Goal: Task Accomplishment & Management: Complete application form

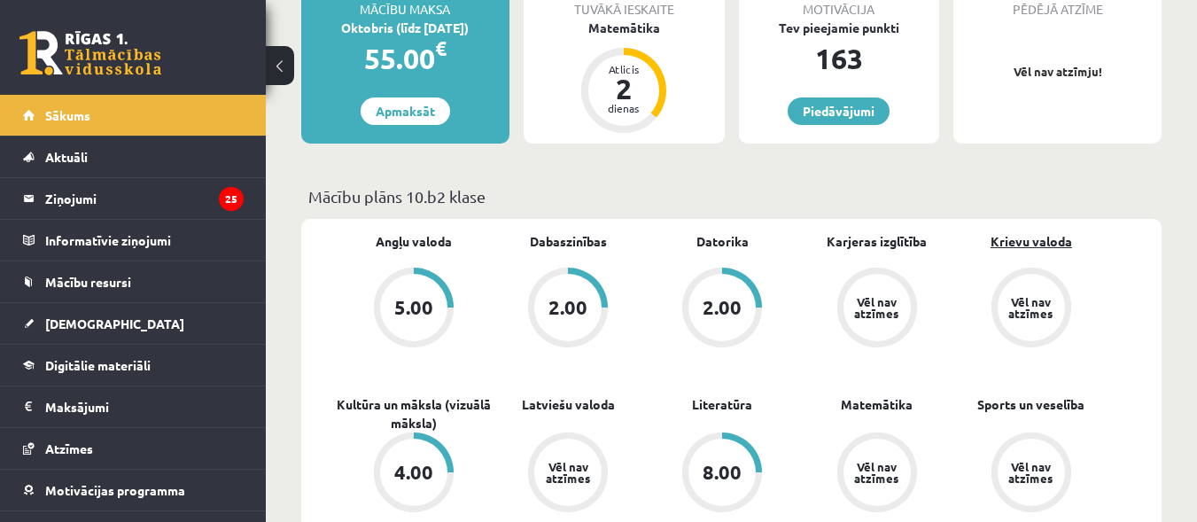
scroll to position [266, 0]
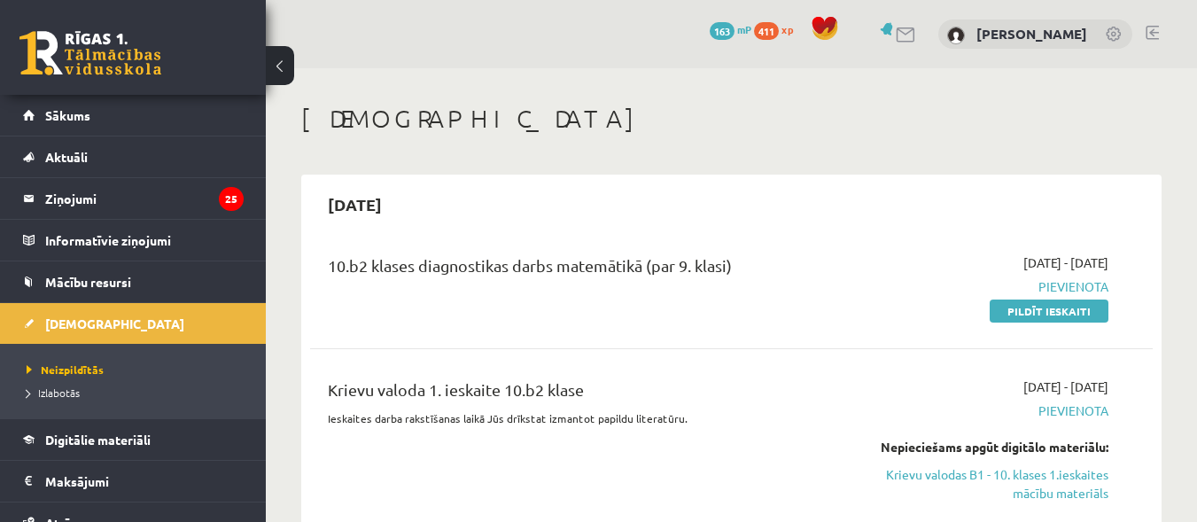
scroll to position [177, 0]
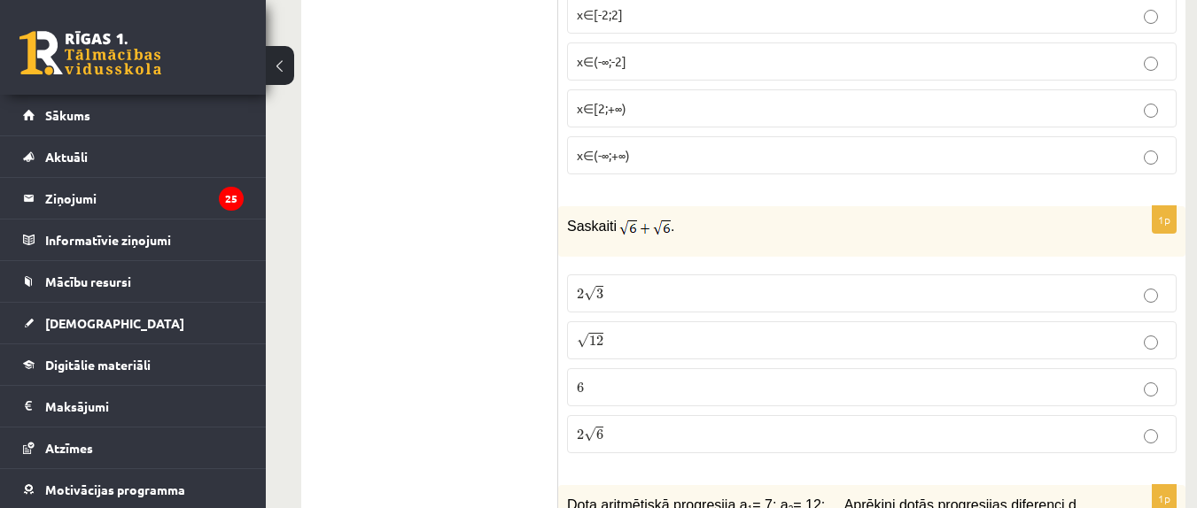
scroll to position [443, 0]
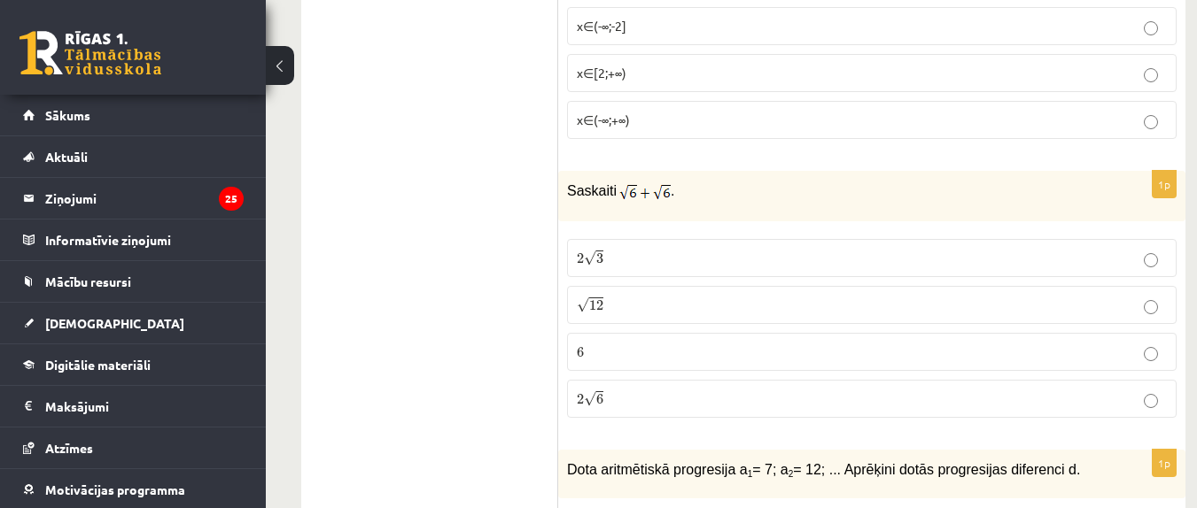
click at [1164, 406] on p "2 √ 6 2 6" at bounding box center [872, 399] width 590 height 19
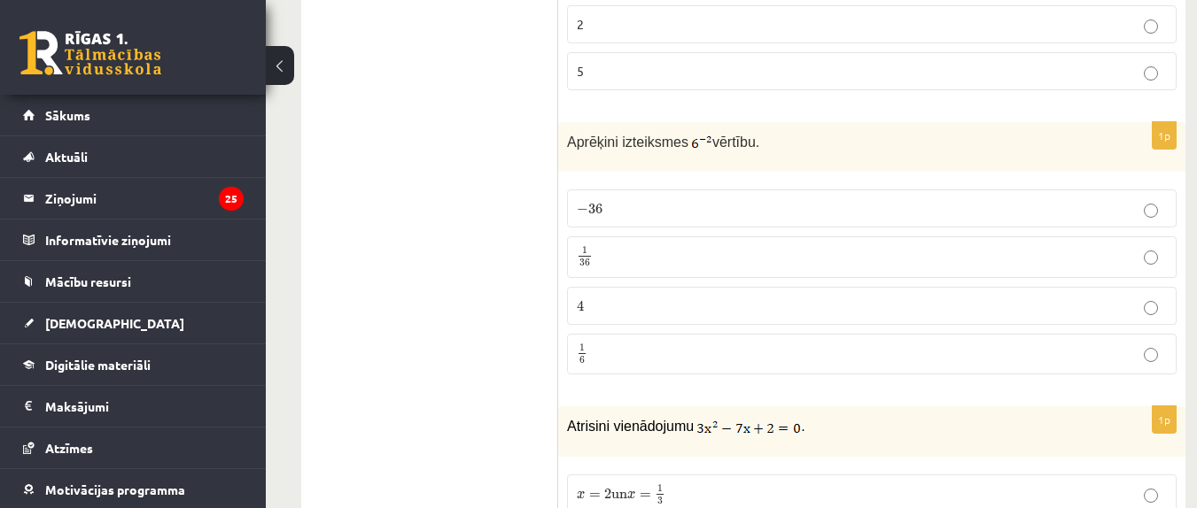
scroll to position [1063, 0]
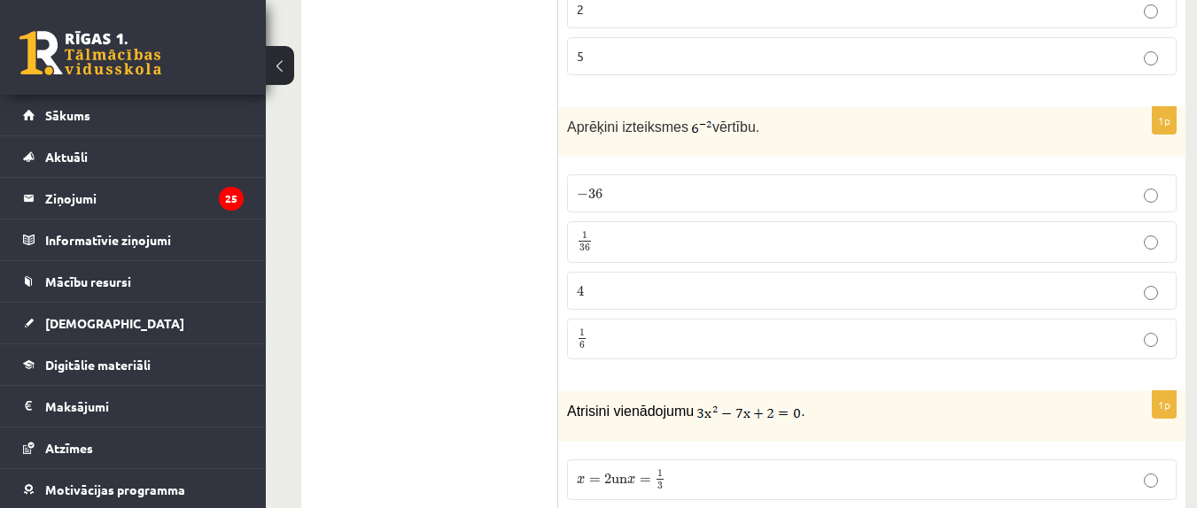
click at [731, 188] on p "− 36 − 36" at bounding box center [872, 193] width 590 height 19
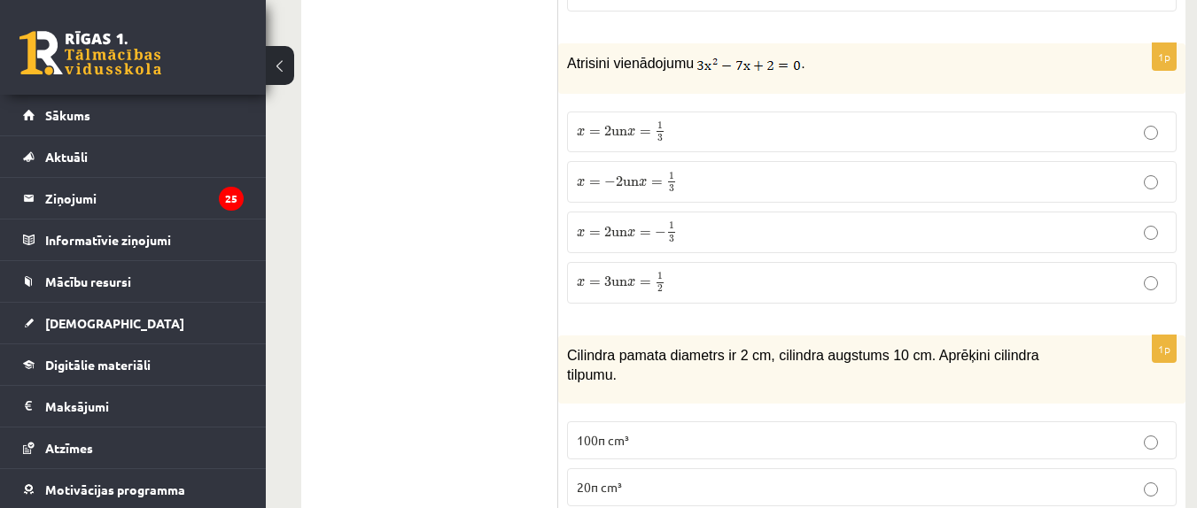
scroll to position [1417, 0]
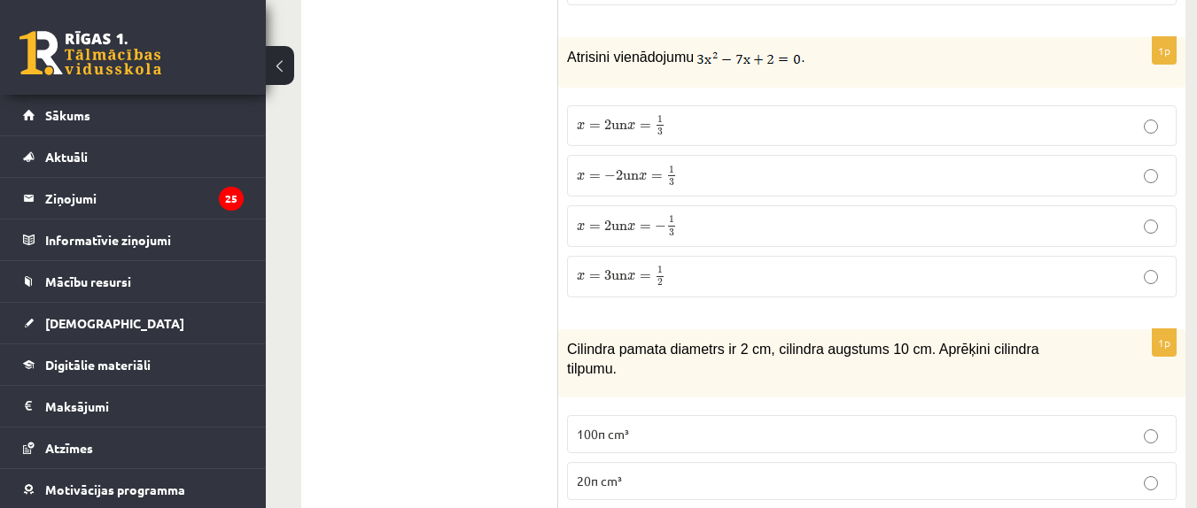
click at [775, 130] on p "x = 2 un x = 1 3 x = 2 un x = 1 3" at bounding box center [872, 126] width 590 height 22
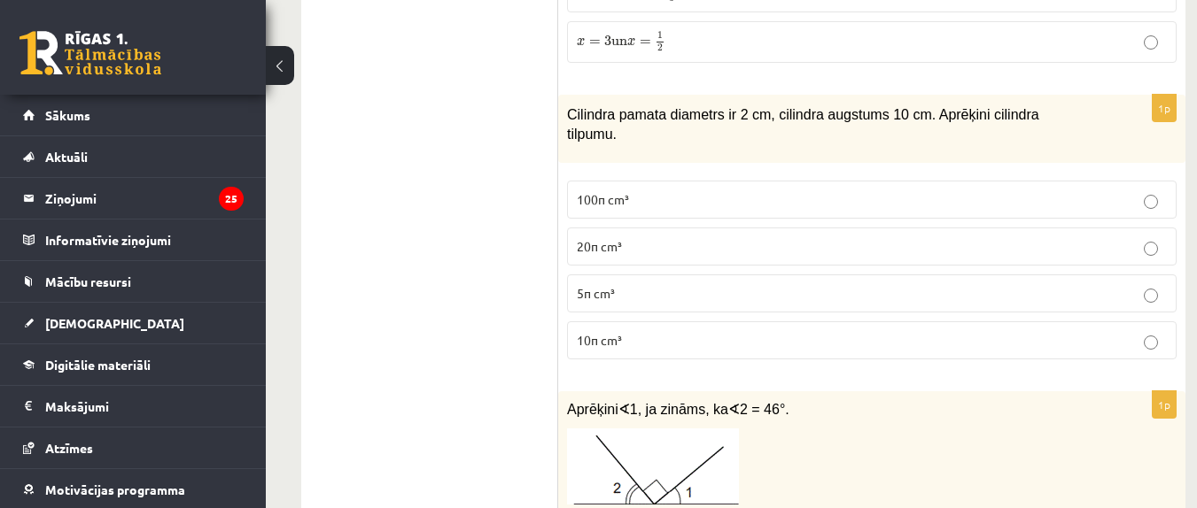
scroll to position [1683, 0]
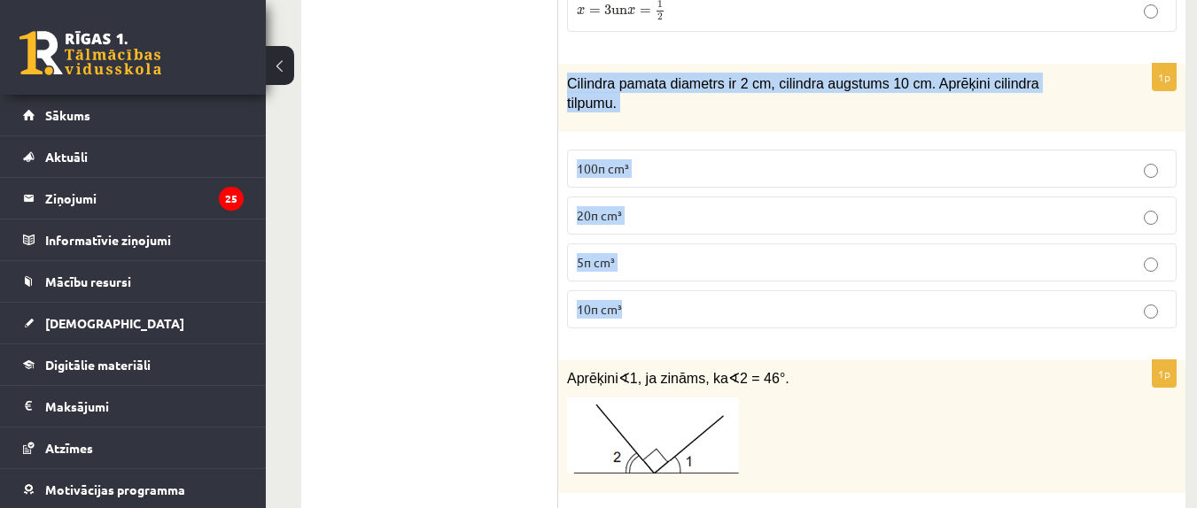
drag, startPoint x: 569, startPoint y: 82, endPoint x: 673, endPoint y: 311, distance: 252.1
click at [673, 311] on div "1p Cilindra pamata diametrs ir 2 cm, cilindra augstums 10 cm. Aprēķini cilindra…" at bounding box center [871, 203] width 627 height 279
copy div "Cilindra pamata diametrs ir 2 cm, cilindra augstums 10 cm. Aprēķini cilindra ti…"
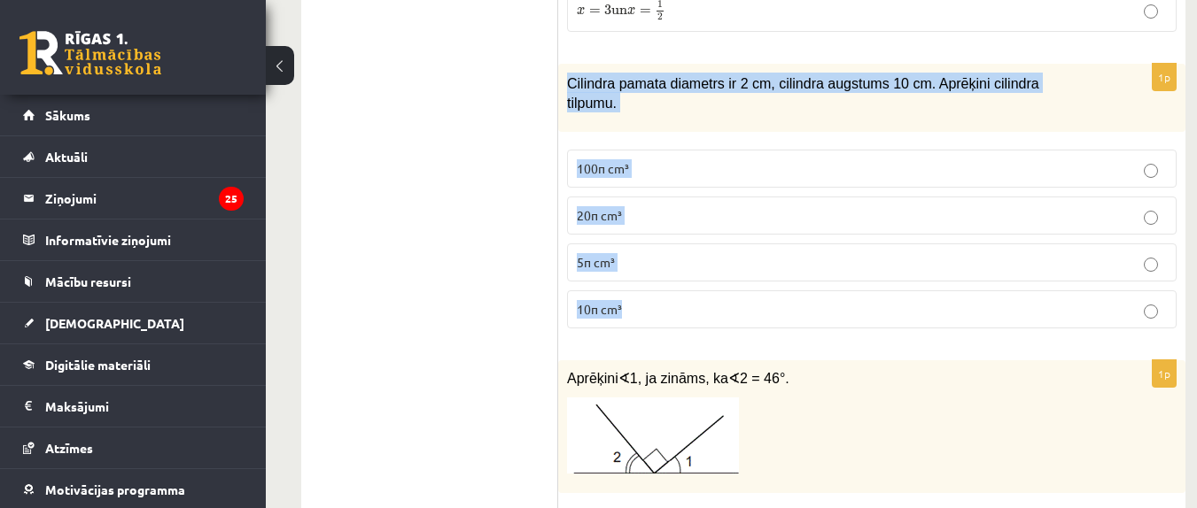
drag, startPoint x: 566, startPoint y: 81, endPoint x: 641, endPoint y: 289, distance: 221.4
click at [641, 289] on div "1p Cilindra pamata diametrs ir 2 cm, cilindra augstums 10 cm. Aprēķini cilindra…" at bounding box center [871, 203] width 627 height 279
copy div "Cilindra pamata diametrs ir 2 cm, cilindra augstums 10 cm. Aprēķini cilindra ti…"
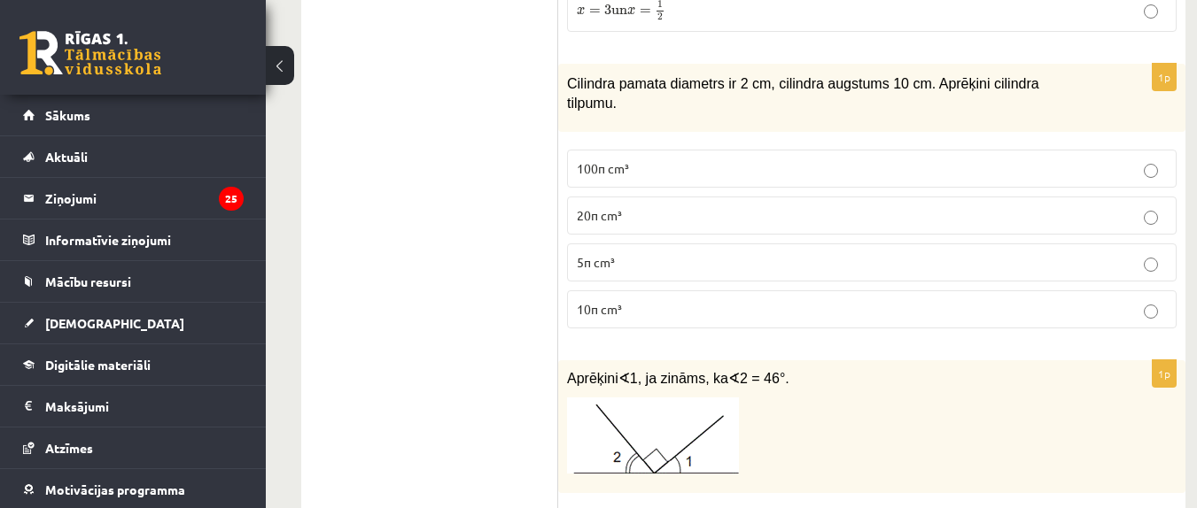
drag, startPoint x: 436, startPoint y: 237, endPoint x: 422, endPoint y: 65, distance: 172.4
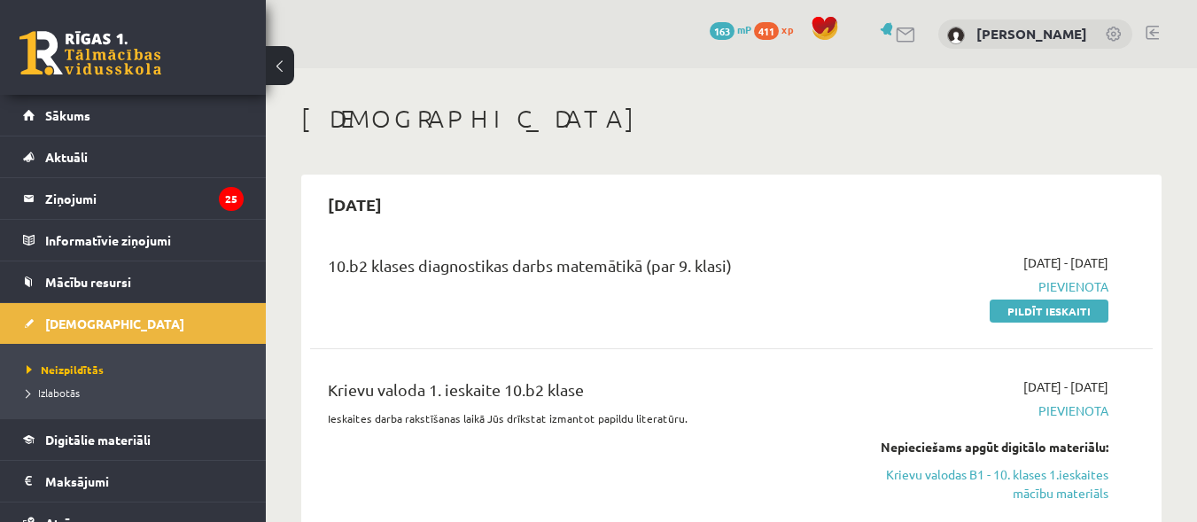
scroll to position [177, 0]
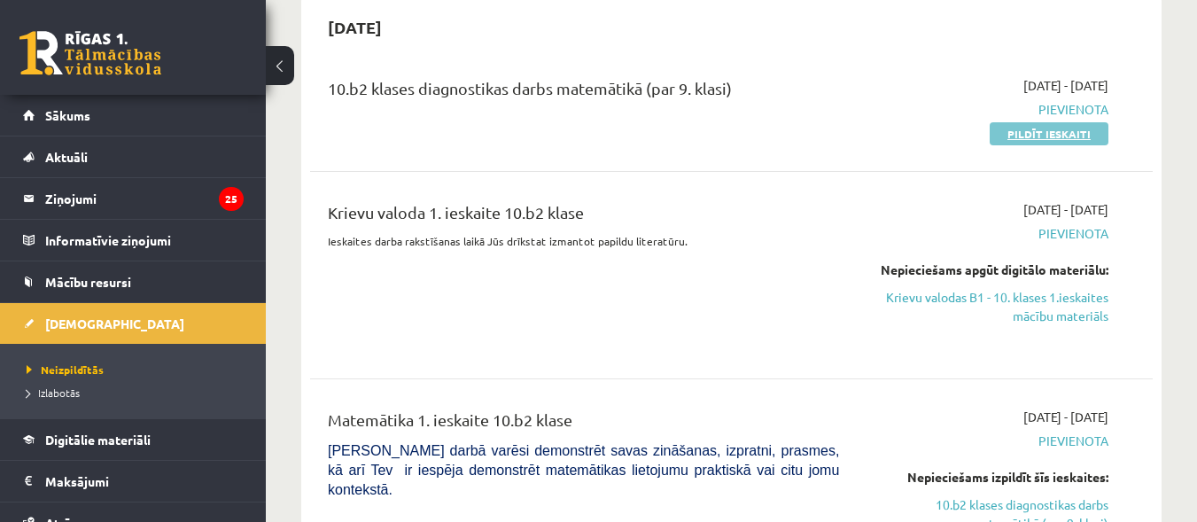
click at [1050, 128] on link "Pildīt ieskaiti" at bounding box center [1049, 133] width 119 height 23
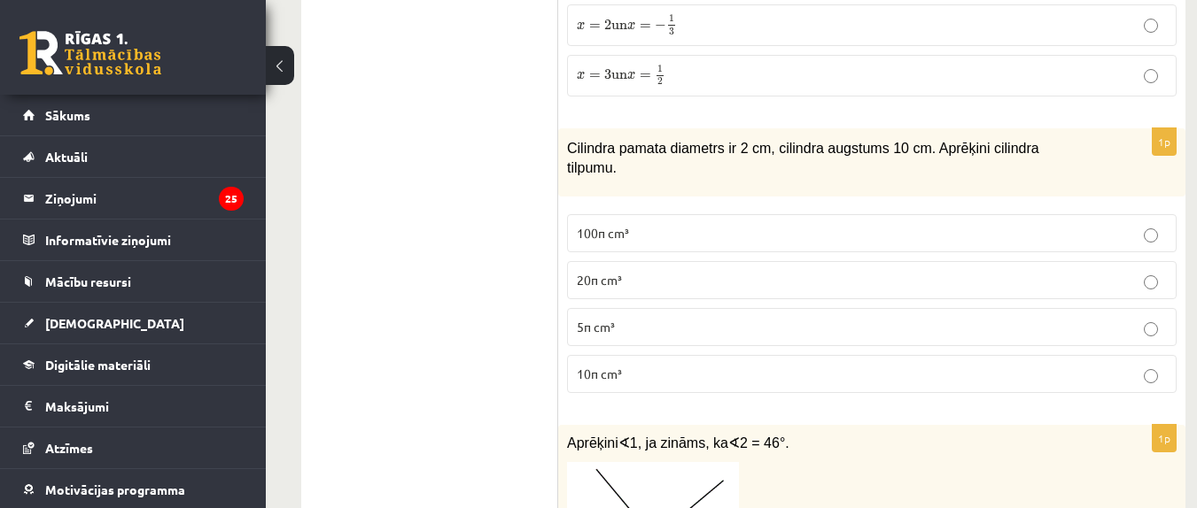
scroll to position [1707, 0]
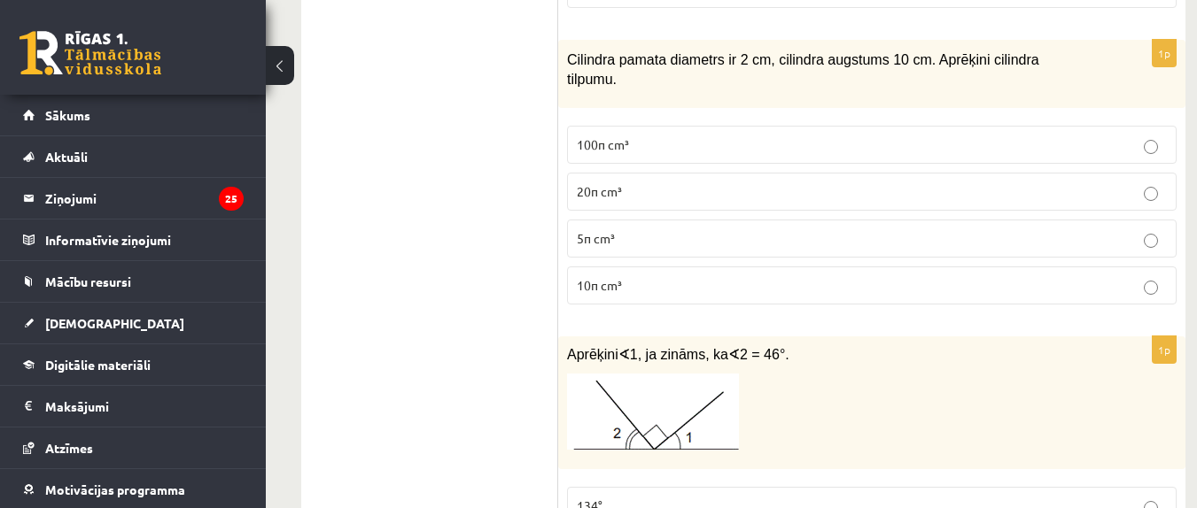
click at [741, 136] on p "100π cm³" at bounding box center [872, 145] width 590 height 19
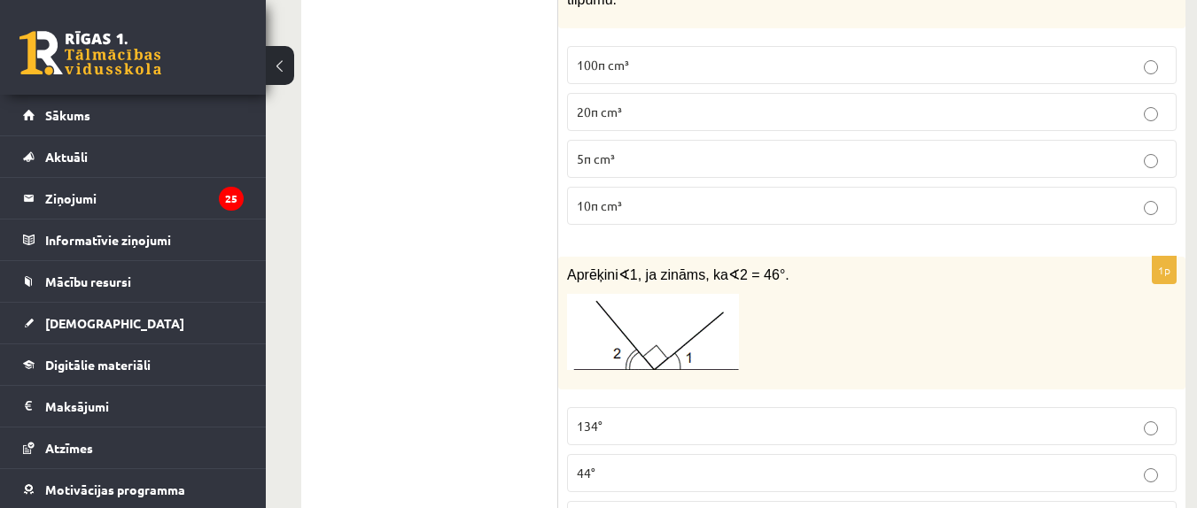
scroll to position [1973, 0]
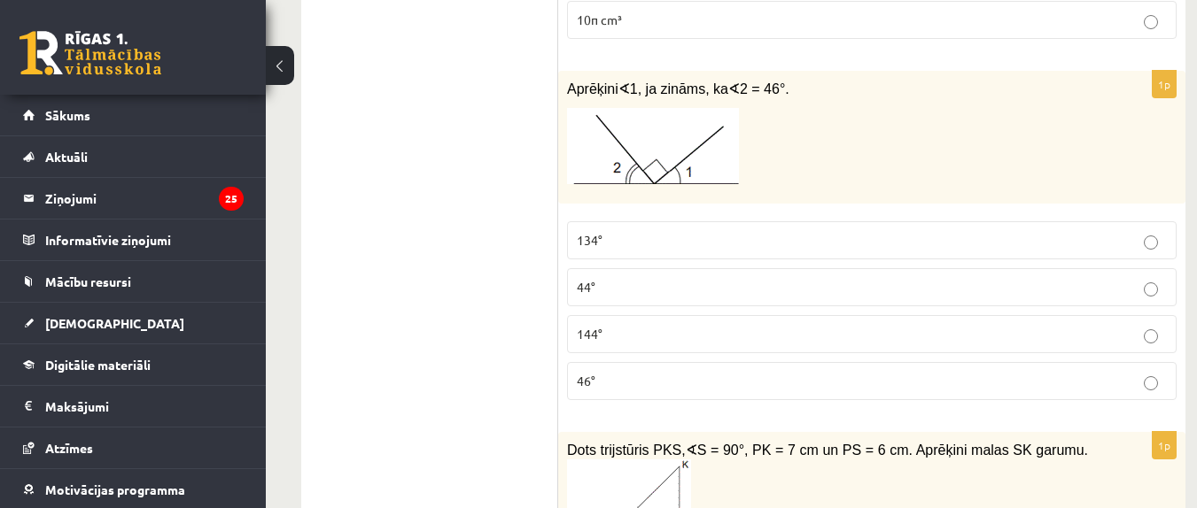
click at [811, 231] on p "134°" at bounding box center [872, 240] width 590 height 19
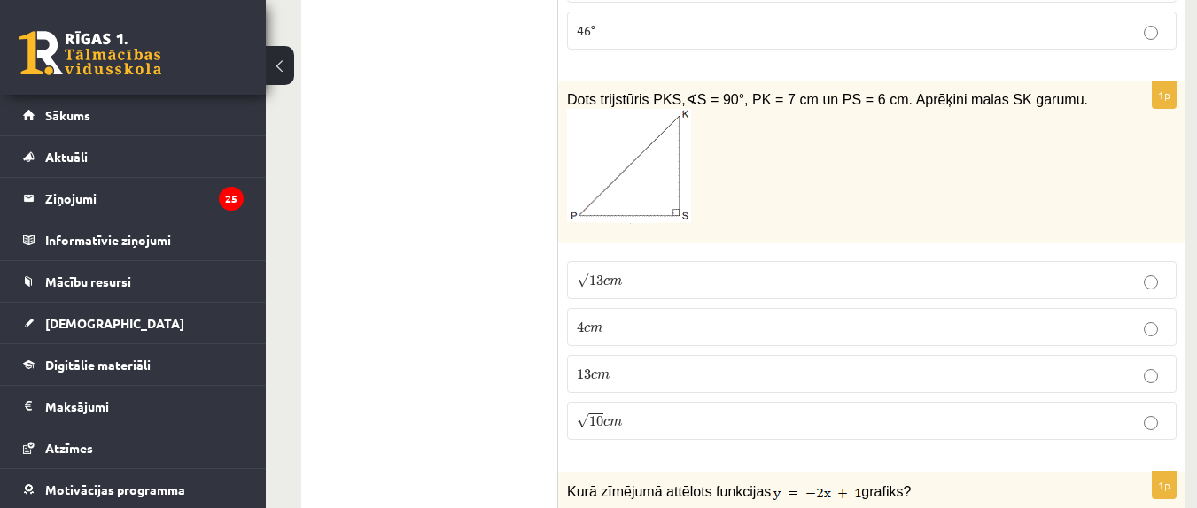
scroll to position [2327, 0]
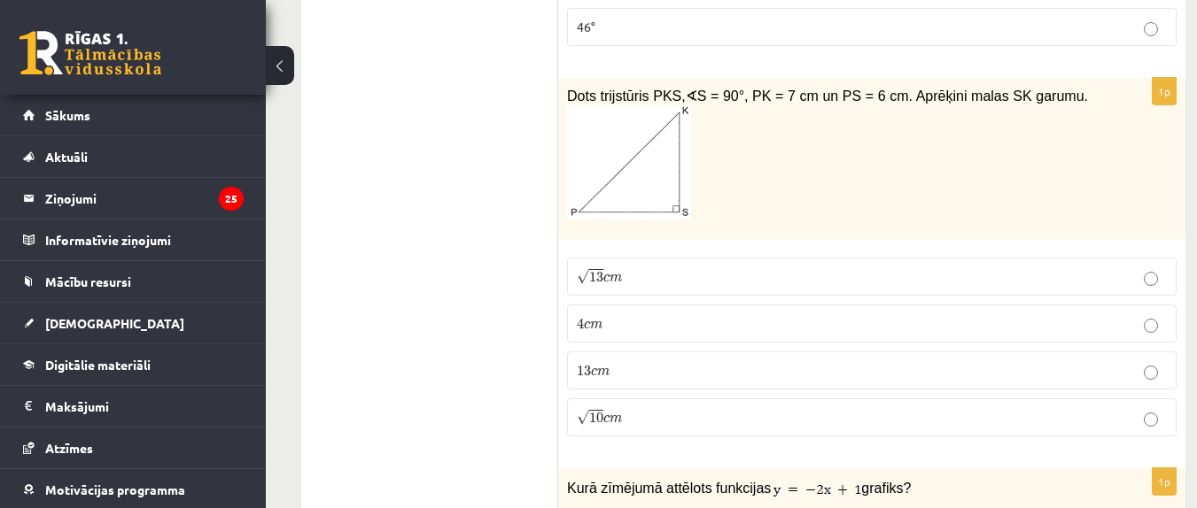
click at [634, 361] on p "13 c m 13 c m" at bounding box center [872, 370] width 590 height 19
click at [622, 314] on p "4 c m 4 c m" at bounding box center [872, 323] width 590 height 19
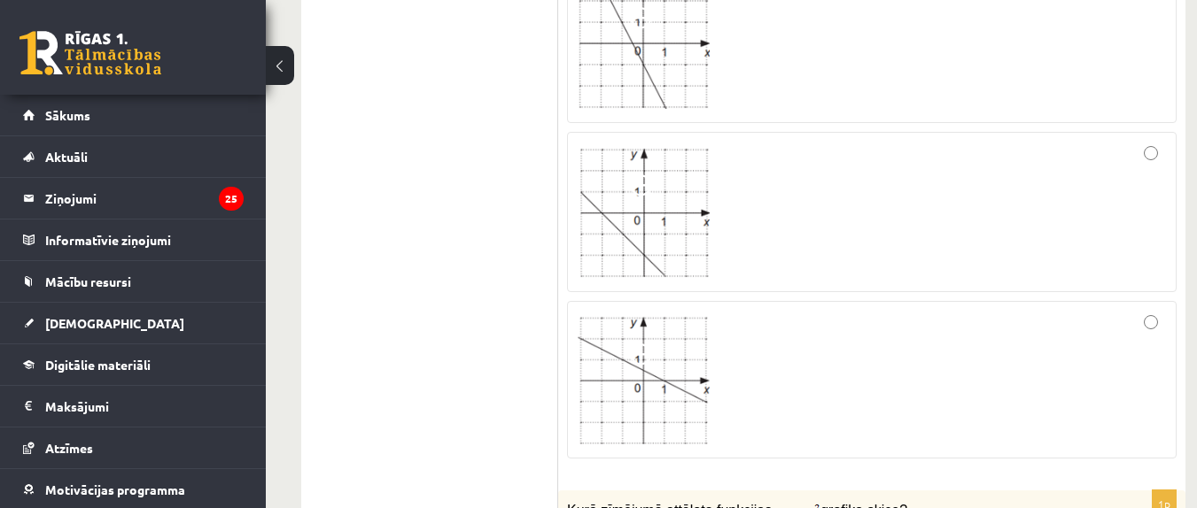
scroll to position [3036, 0]
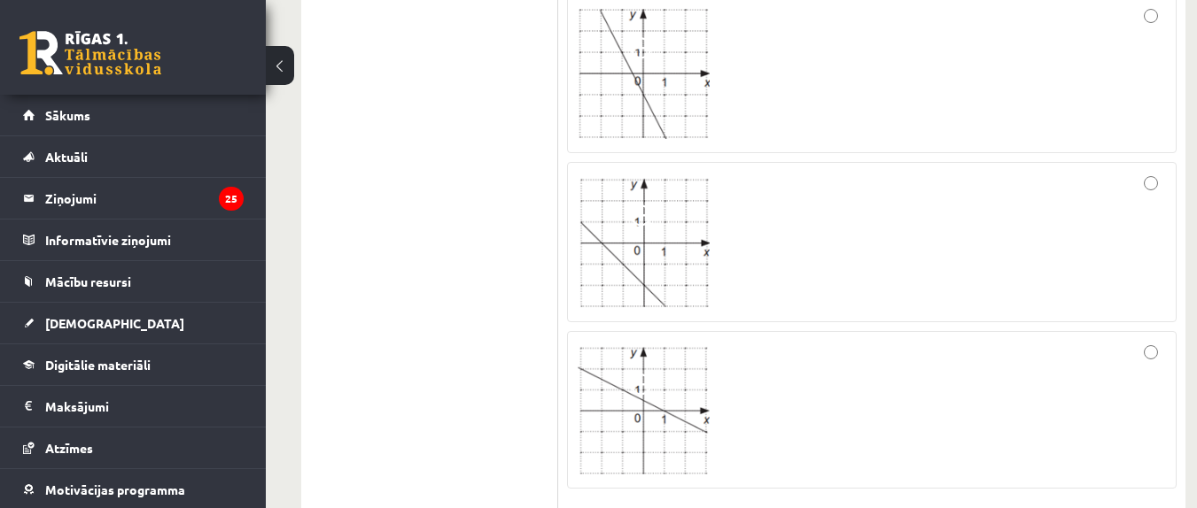
click at [1080, 199] on div at bounding box center [872, 242] width 590 height 141
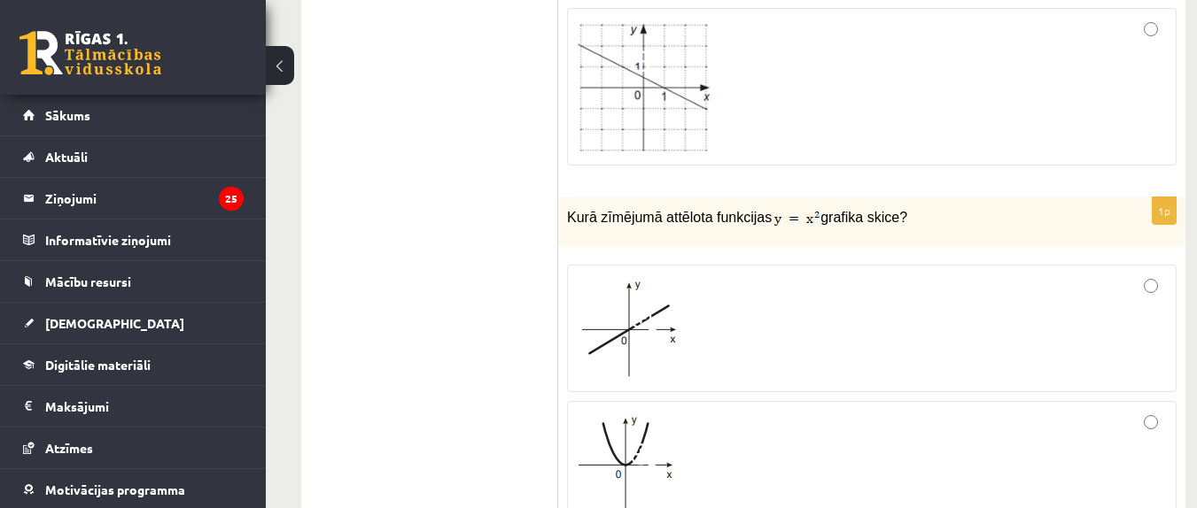
scroll to position [3390, 0]
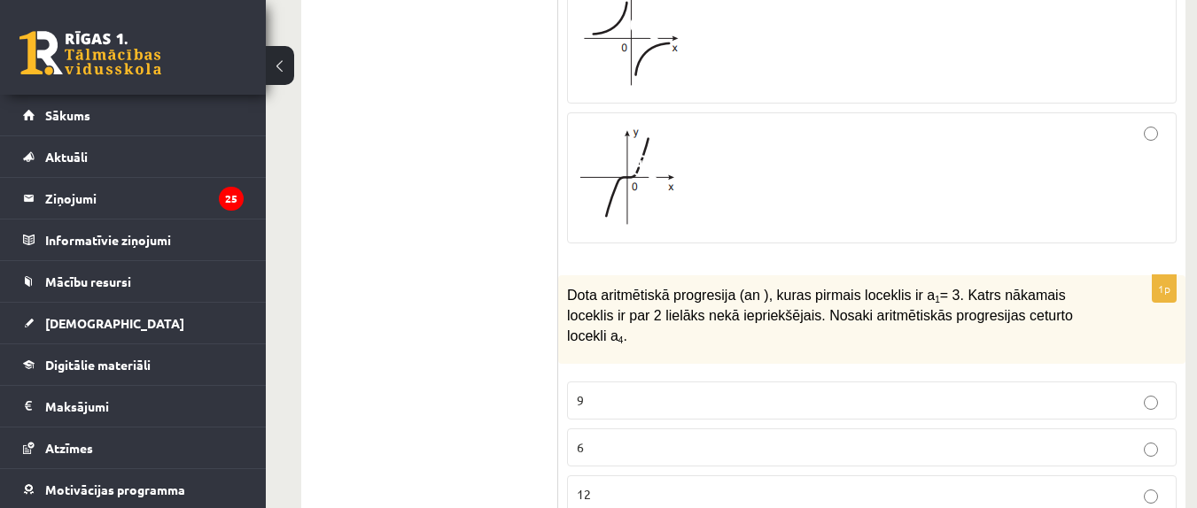
click at [899, 143] on div at bounding box center [872, 178] width 590 height 112
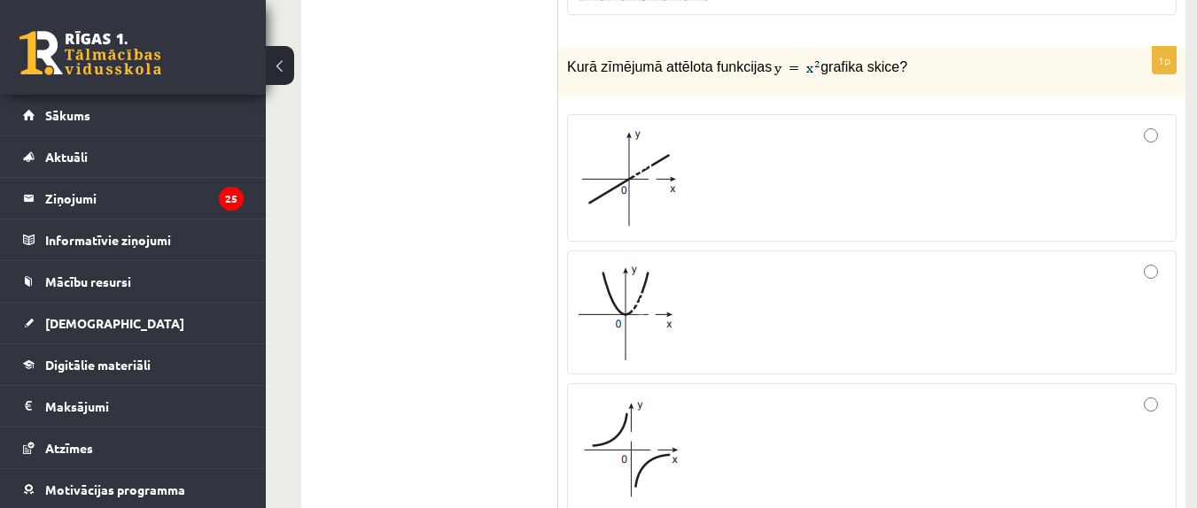
scroll to position [3479, 0]
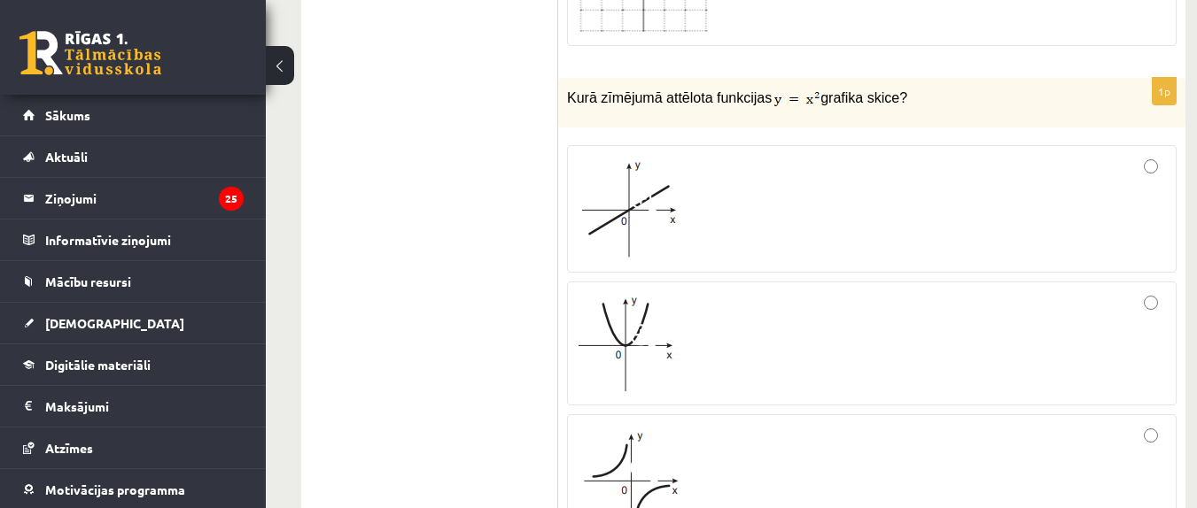
click at [703, 179] on div at bounding box center [872, 209] width 590 height 108
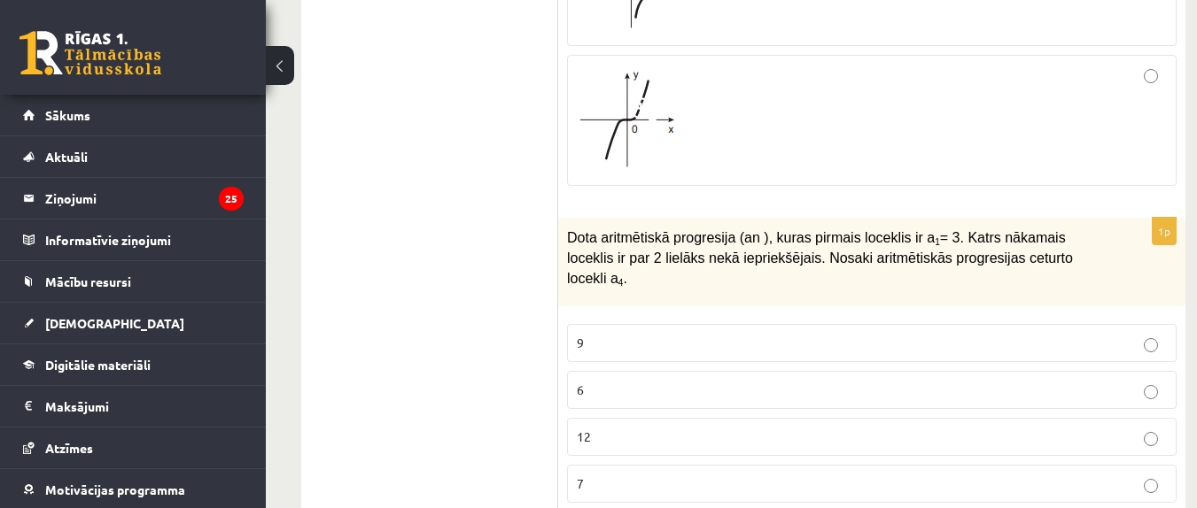
scroll to position [4099, 0]
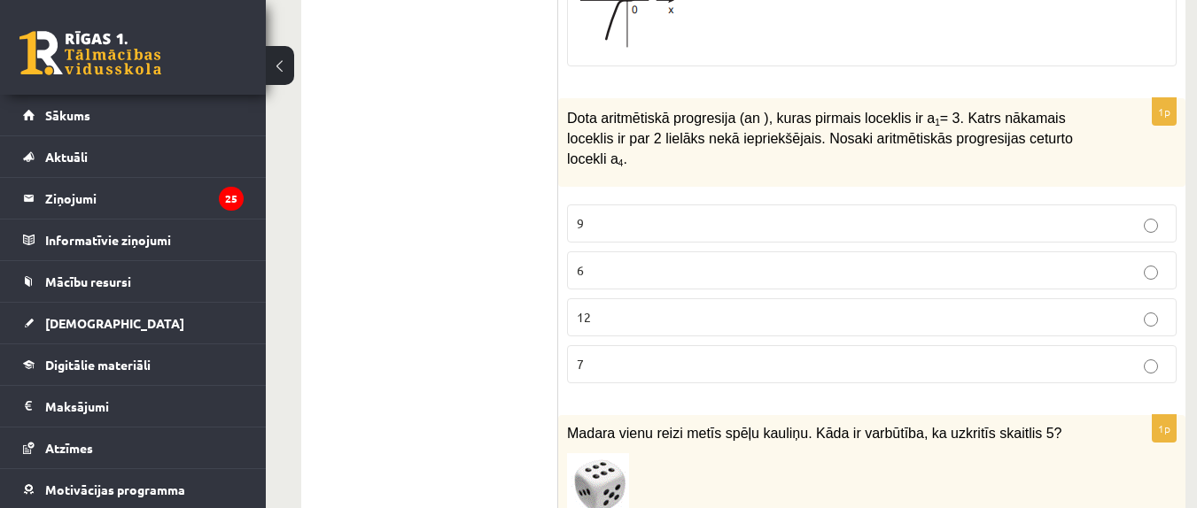
click at [693, 214] on p "9" at bounding box center [872, 223] width 590 height 19
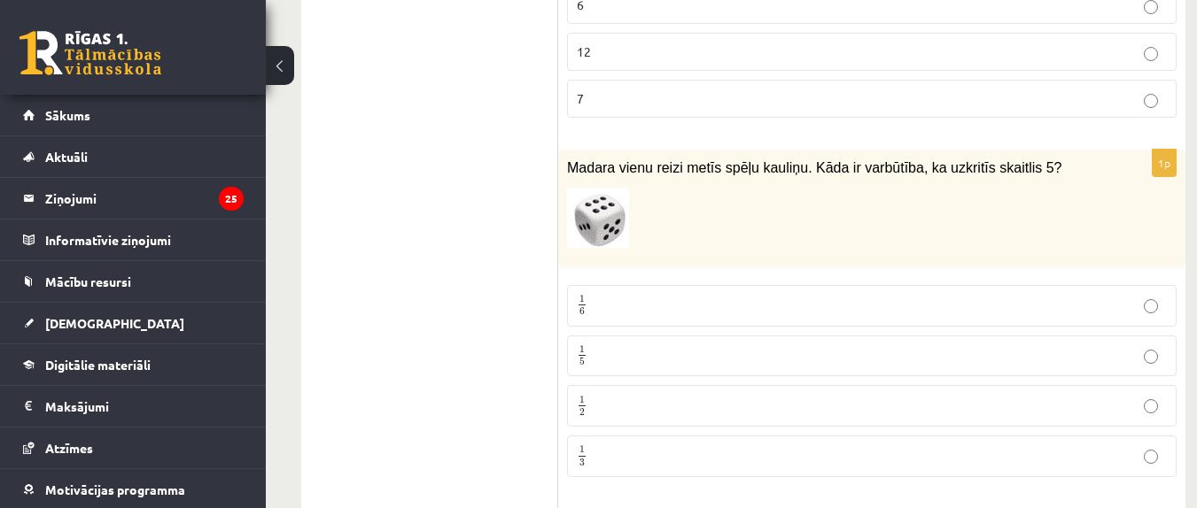
scroll to position [4453, 0]
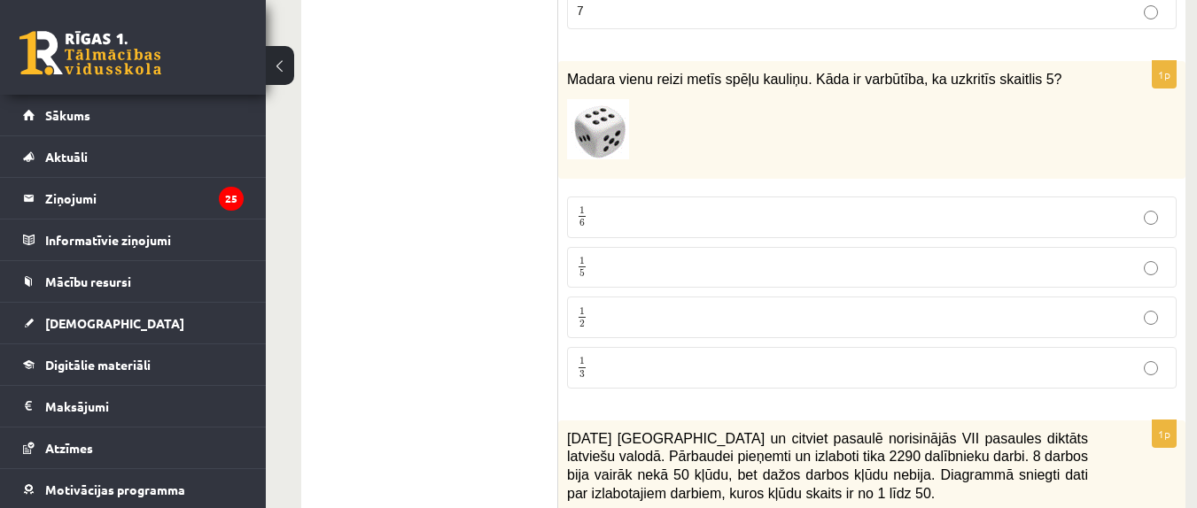
click at [723, 206] on p "1 6 1 6" at bounding box center [872, 217] width 590 height 22
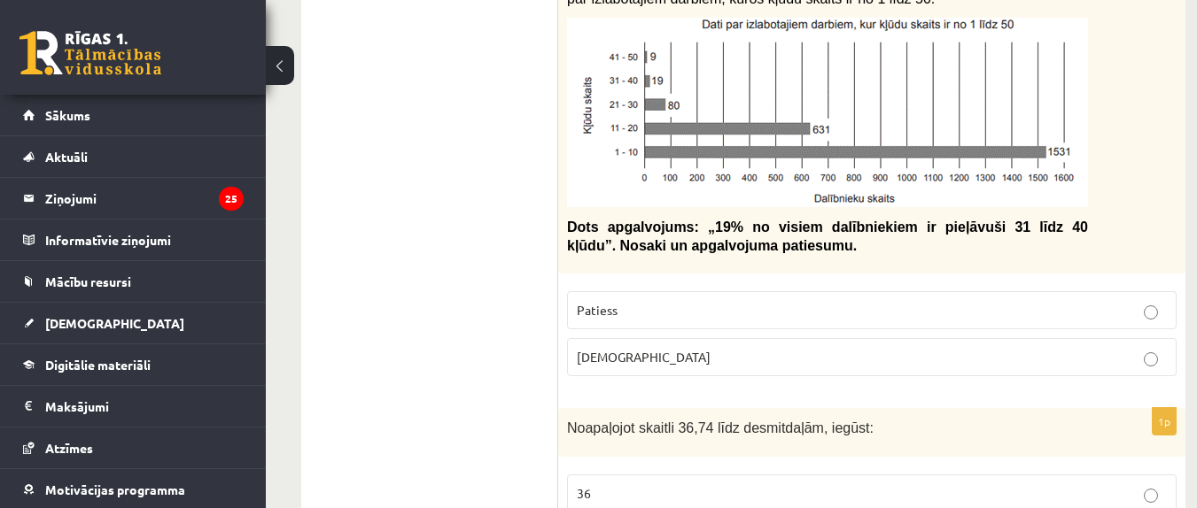
scroll to position [4985, 0]
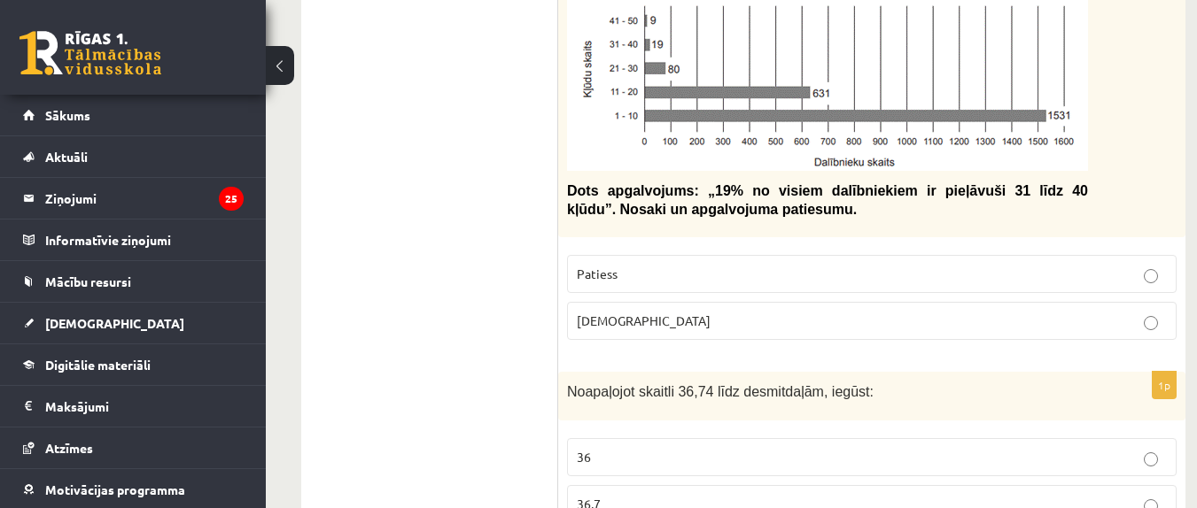
click at [621, 312] on p "Aplams" at bounding box center [872, 321] width 590 height 19
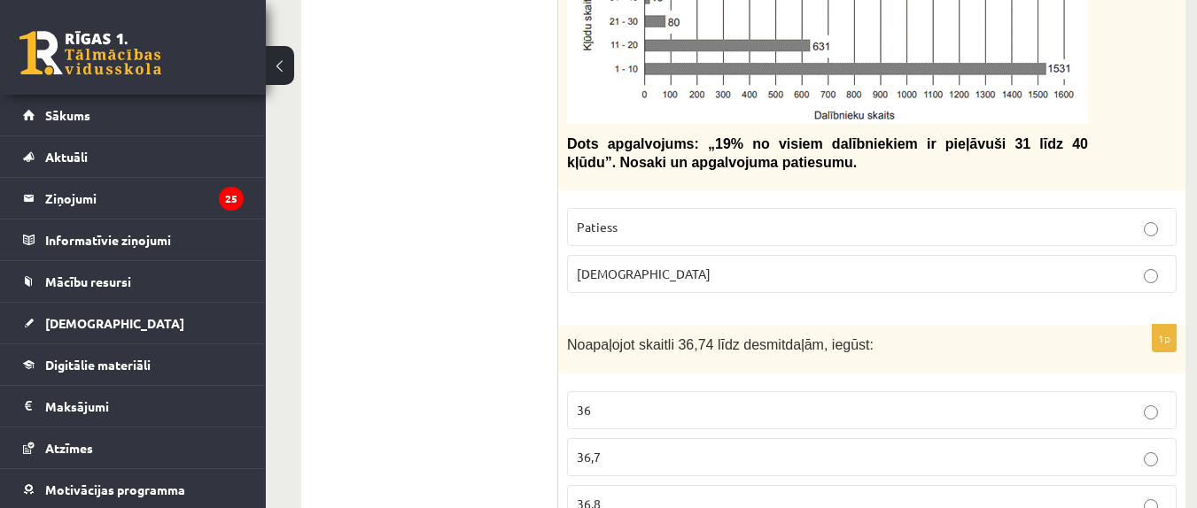
scroll to position [5073, 0]
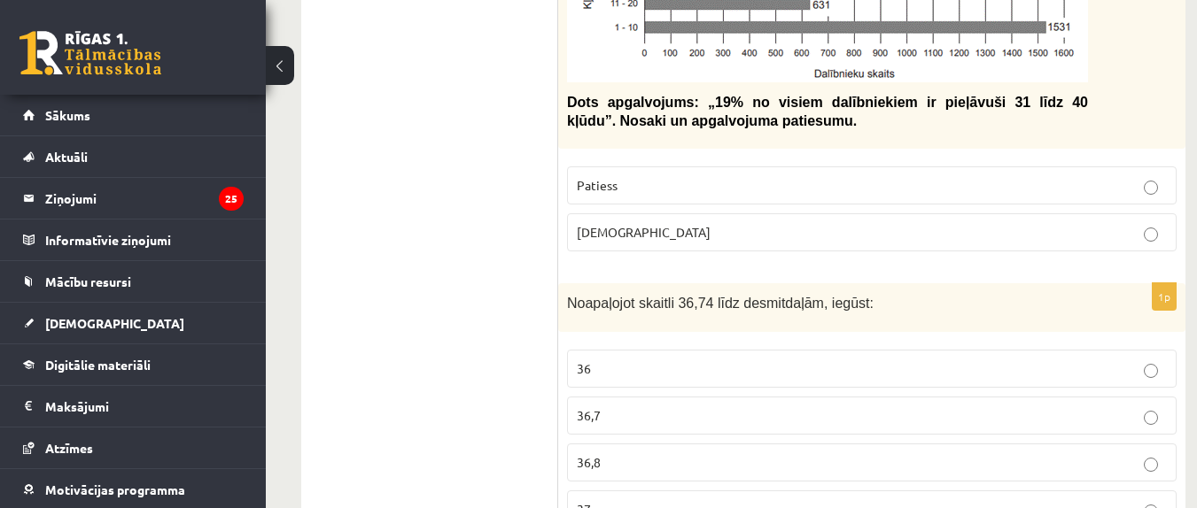
click at [618, 407] on p "36,7" at bounding box center [872, 416] width 590 height 19
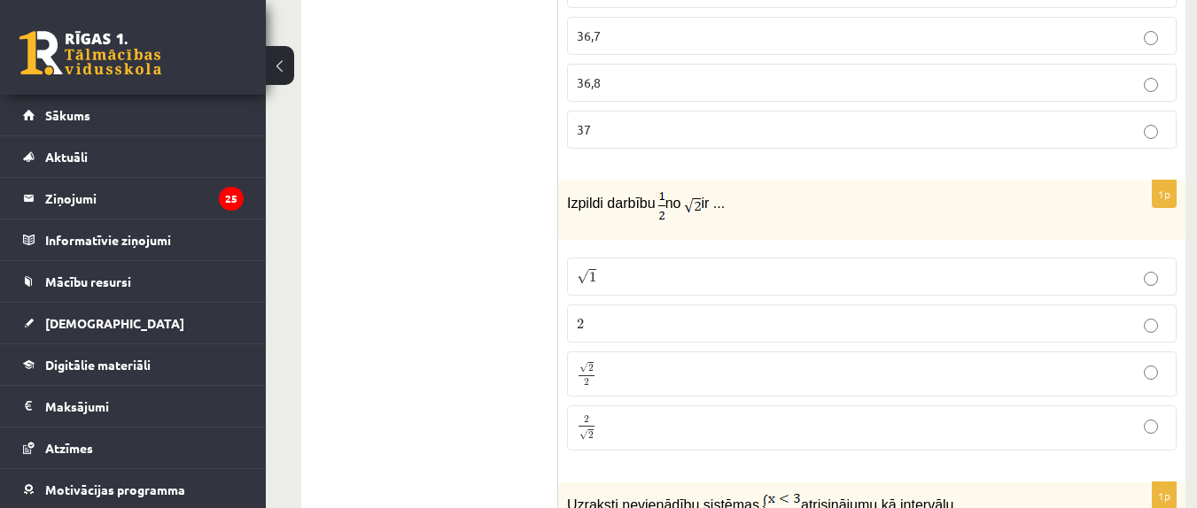
scroll to position [5458, 0]
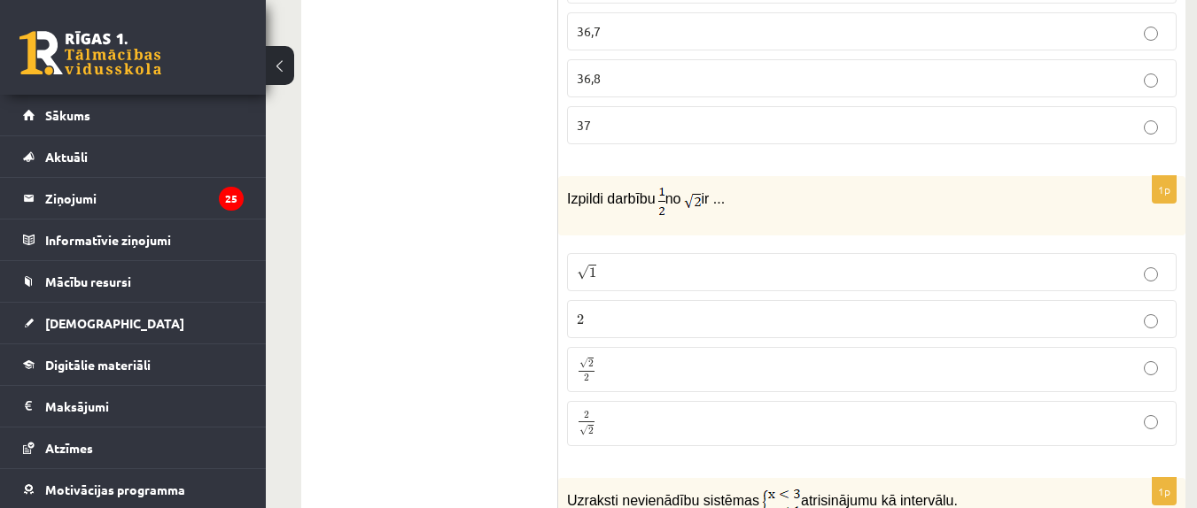
click at [972, 357] on p "√ 2 2 2 2" at bounding box center [872, 370] width 590 height 26
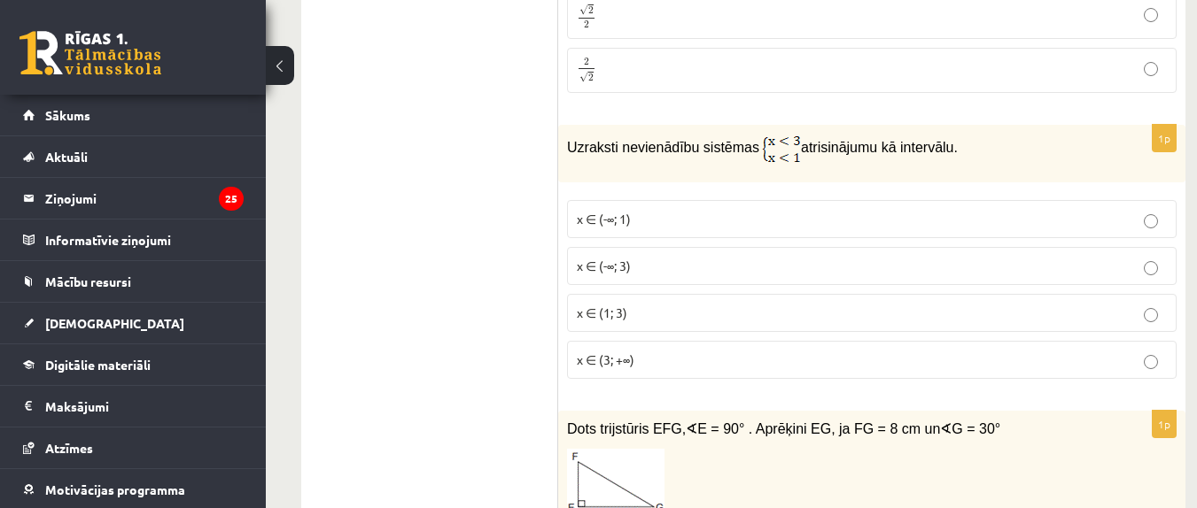
scroll to position [5812, 0]
click at [965, 256] on p "x ∈ (-∞; 3)" at bounding box center [872, 265] width 590 height 19
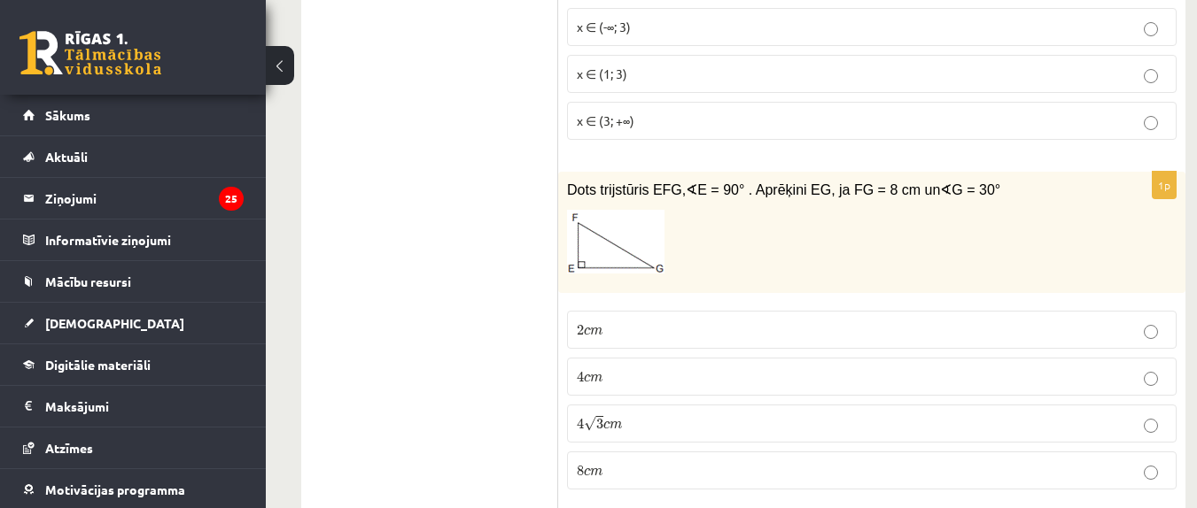
scroll to position [6078, 0]
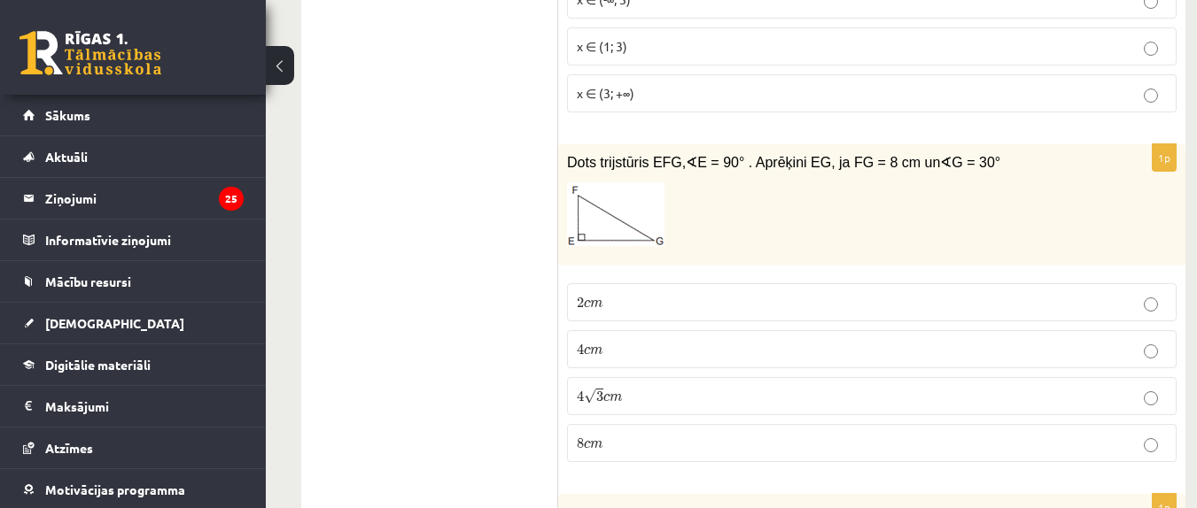
click at [679, 330] on label "4 c m 4 c m" at bounding box center [871, 349] width 609 height 38
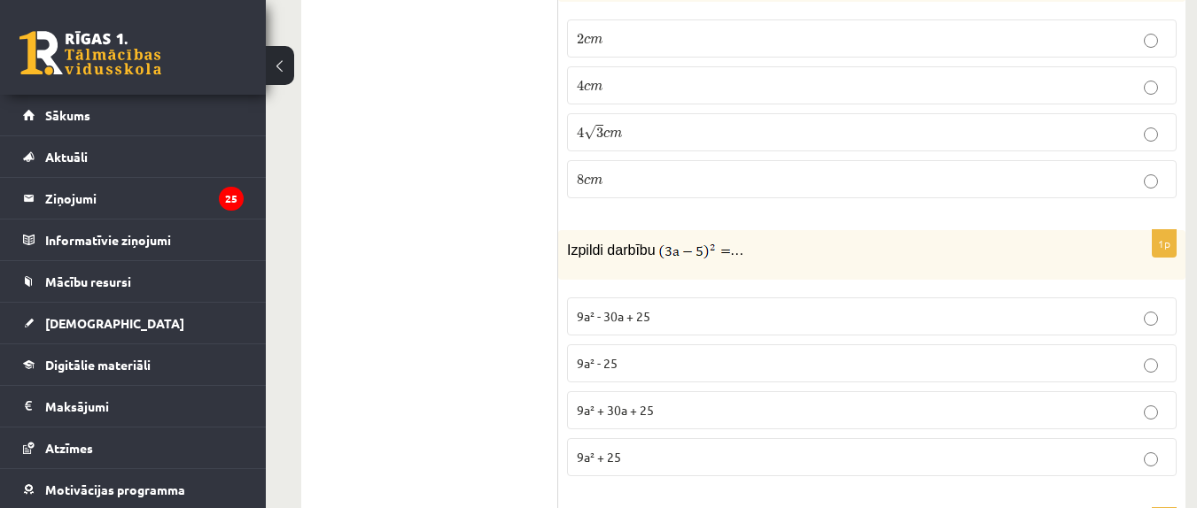
scroll to position [6344, 0]
click at [663, 353] on p "9a² - 25" at bounding box center [872, 362] width 590 height 19
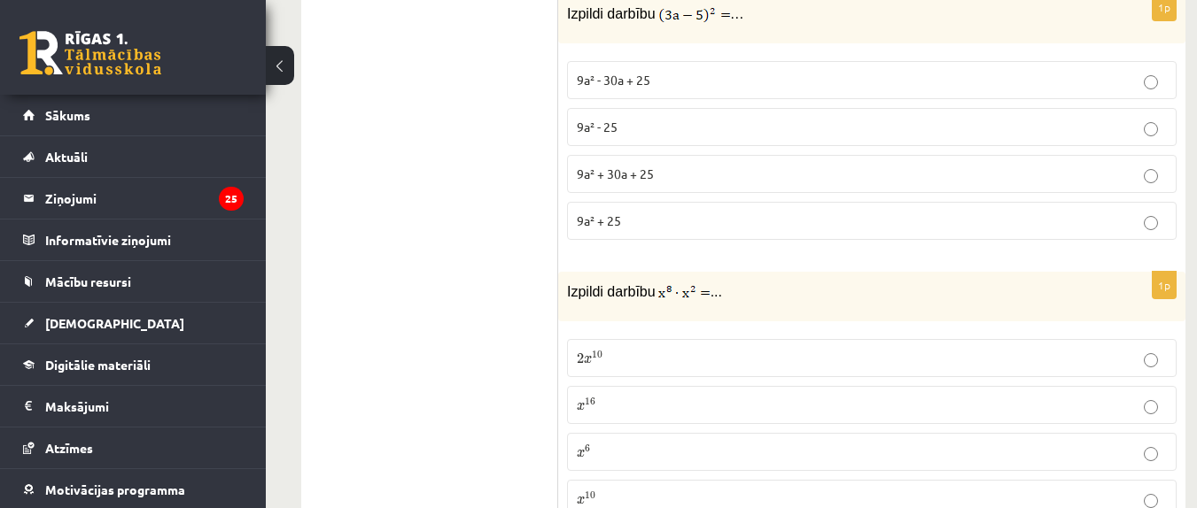
scroll to position [6610, 0]
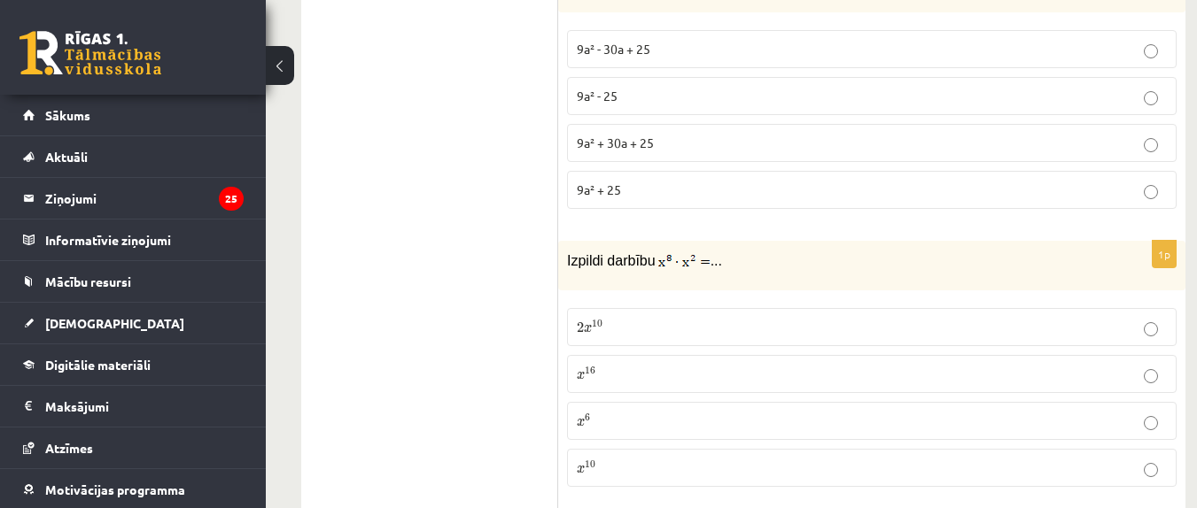
click at [665, 299] on fieldset "2 x 10 2 x 10 x 16 x 16 x 6 x 6 x 10 x 10" at bounding box center [871, 395] width 609 height 193
drag, startPoint x: 641, startPoint y: 429, endPoint x: 654, endPoint y: 405, distance: 26.9
click at [641, 459] on p "x 10 x 10" at bounding box center [872, 468] width 590 height 19
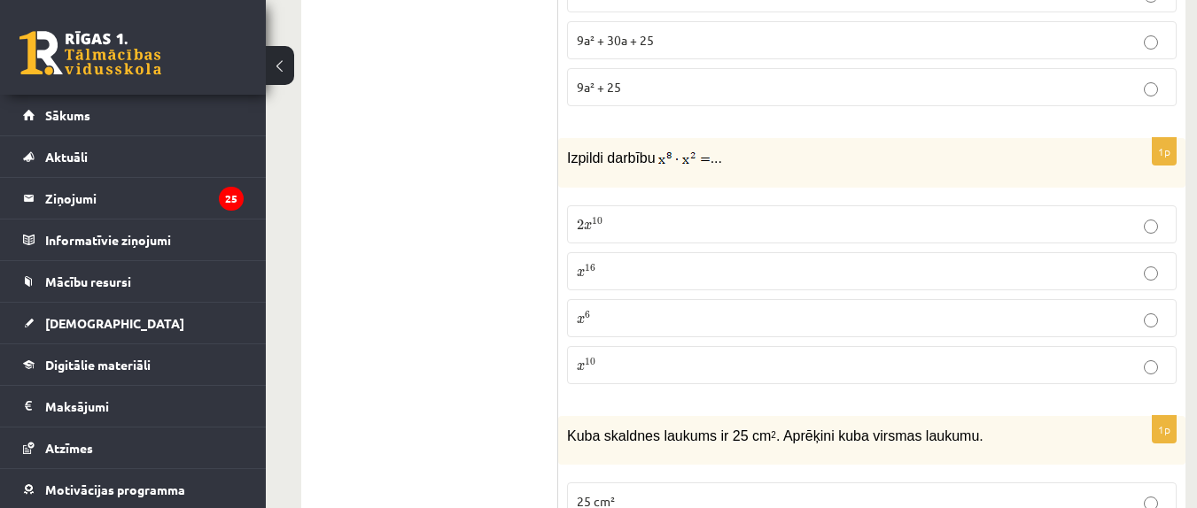
scroll to position [6787, 0]
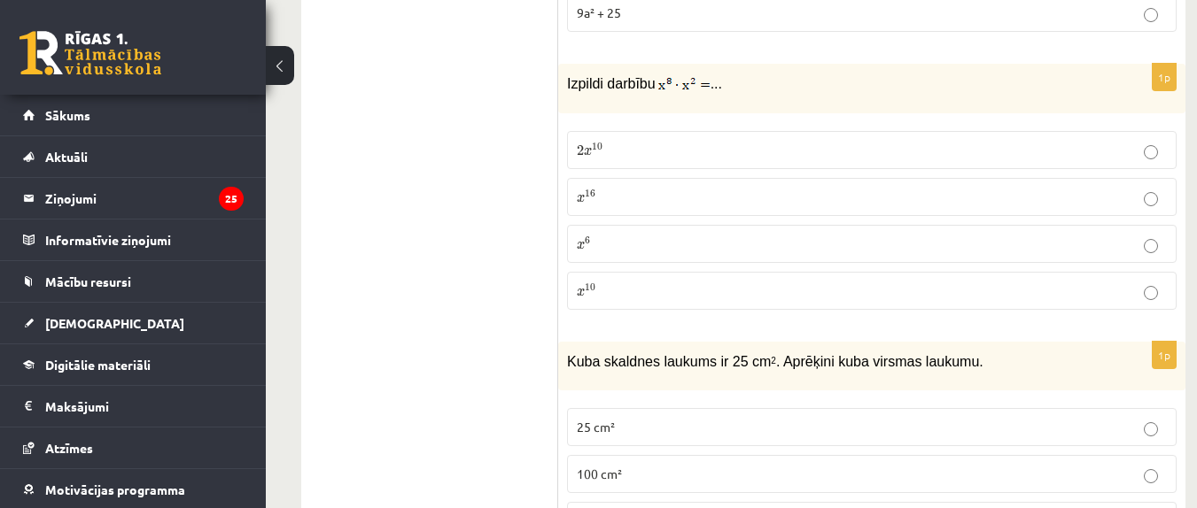
click at [671, 141] on p "2 x 10 2 x 10" at bounding box center [872, 150] width 590 height 19
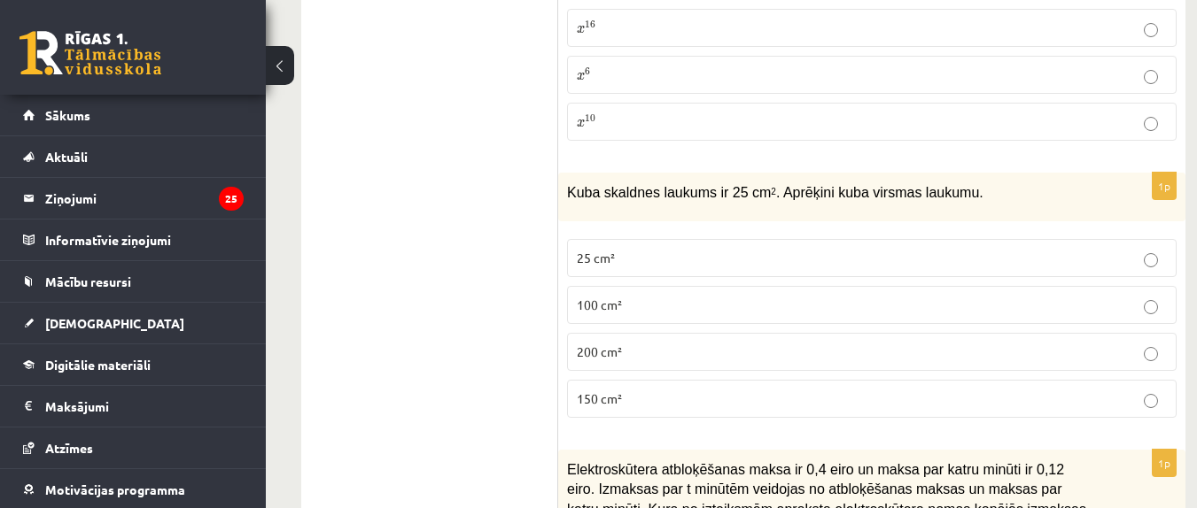
scroll to position [6964, 0]
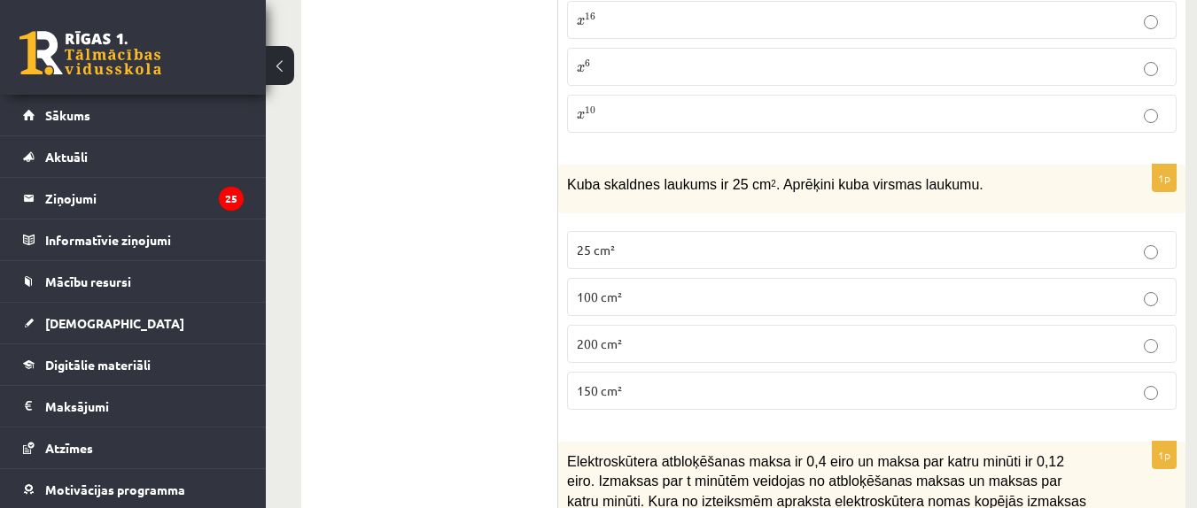
click at [767, 382] on p "150 cm²" at bounding box center [872, 391] width 590 height 19
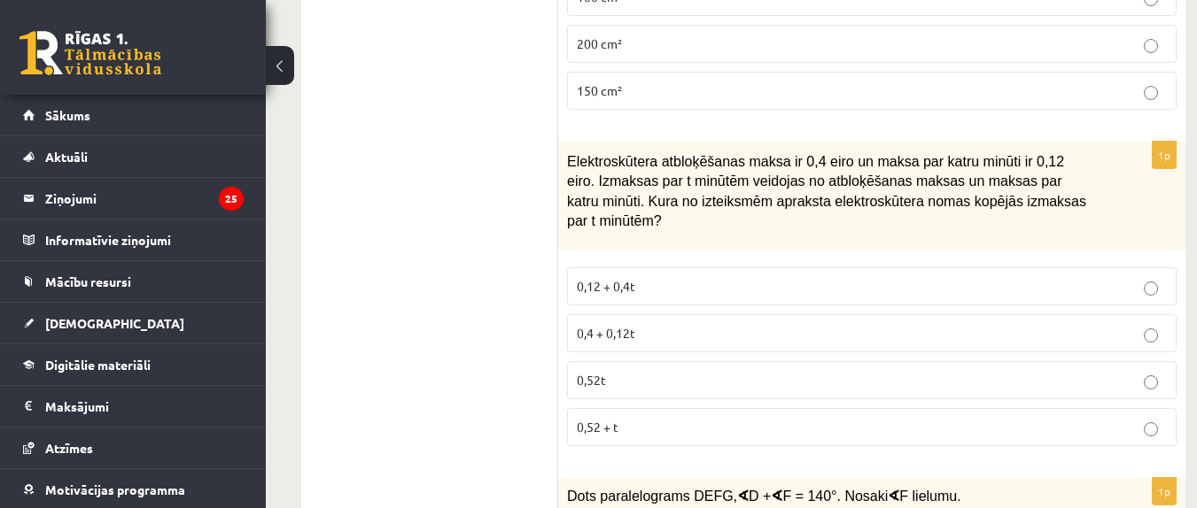
scroll to position [7318, 0]
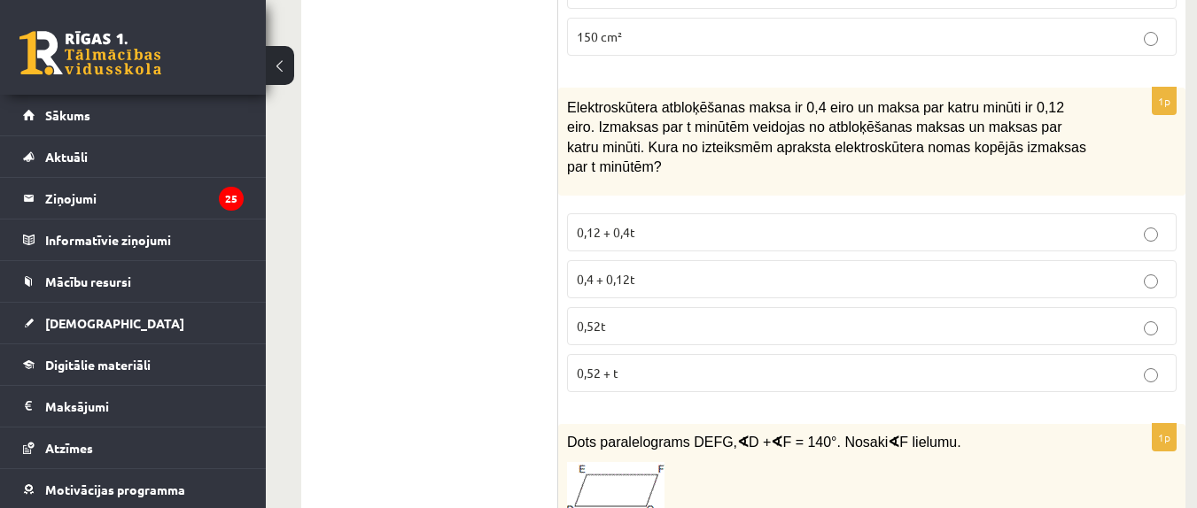
drag, startPoint x: 618, startPoint y: 317, endPoint x: 838, endPoint y: 190, distance: 254.0
click at [618, 365] on span "0,52 + t" at bounding box center [598, 373] width 42 height 16
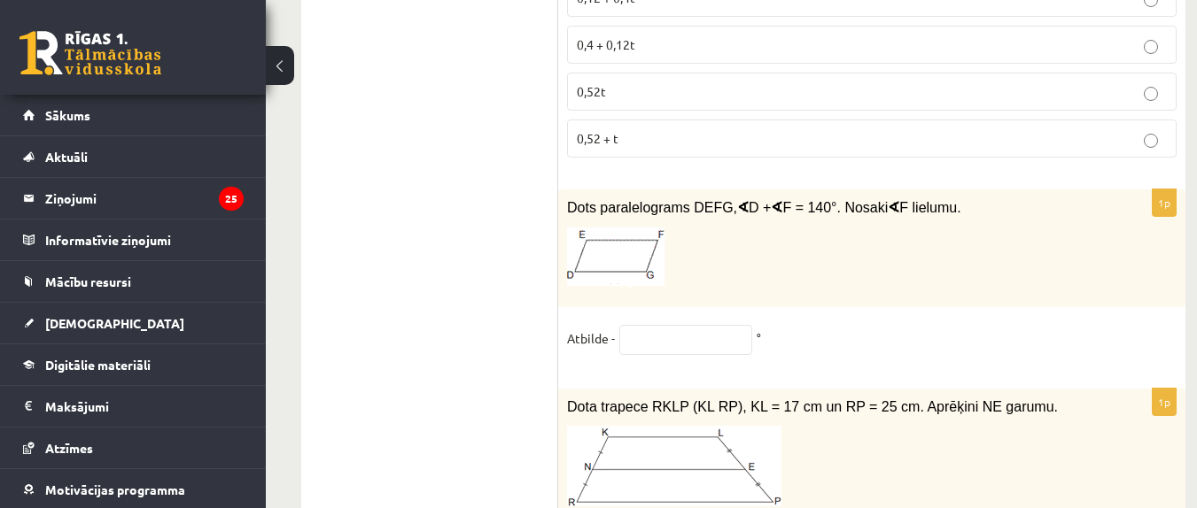
scroll to position [7584, 0]
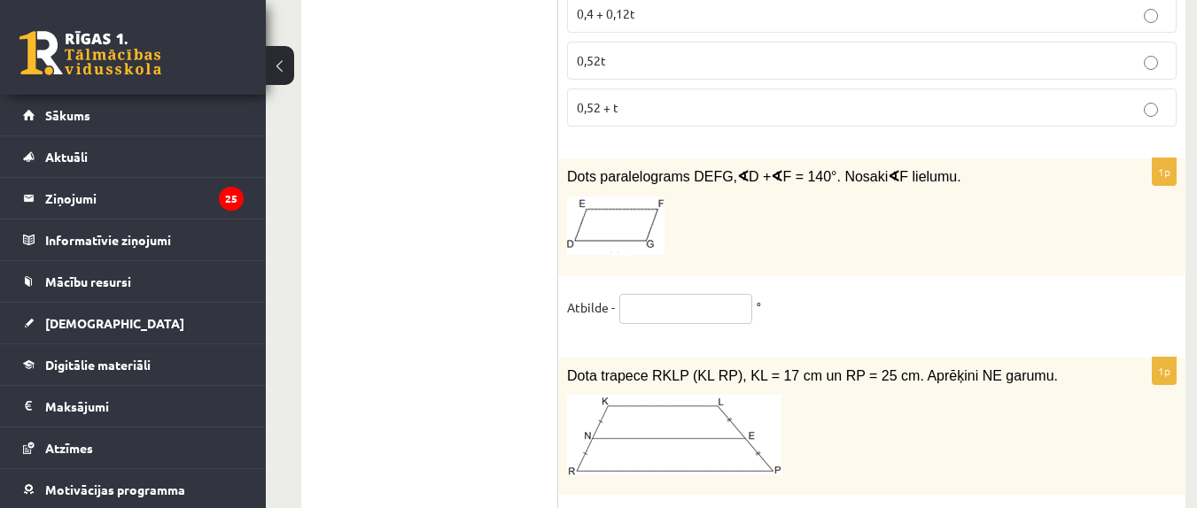
click at [656, 294] on input "text" at bounding box center [685, 309] width 133 height 30
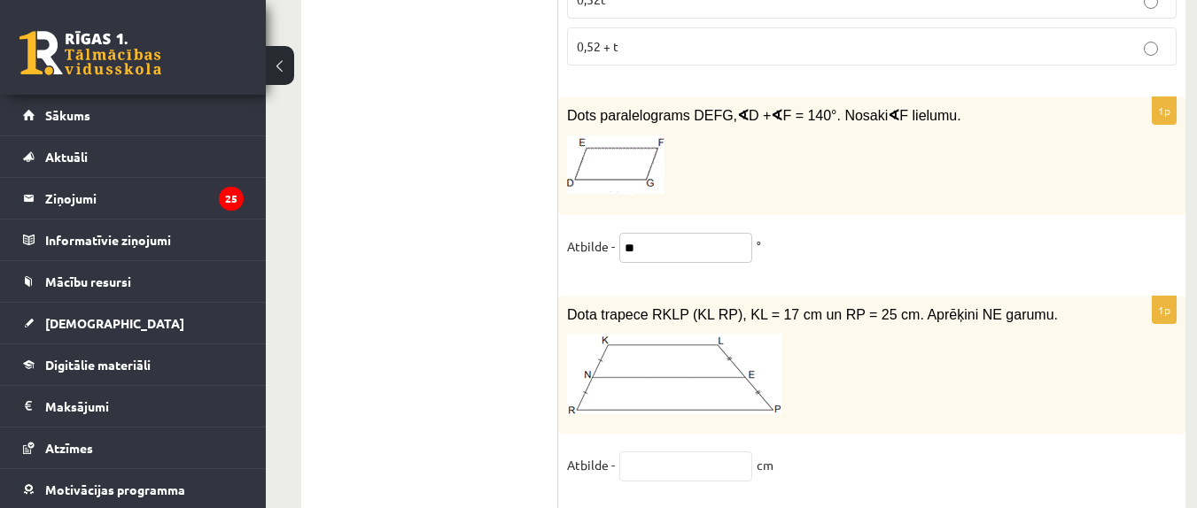
scroll to position [7673, 0]
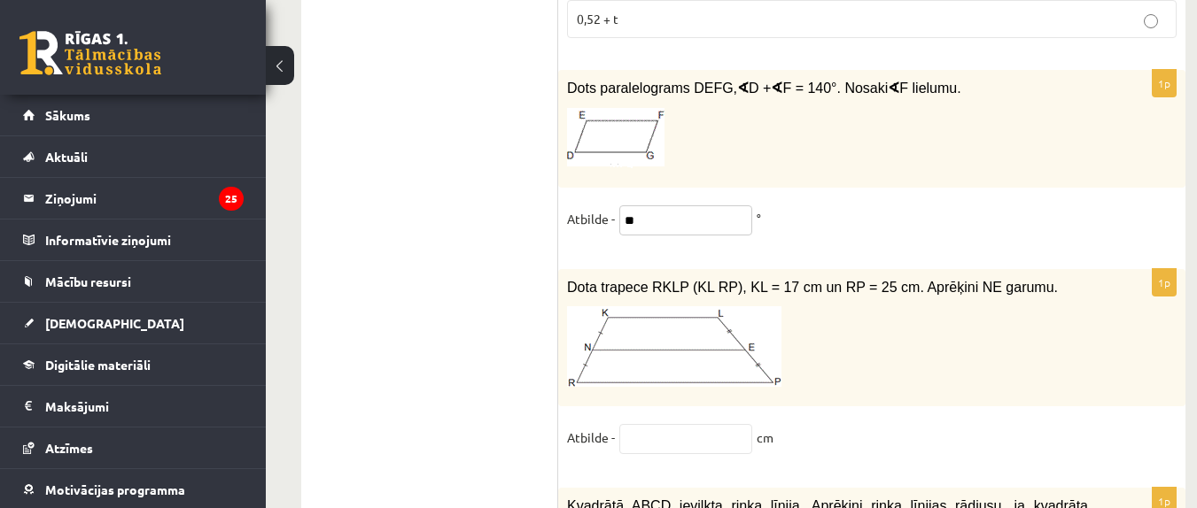
type input "**"
click at [699, 424] on input "text" at bounding box center [685, 439] width 133 height 30
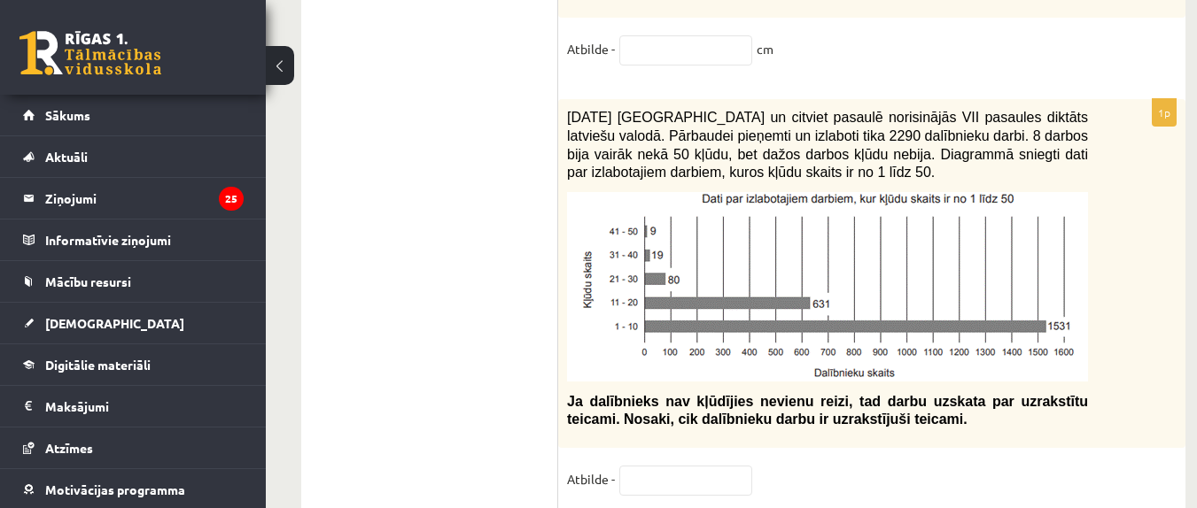
scroll to position [8381, 0]
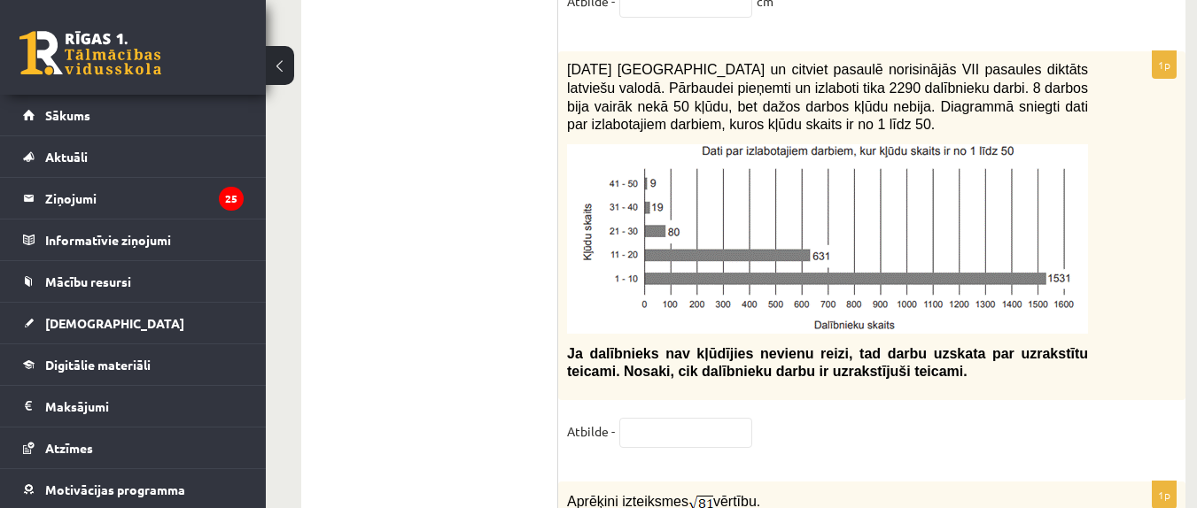
type input "**"
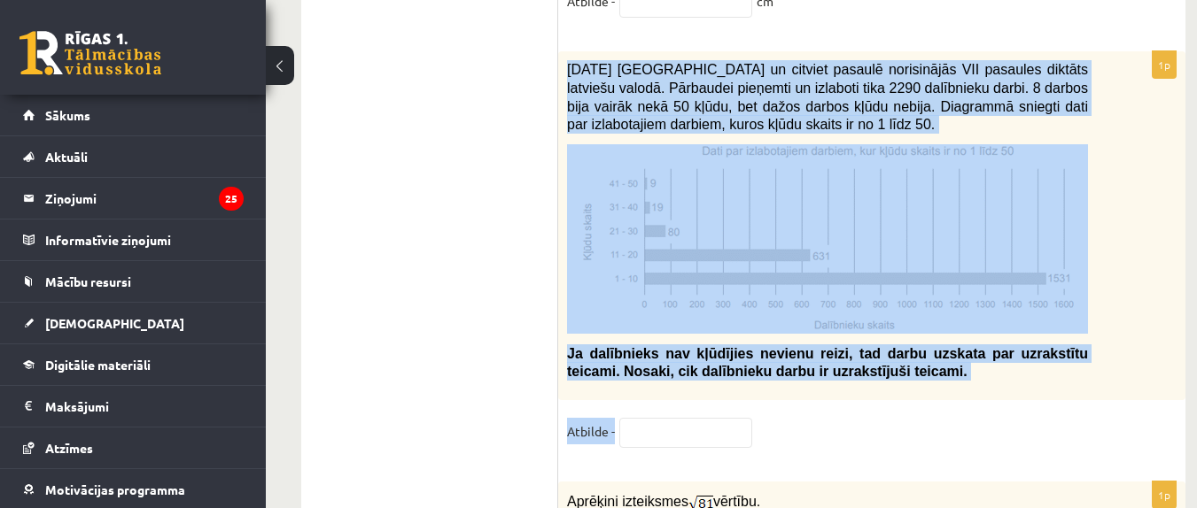
drag, startPoint x: 567, startPoint y: 13, endPoint x: 648, endPoint y: 391, distance: 386.1
click at [648, 391] on div "1p 2021. gada 27. novembrī Latvijā un citviet pasaulē norisinājās VII pasaules …" at bounding box center [871, 257] width 627 height 413
copy div "2021. gada 27. novembrī Latvijā un citviet pasaulē norisinājās VII pasaules dik…"
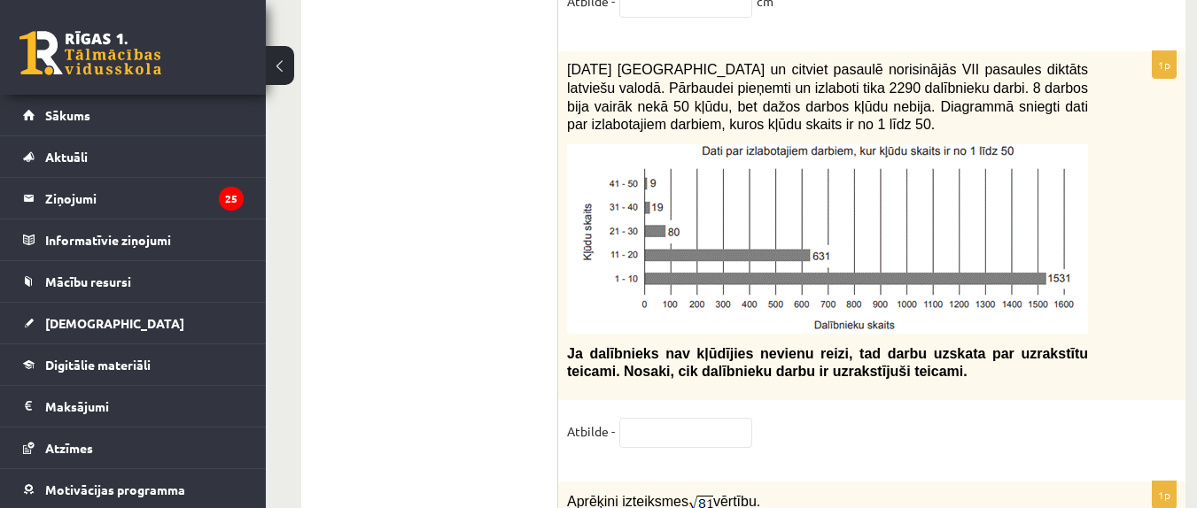
drag, startPoint x: 426, startPoint y: 193, endPoint x: 557, endPoint y: 213, distance: 132.6
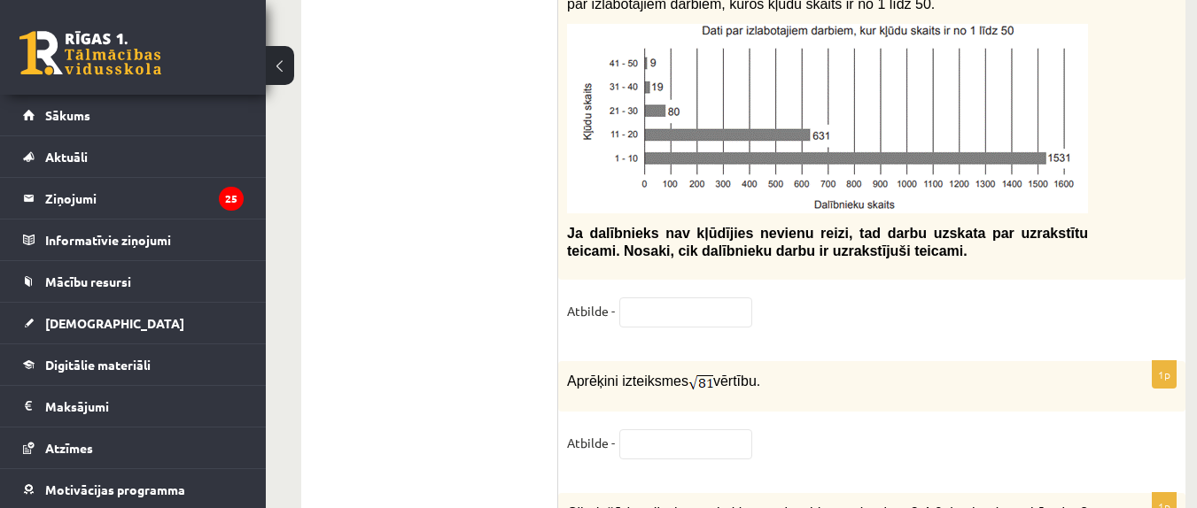
scroll to position [8736, 0]
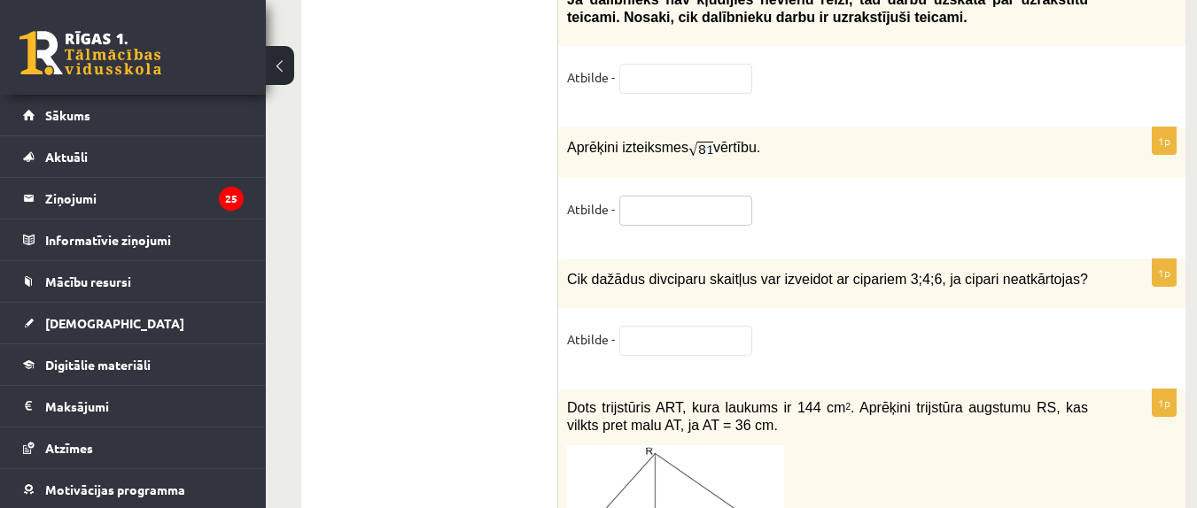
click at [695, 196] on input "text" at bounding box center [685, 211] width 133 height 30
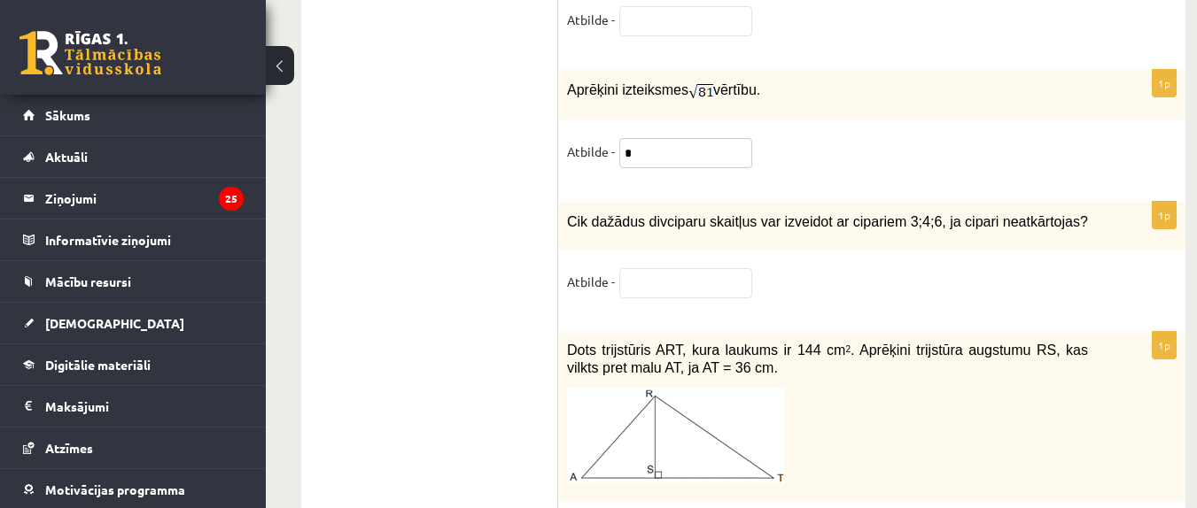
scroll to position [8824, 0]
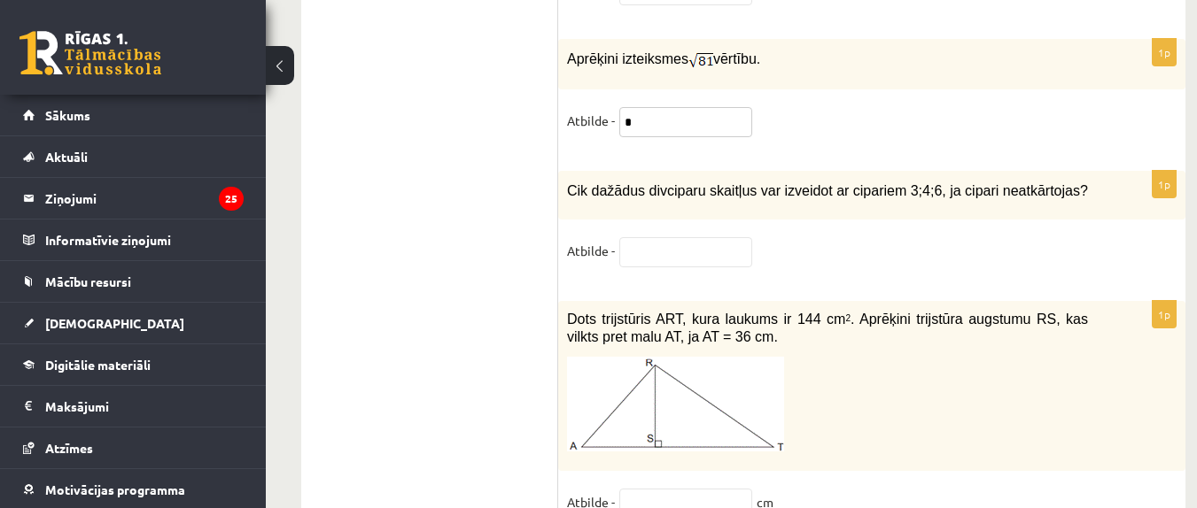
type input "*"
click at [652, 237] on input "text" at bounding box center [685, 252] width 133 height 30
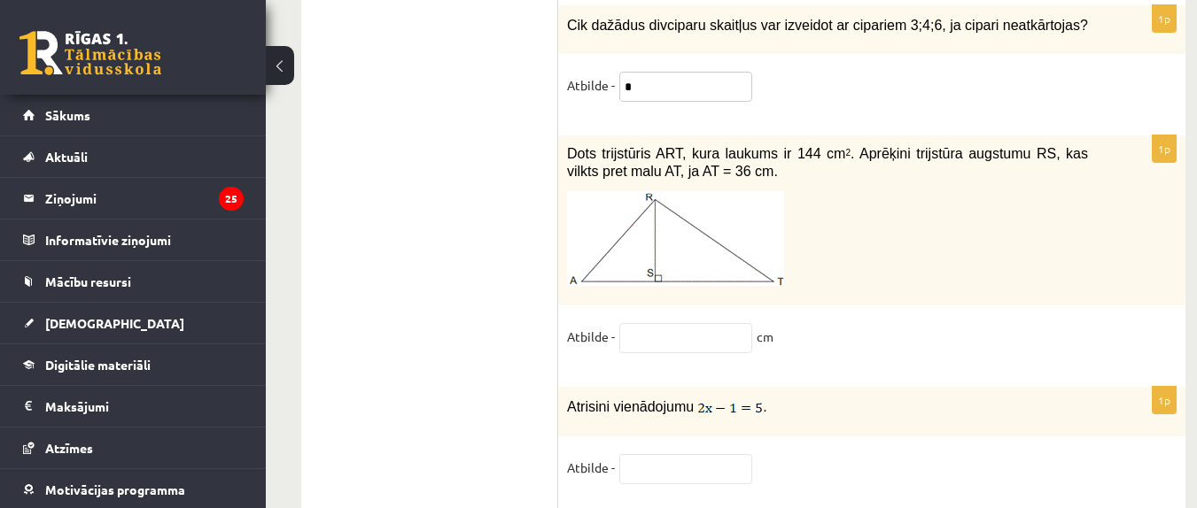
scroll to position [9179, 0]
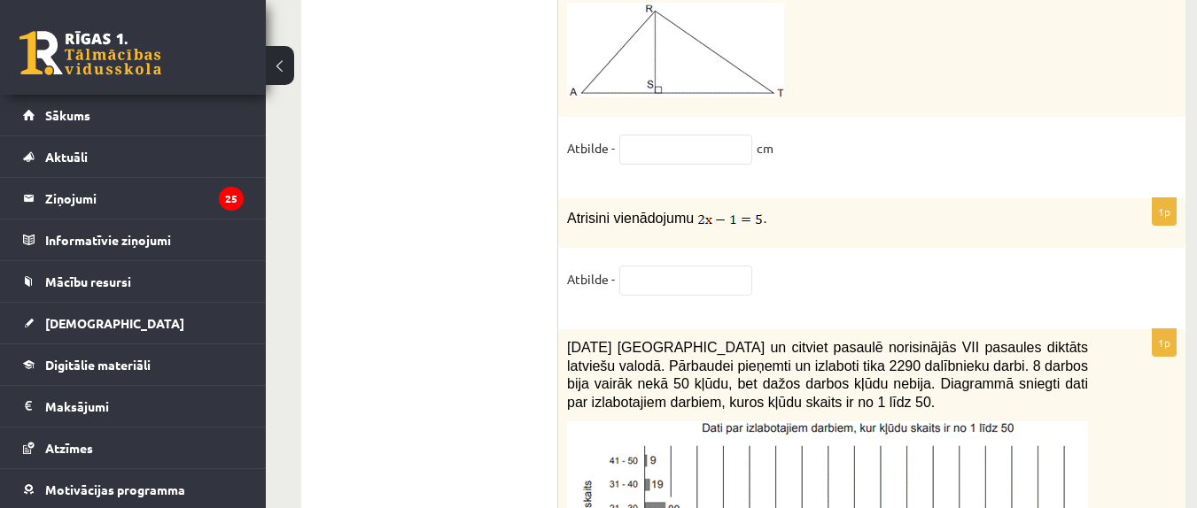
type input "*"
click at [673, 266] on input "text" at bounding box center [685, 281] width 133 height 30
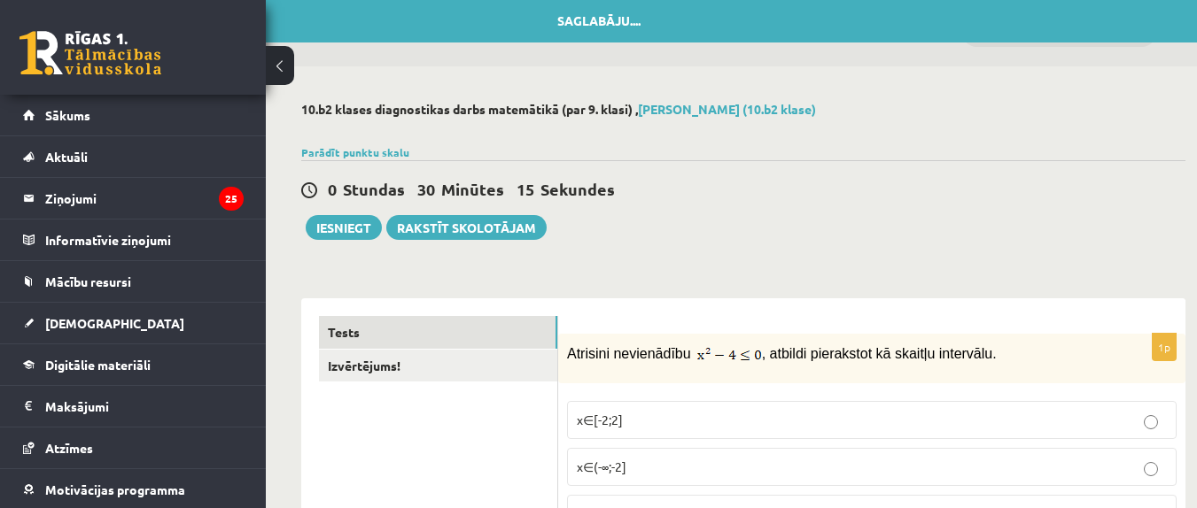
scroll to position [0, 0]
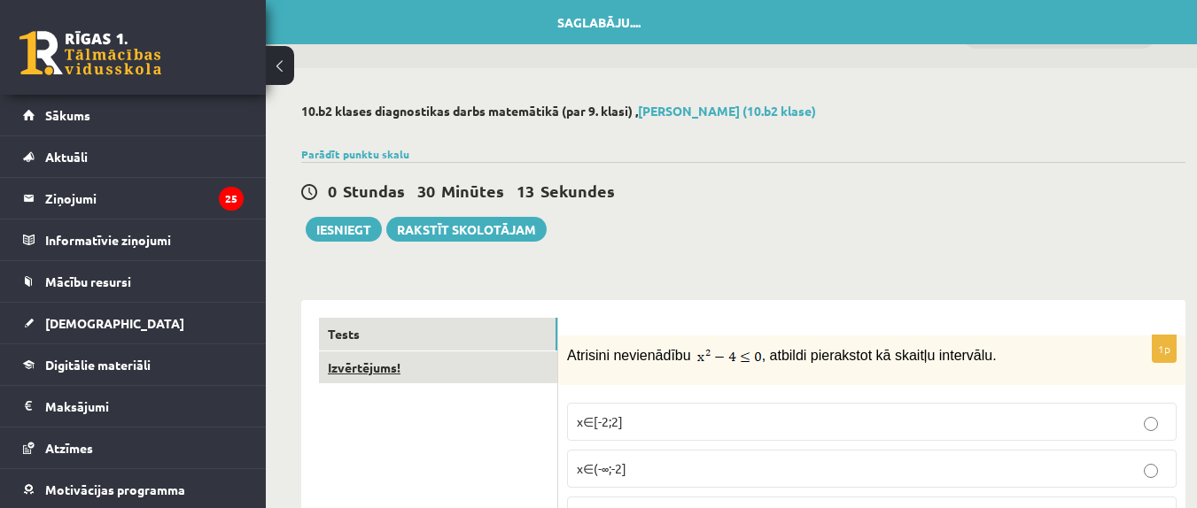
type input "*"
click at [405, 373] on link "Izvērtējums!" at bounding box center [438, 368] width 238 height 33
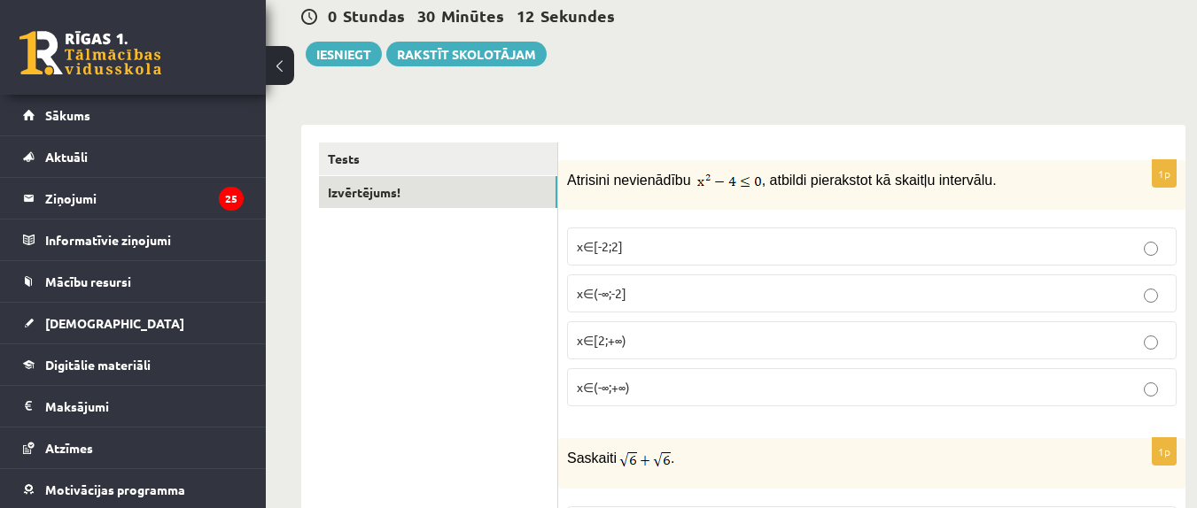
scroll to position [177, 0]
click at [360, 193] on link "Izvērtējums!" at bounding box center [438, 191] width 238 height 33
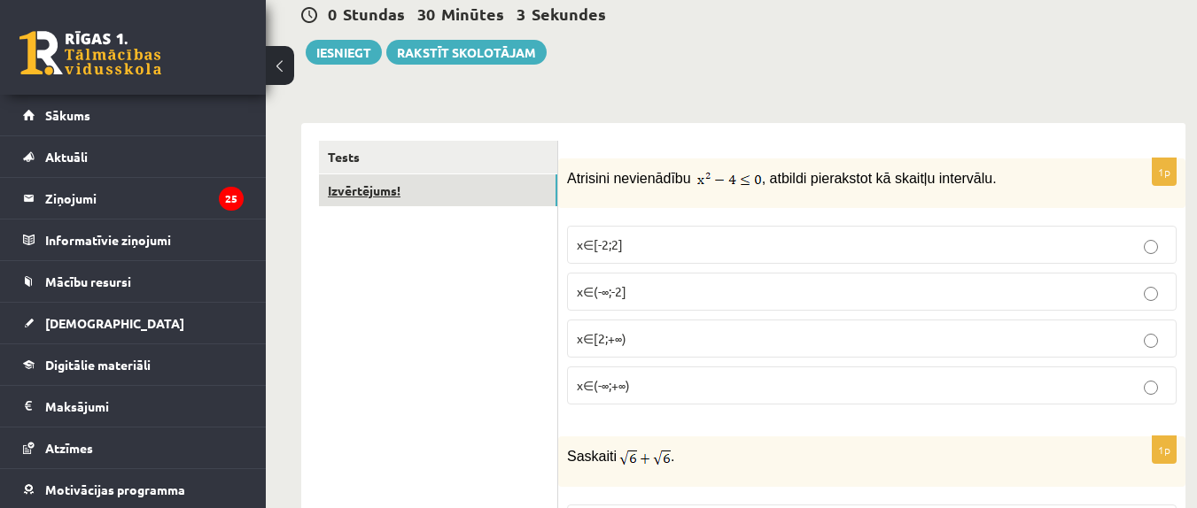
click at [385, 190] on link "Izvērtējums!" at bounding box center [438, 191] width 238 height 33
click at [370, 193] on link "Izvērtējums!" at bounding box center [438, 191] width 238 height 33
drag, startPoint x: 370, startPoint y: 193, endPoint x: 414, endPoint y: 173, distance: 48.0
click at [372, 192] on link "Izvērtējums!" at bounding box center [438, 191] width 238 height 33
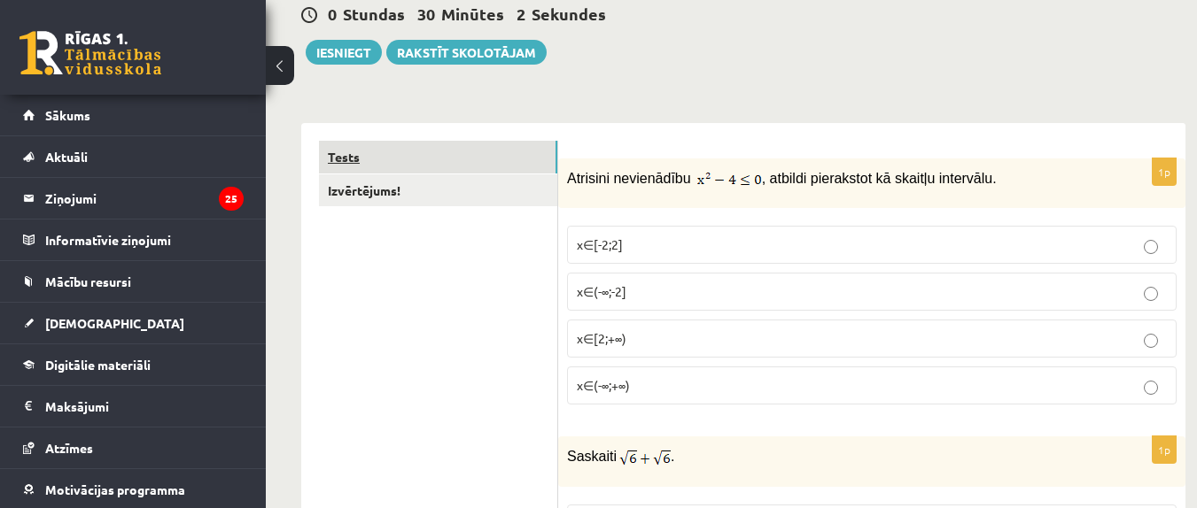
click at [414, 162] on link "Tests" at bounding box center [438, 157] width 238 height 33
click at [347, 155] on link "Tests" at bounding box center [438, 157] width 238 height 33
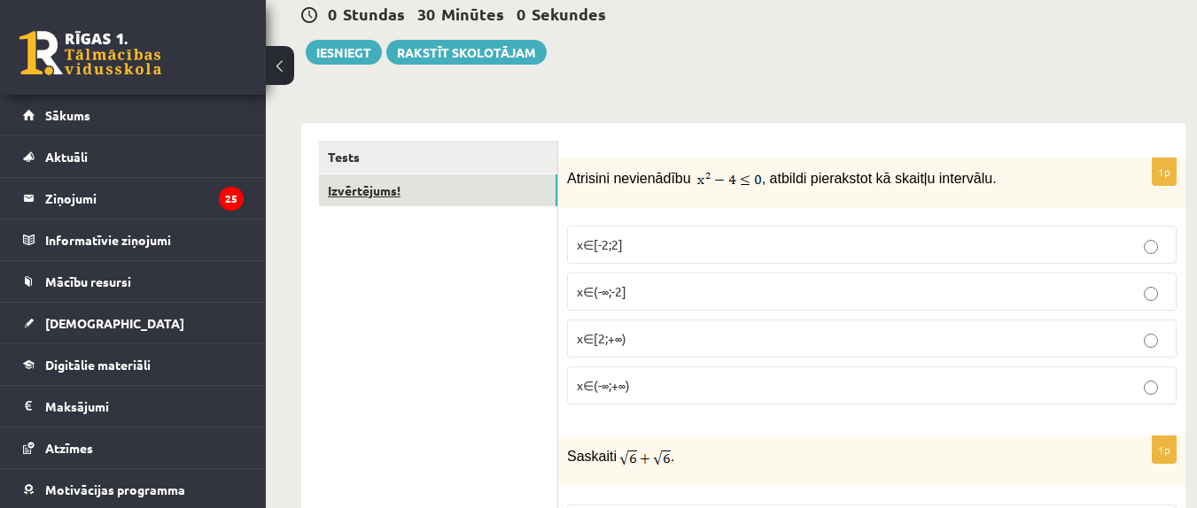
click at [352, 188] on link "Izvērtējums!" at bounding box center [438, 191] width 238 height 33
click at [352, 189] on link "Izvērtējums!" at bounding box center [438, 191] width 238 height 33
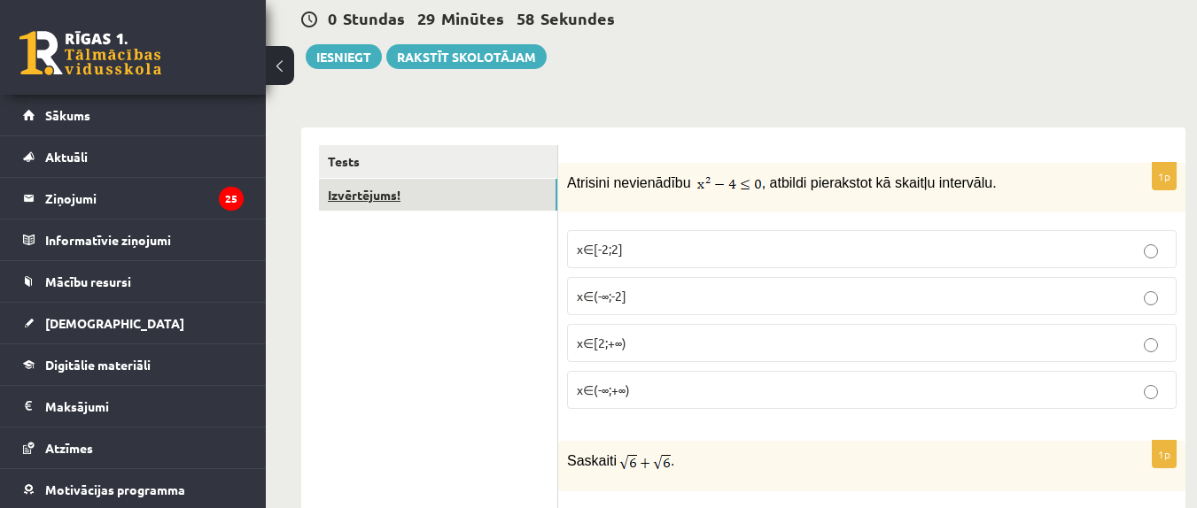
scroll to position [89, 0]
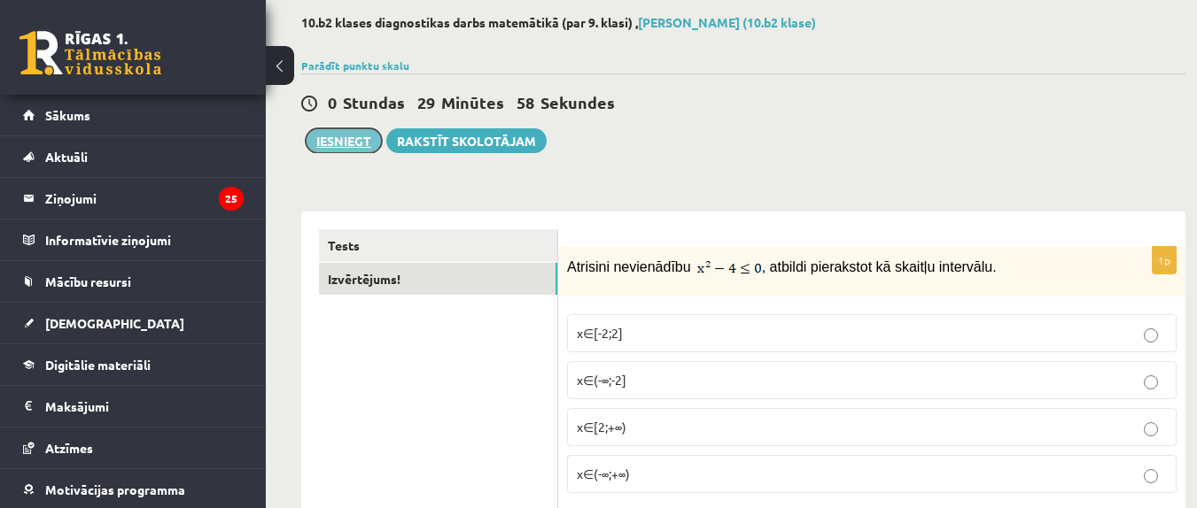
click at [358, 145] on button "Iesniegt" at bounding box center [344, 140] width 76 height 25
click at [378, 286] on link "Izvērtējums!" at bounding box center [438, 279] width 238 height 33
click at [378, 283] on link "Izvērtējums!" at bounding box center [438, 279] width 238 height 33
drag, startPoint x: 378, startPoint y: 283, endPoint x: 454, endPoint y: 278, distance: 75.5
click at [379, 283] on link "Izvērtējums!" at bounding box center [438, 279] width 238 height 33
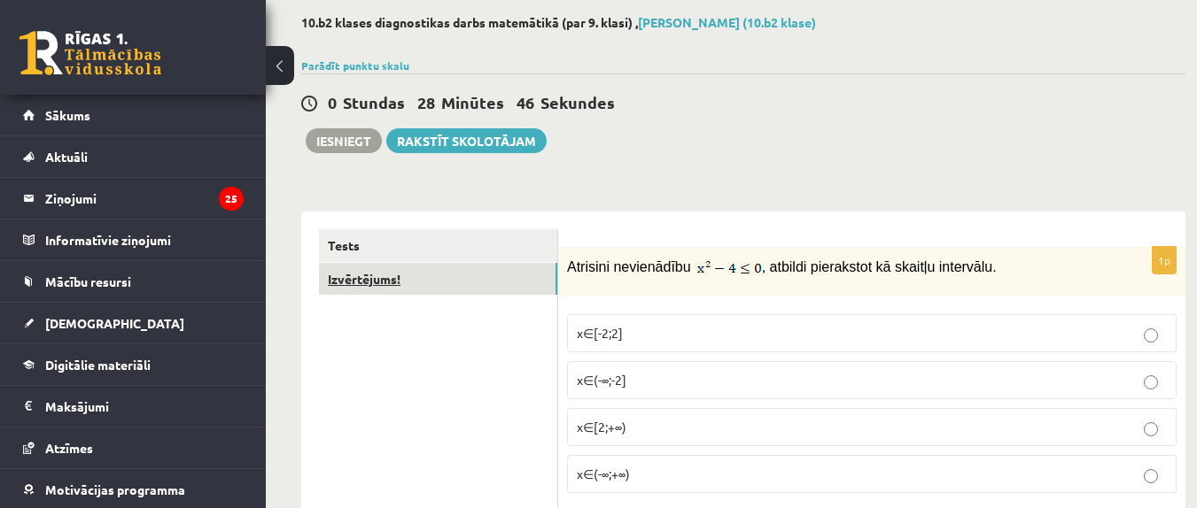
click at [493, 278] on link "Izvērtējums!" at bounding box center [438, 279] width 238 height 33
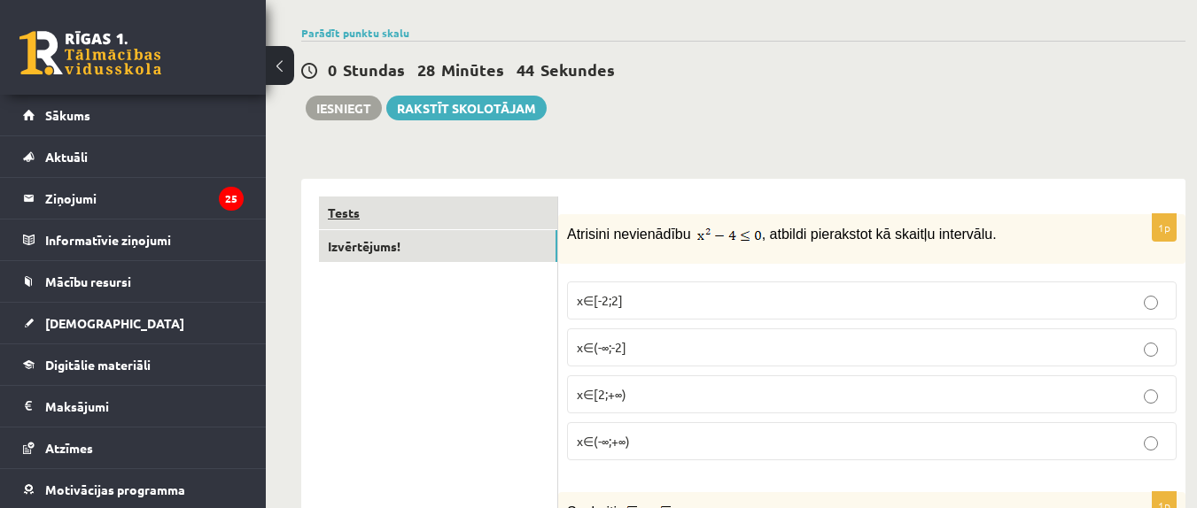
scroll to position [0, 0]
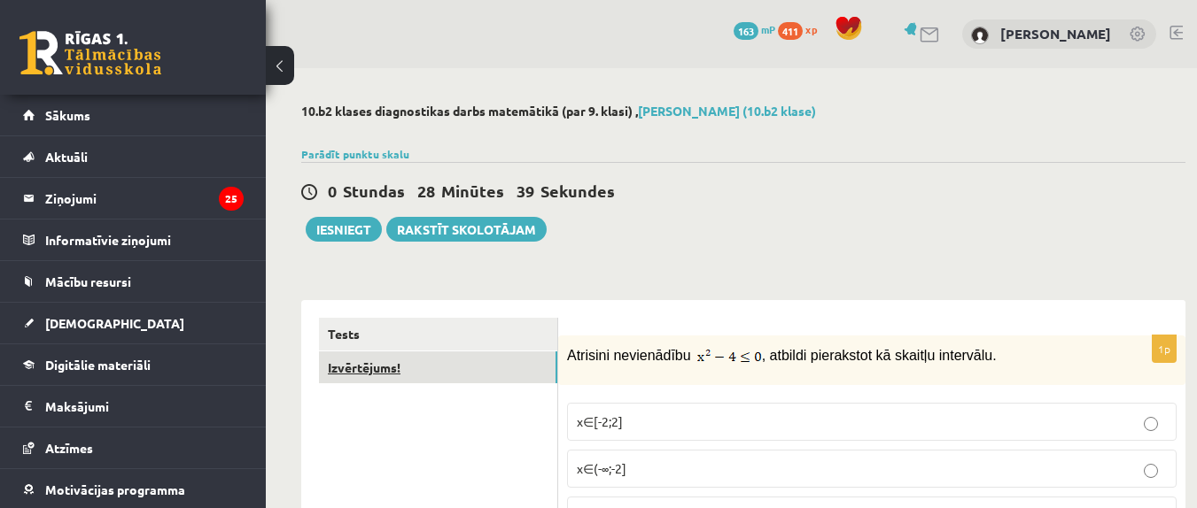
click at [375, 369] on link "Izvērtējums!" at bounding box center [438, 368] width 238 height 33
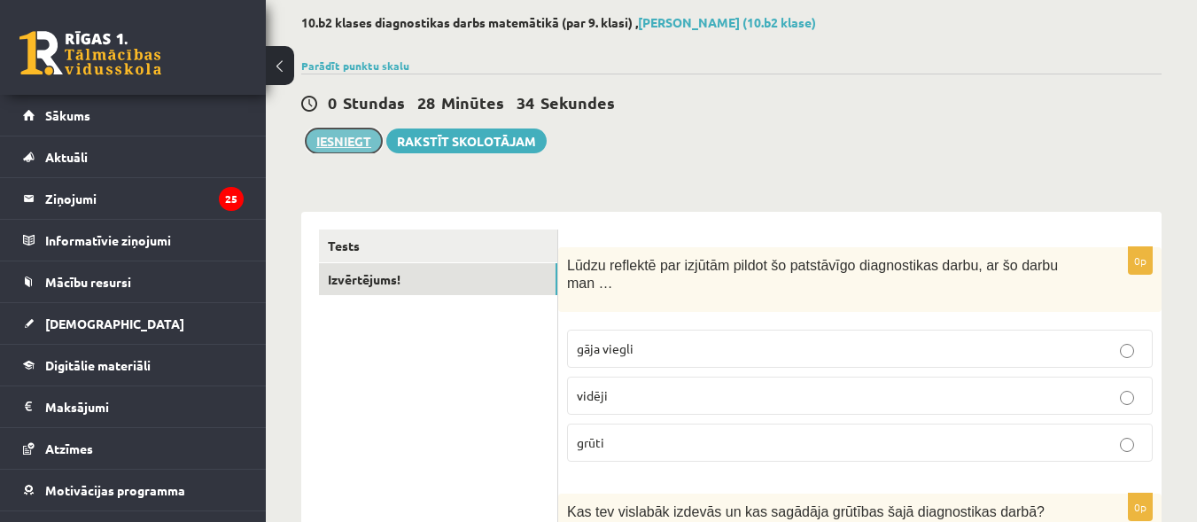
click at [340, 140] on button "Iesniegt" at bounding box center [344, 140] width 76 height 25
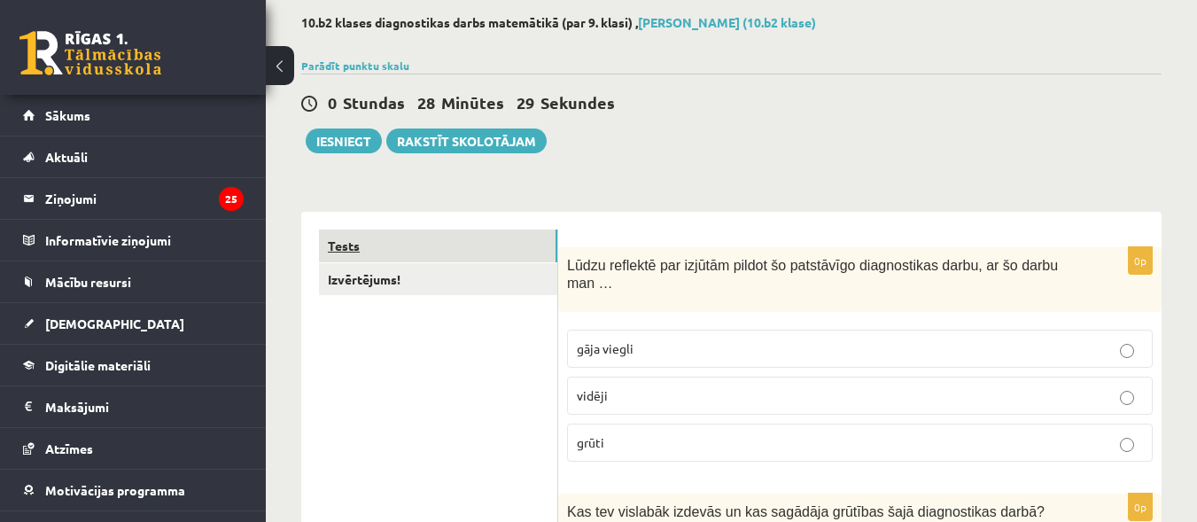
click at [385, 241] on link "Tests" at bounding box center [438, 245] width 238 height 33
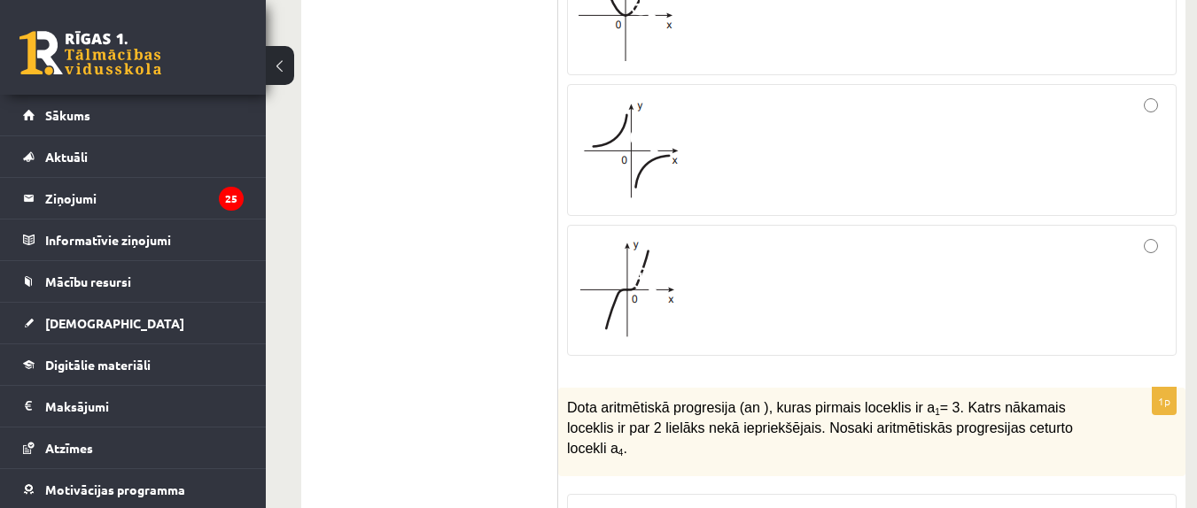
scroll to position [3544, 0]
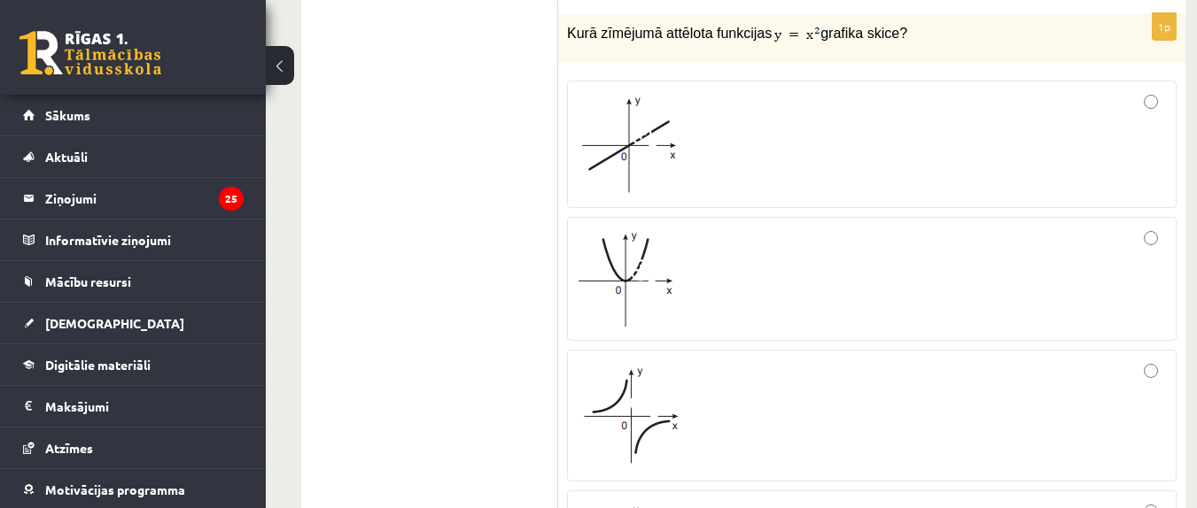
click at [841, 155] on div at bounding box center [872, 144] width 590 height 108
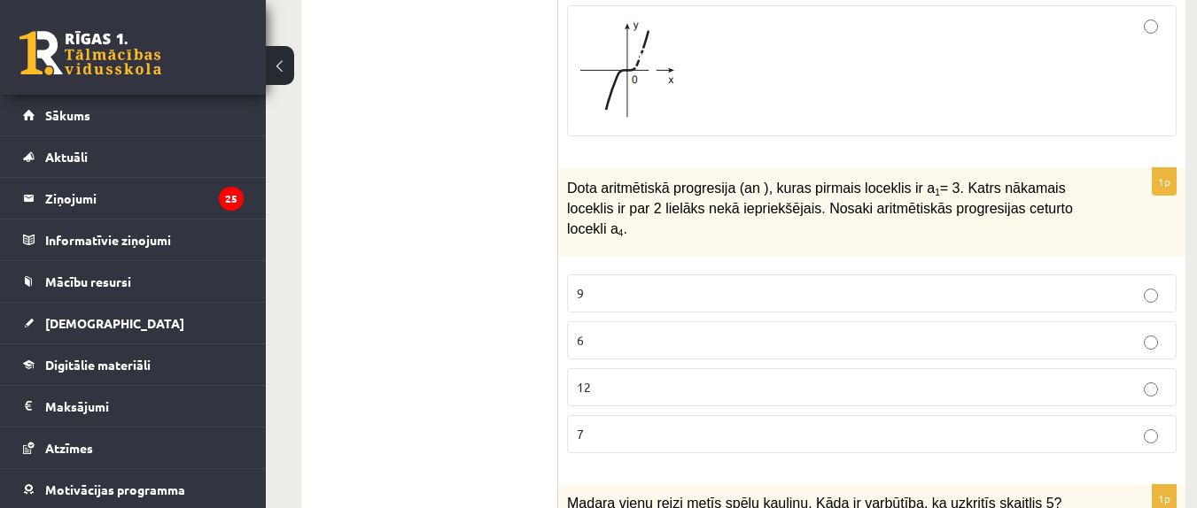
scroll to position [4075, 0]
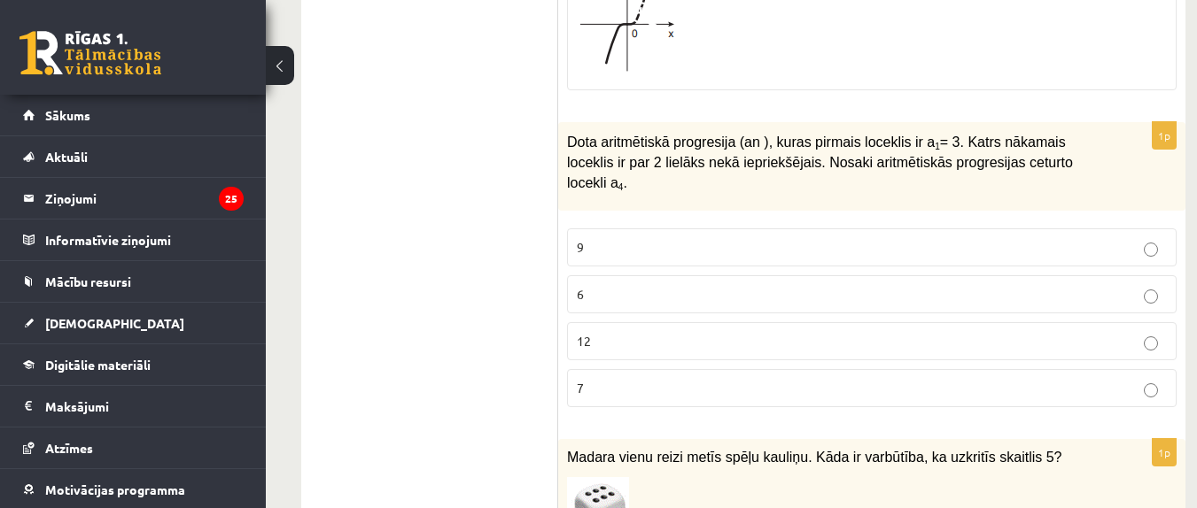
click at [936, 238] on p "9" at bounding box center [872, 247] width 590 height 19
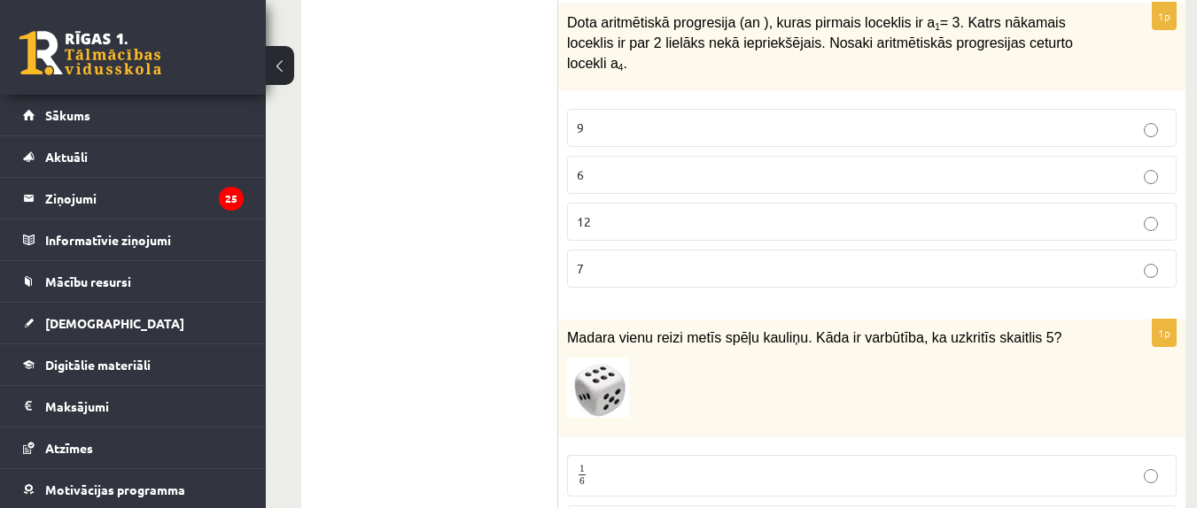
scroll to position [4341, 0]
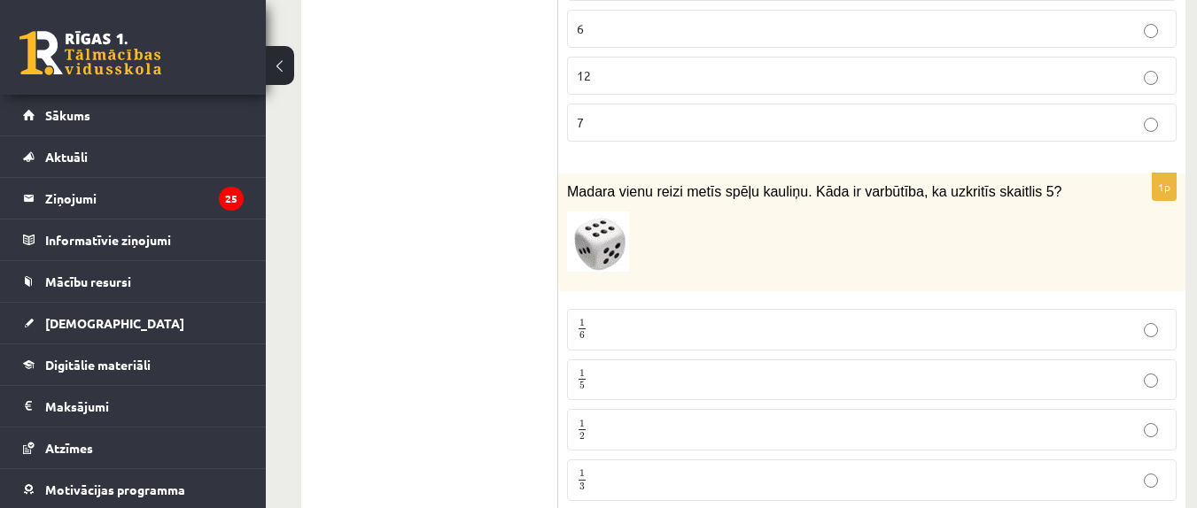
drag, startPoint x: 666, startPoint y: 299, endPoint x: 705, endPoint y: 255, distance: 58.3
click at [668, 319] on p "1 6 1 6" at bounding box center [872, 330] width 590 height 22
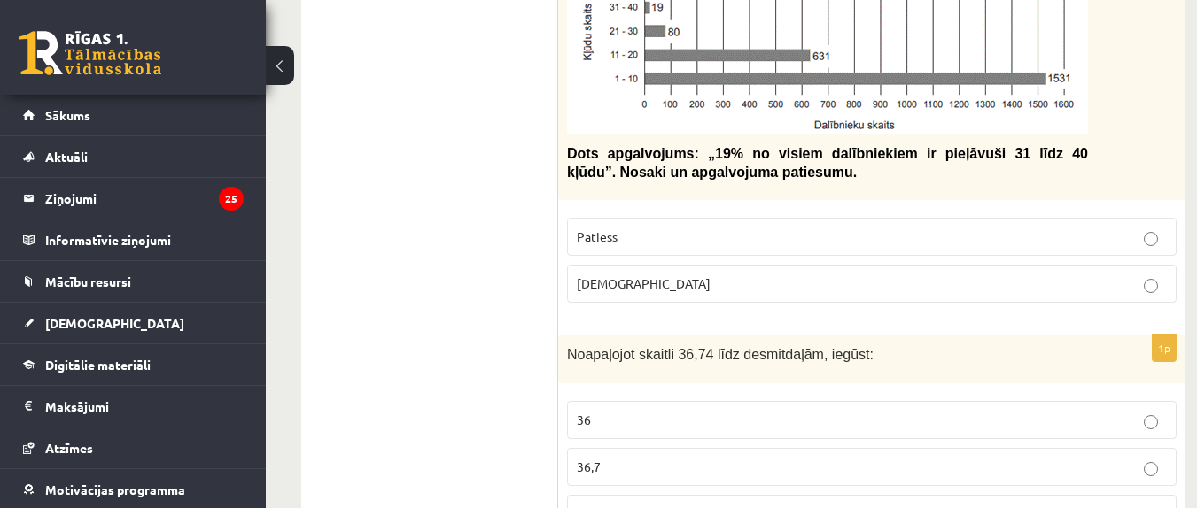
scroll to position [5138, 0]
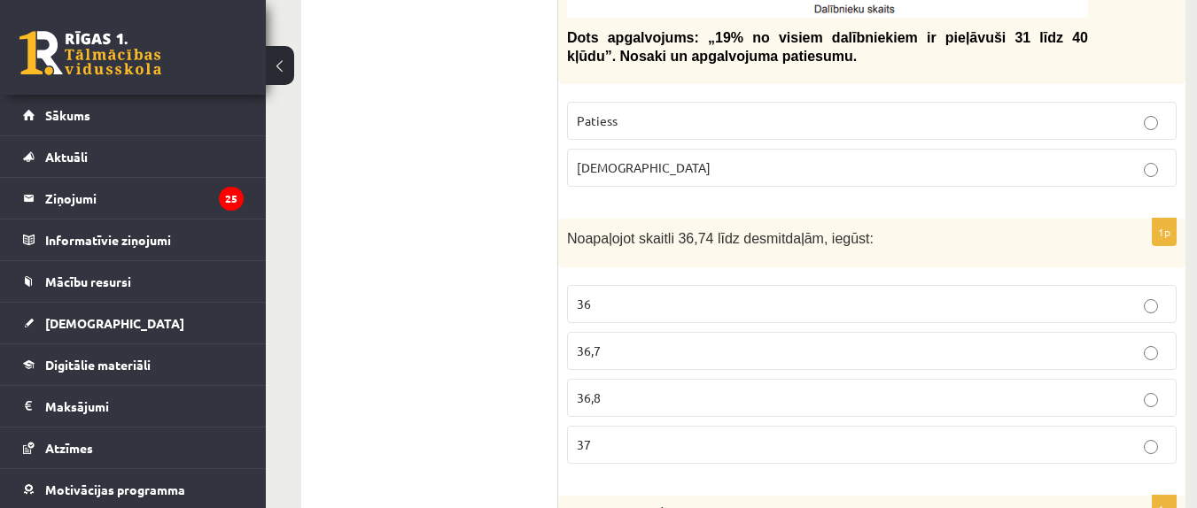
click at [819, 159] on p "Aplams" at bounding box center [872, 168] width 590 height 19
click at [641, 332] on label "36,7" at bounding box center [871, 351] width 609 height 38
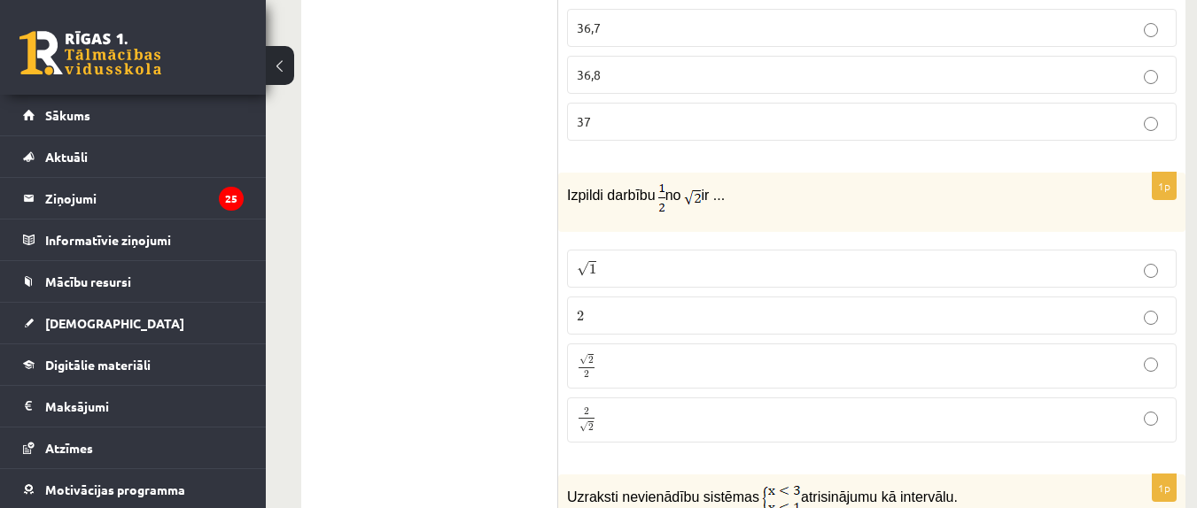
scroll to position [5492, 0]
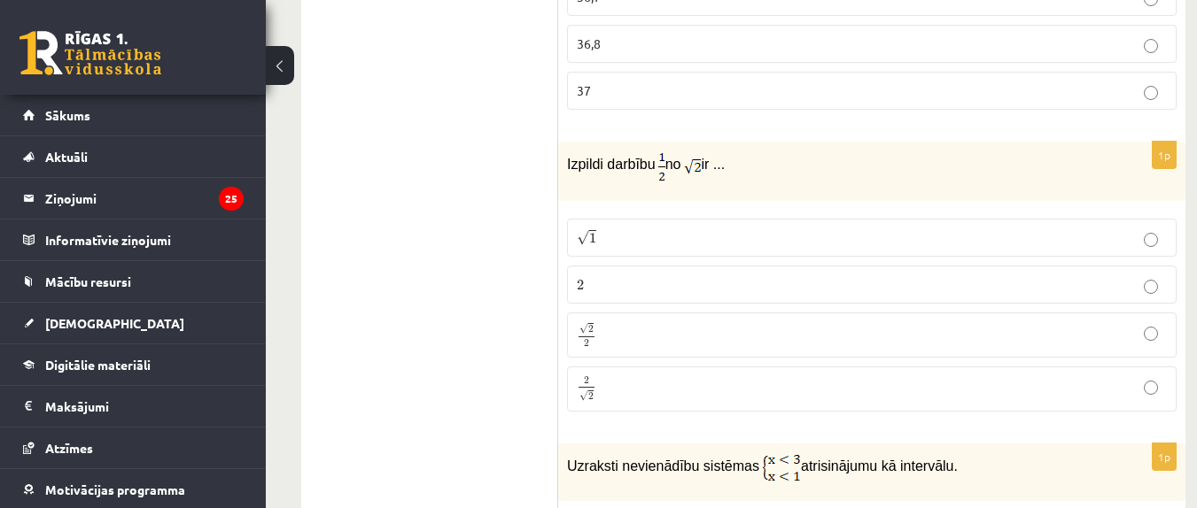
click at [601, 322] on p "√ 2 2 2 2" at bounding box center [872, 335] width 590 height 26
click at [770, 229] on p "√ 1 1" at bounding box center [872, 238] width 590 height 19
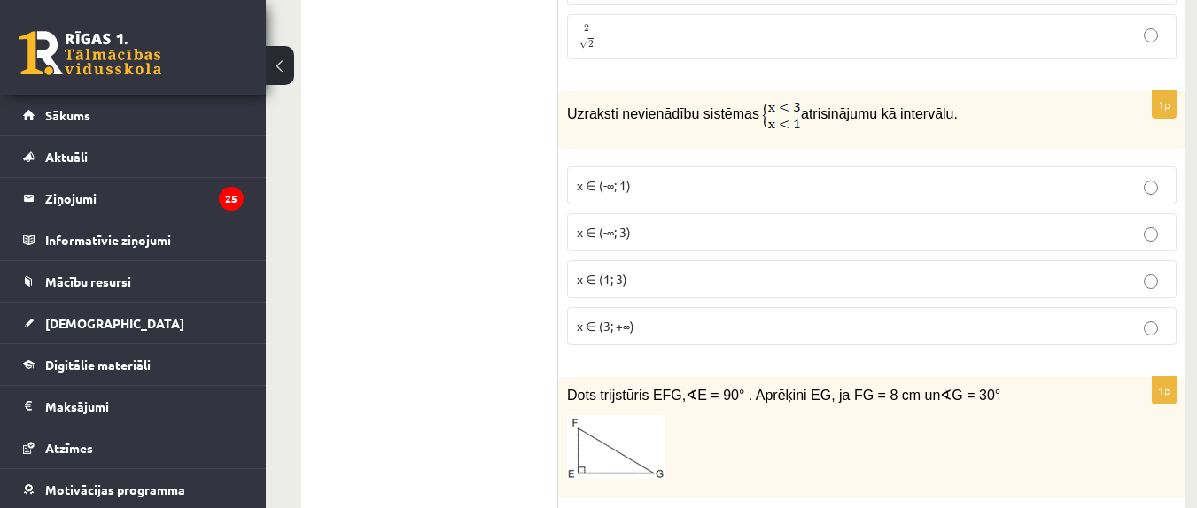
scroll to position [5847, 0]
click at [656, 221] on p "x ∈ (-∞; 3)" at bounding box center [872, 230] width 590 height 19
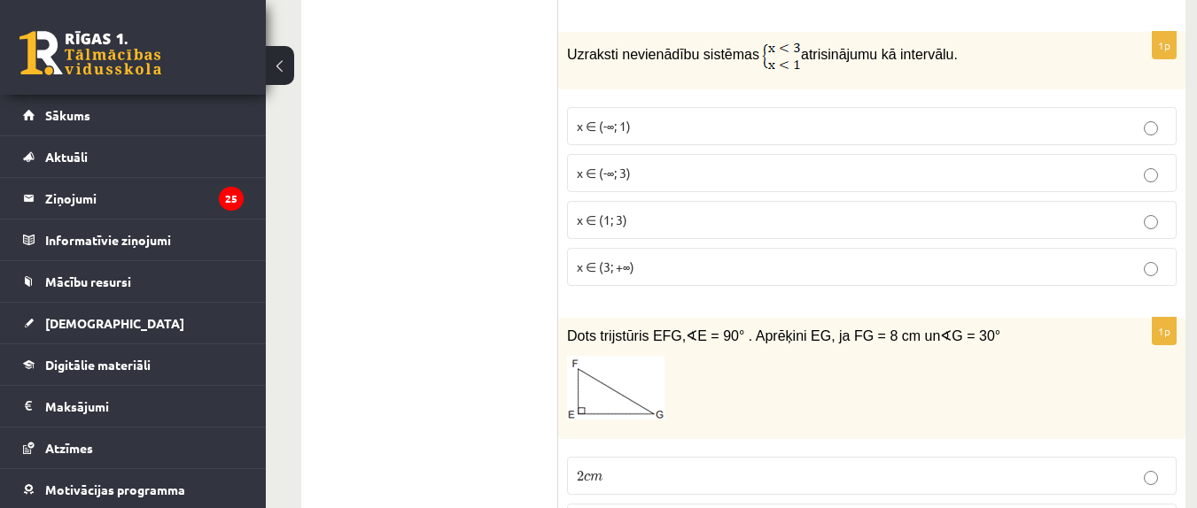
scroll to position [5935, 0]
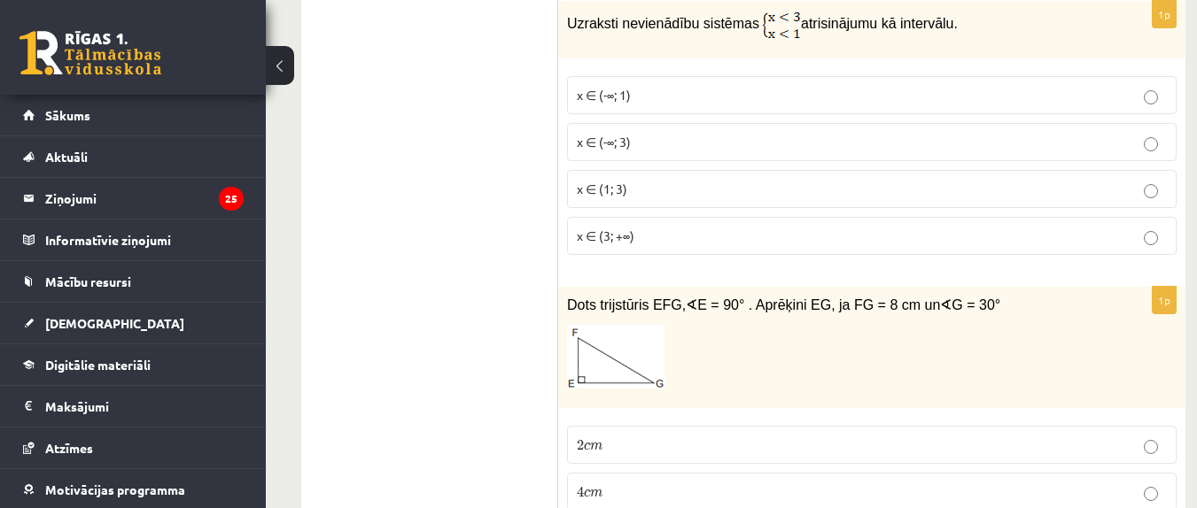
click at [646, 170] on label "x ∈ (1; 3)" at bounding box center [871, 189] width 609 height 38
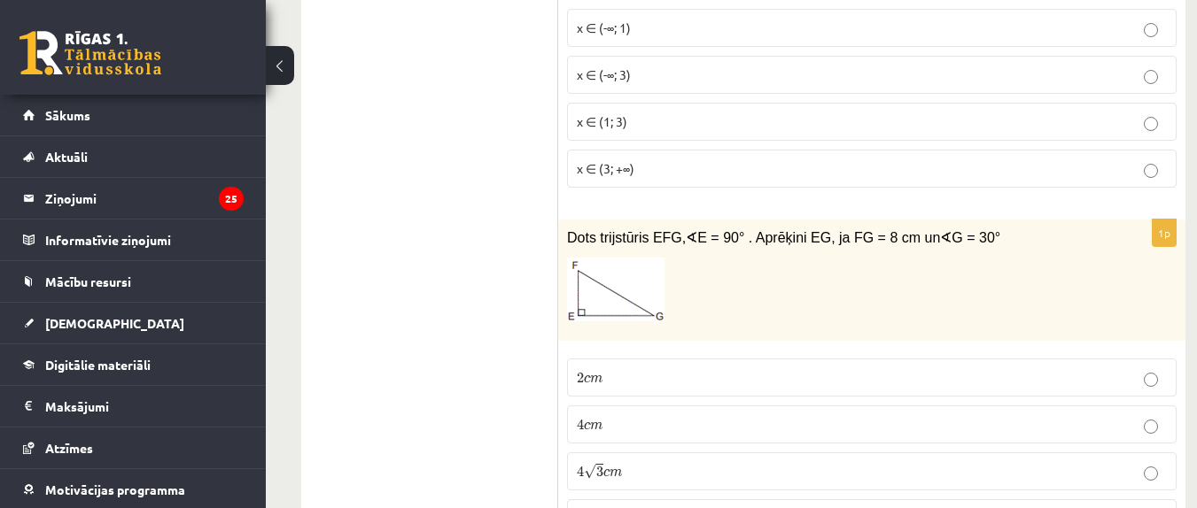
scroll to position [6113, 0]
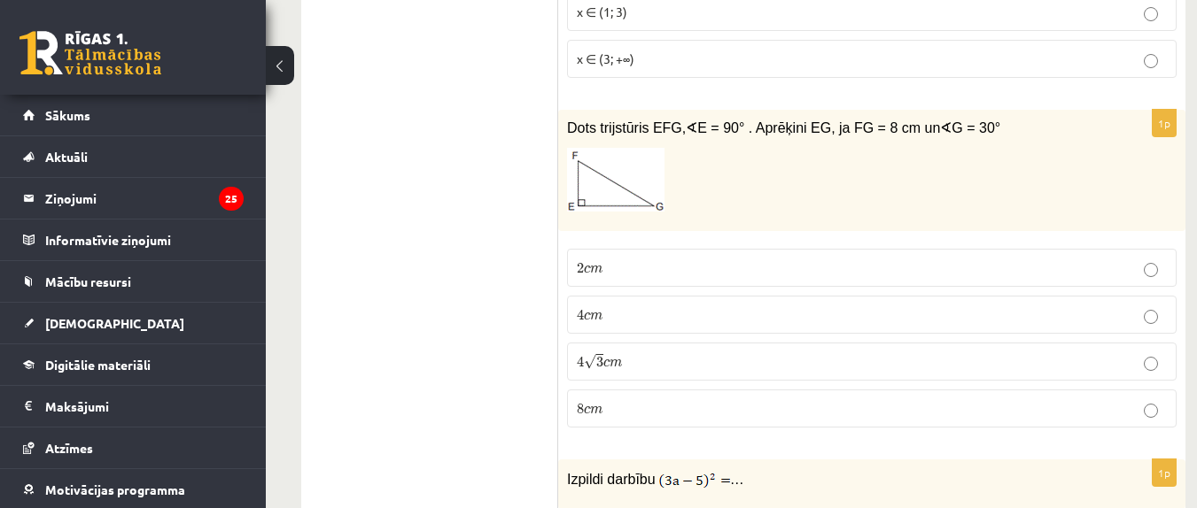
click at [647, 306] on p "4 c m 4 c m" at bounding box center [872, 315] width 590 height 19
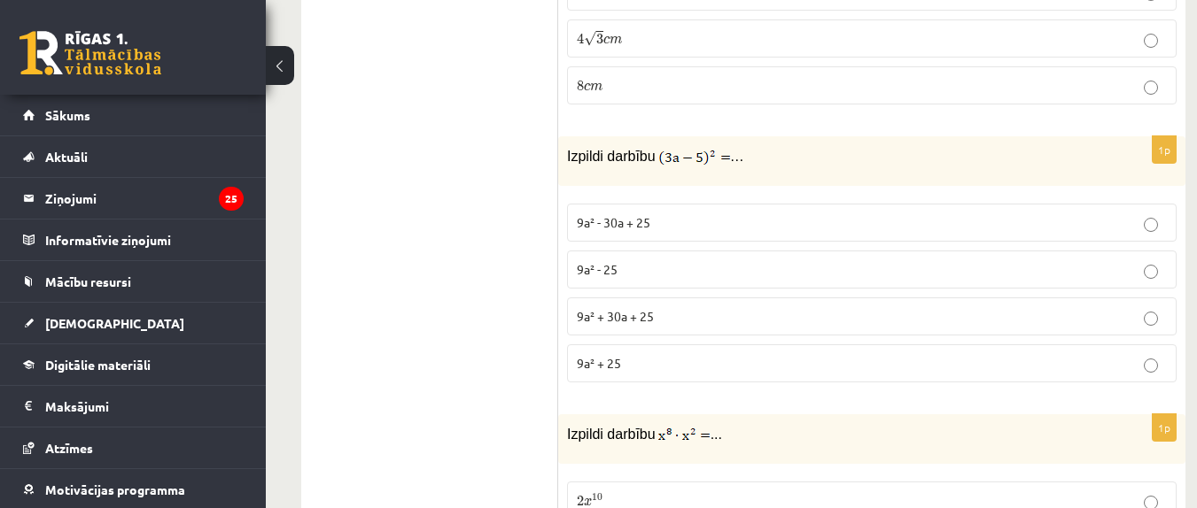
scroll to position [6467, 0]
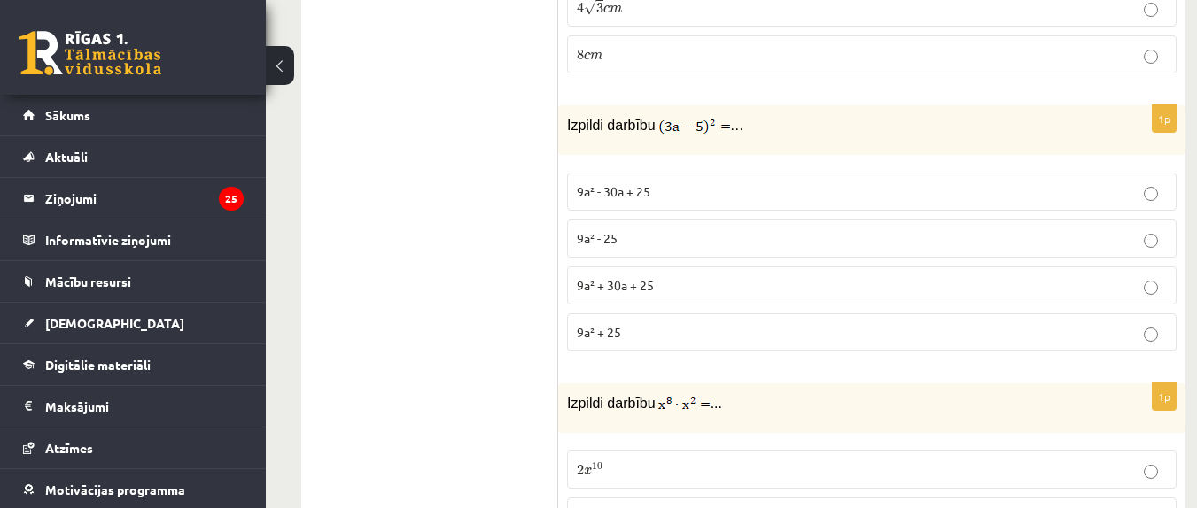
click at [629, 229] on p "9a² - 25" at bounding box center [872, 238] width 590 height 19
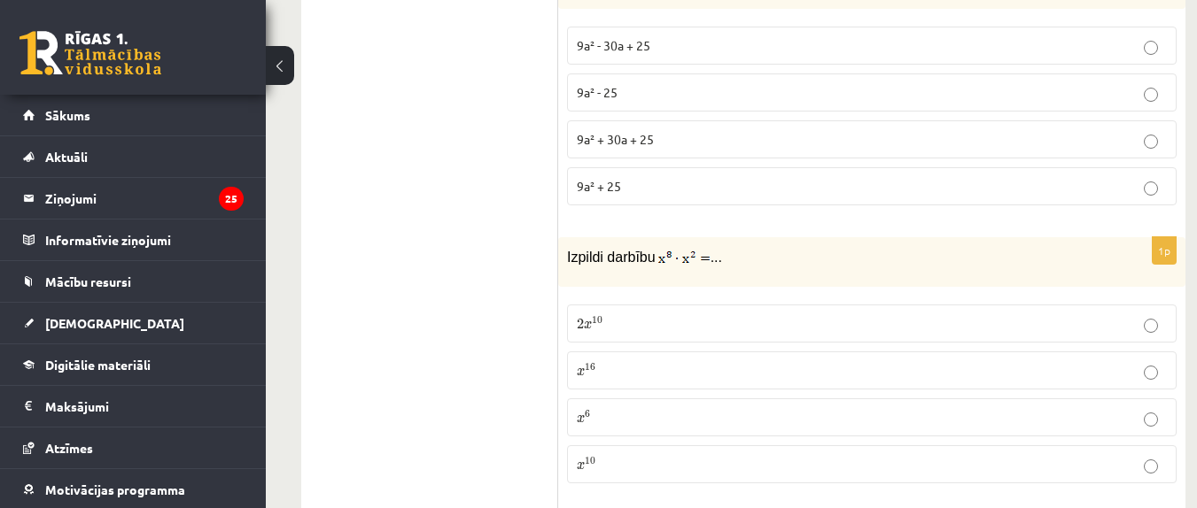
scroll to position [6644, 0]
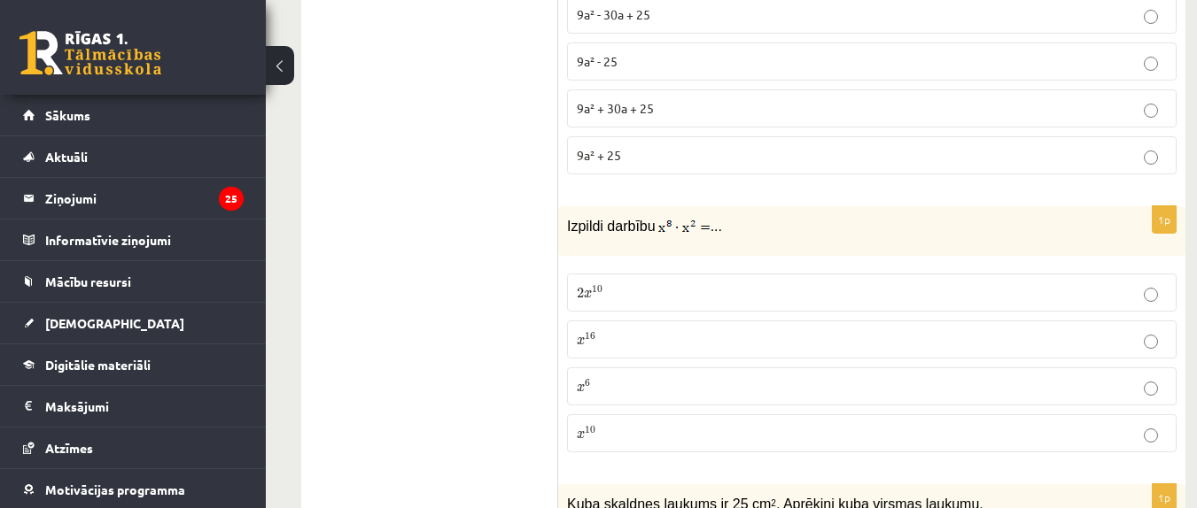
click at [639, 283] on p "2 x 10 2 x 10" at bounding box center [872, 292] width 590 height 19
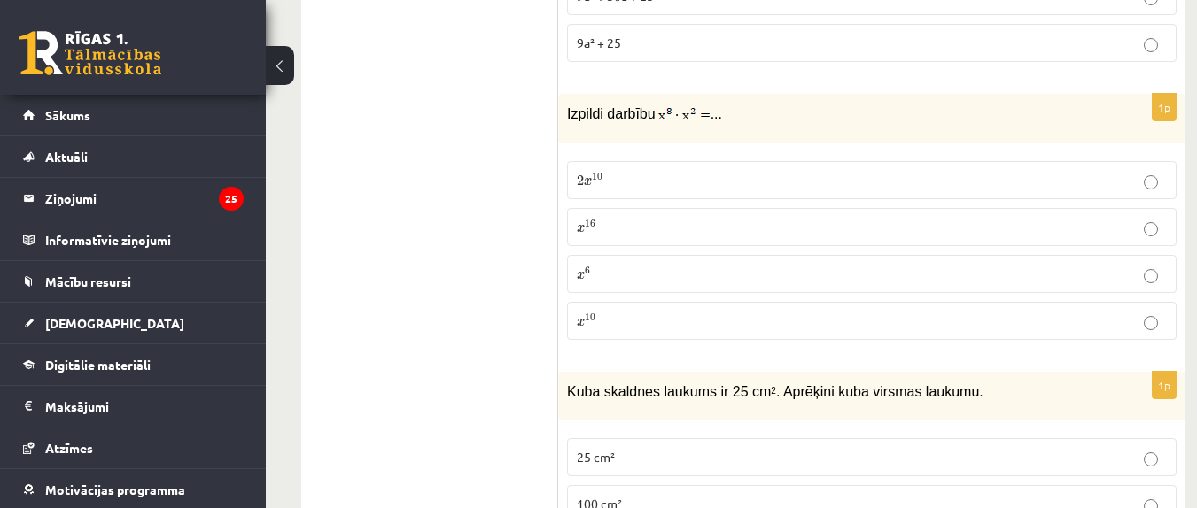
scroll to position [6910, 0]
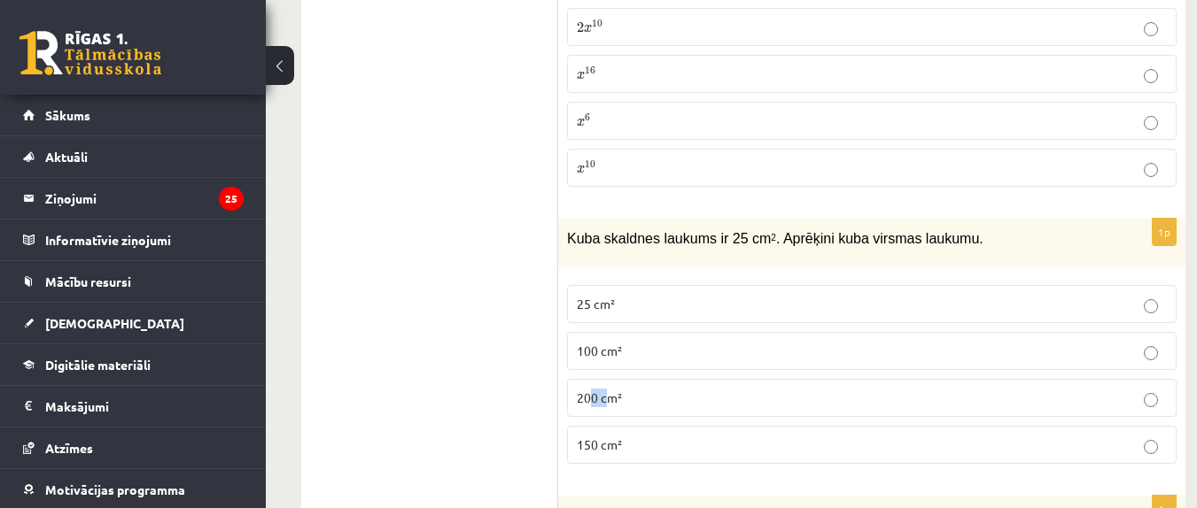
click at [615, 390] on span "200 cm²" at bounding box center [599, 398] width 45 height 16
click at [590, 383] on fieldset "25 cm² 100 cm² 200 cm² 150 cm²" at bounding box center [871, 372] width 609 height 193
click at [628, 436] on p "150 cm²" at bounding box center [872, 445] width 590 height 19
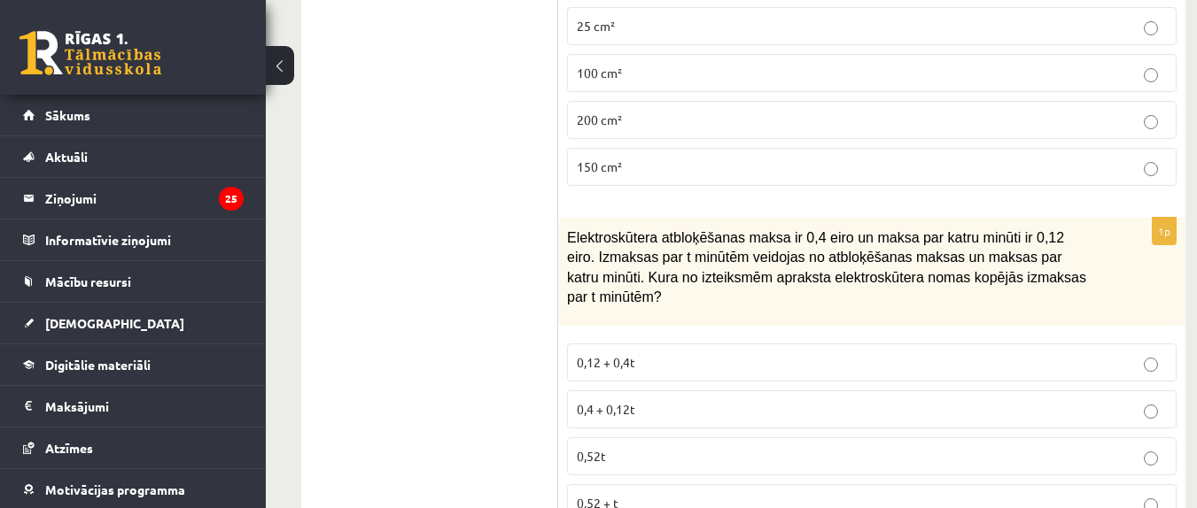
scroll to position [7264, 0]
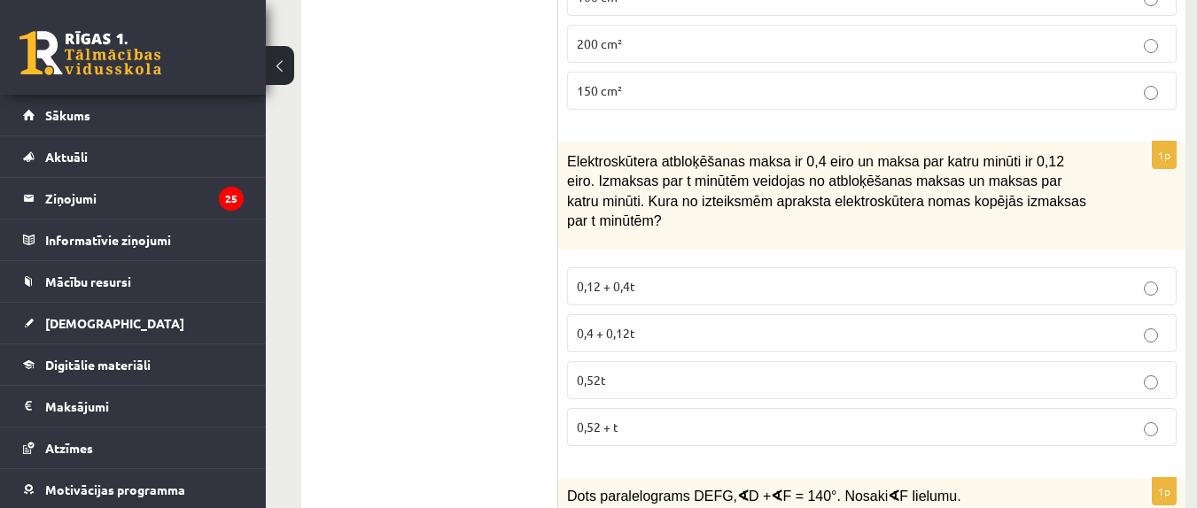
click at [633, 408] on label "0,52 + t" at bounding box center [871, 427] width 609 height 38
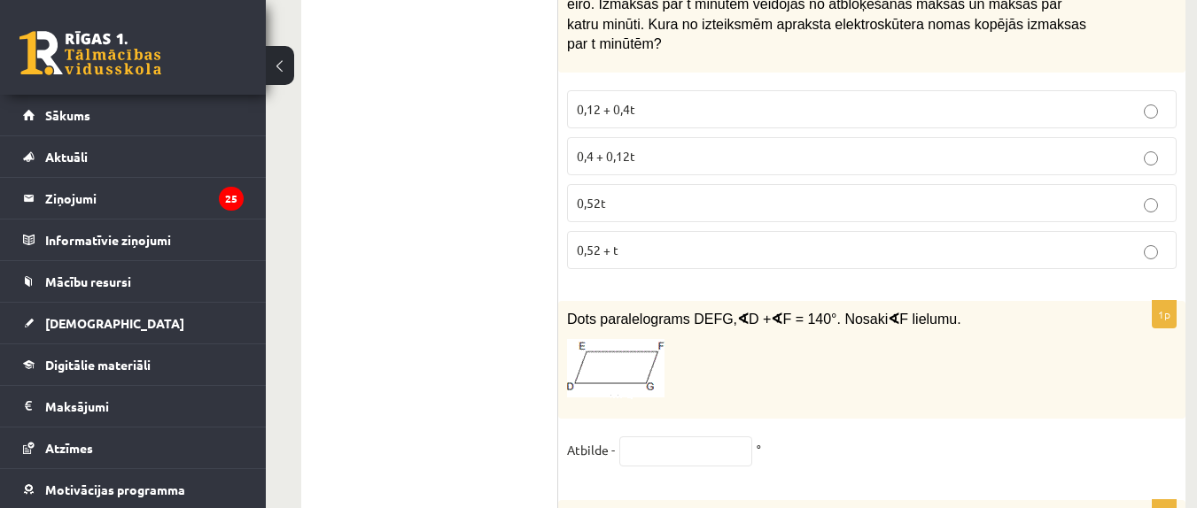
scroll to position [7530, 0]
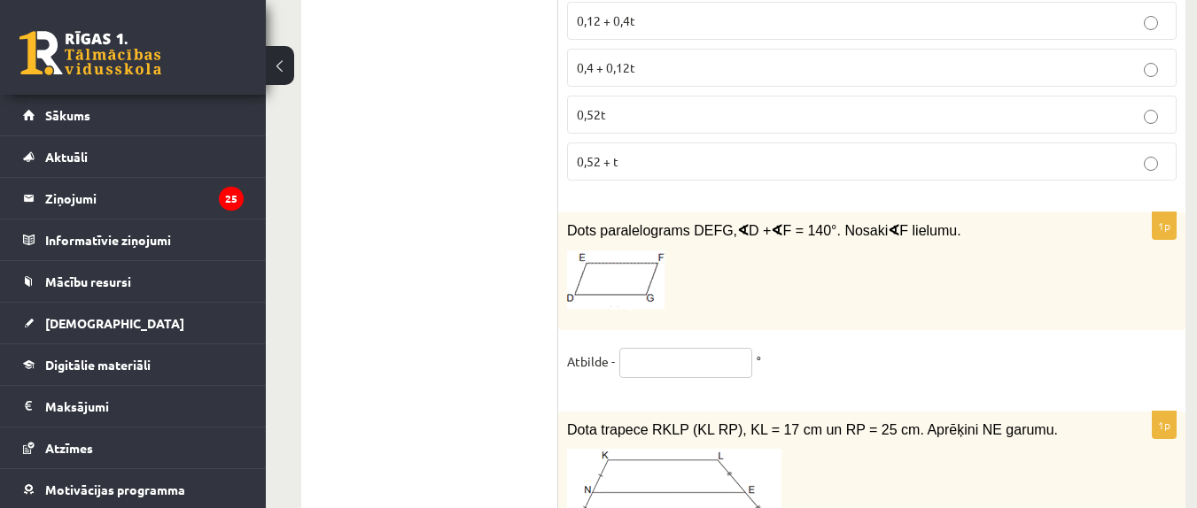
click at [694, 348] on input "text" at bounding box center [685, 363] width 133 height 30
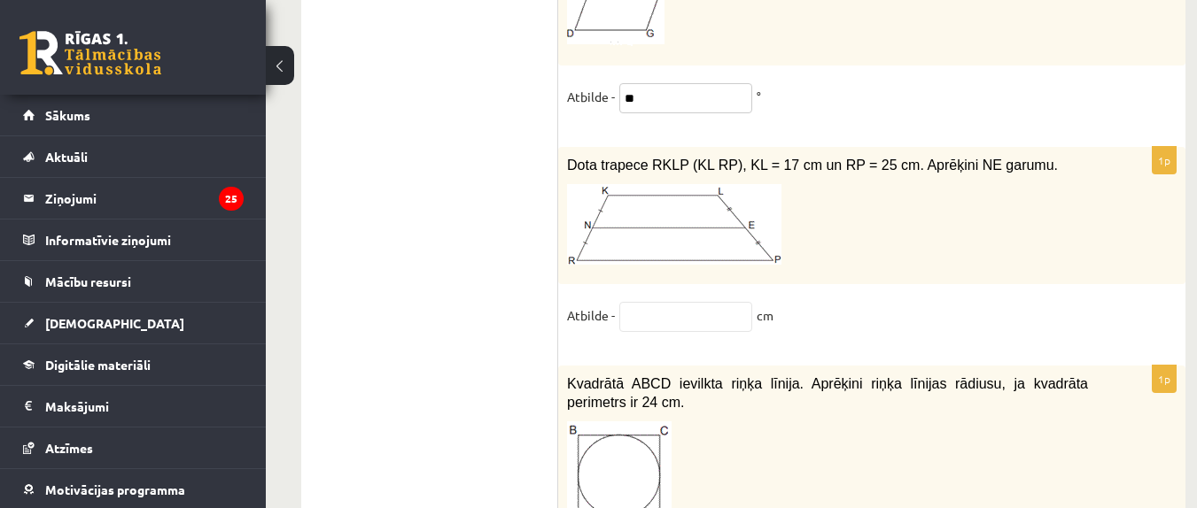
scroll to position [7796, 0]
type input "**"
click at [691, 301] on input "text" at bounding box center [685, 316] width 133 height 30
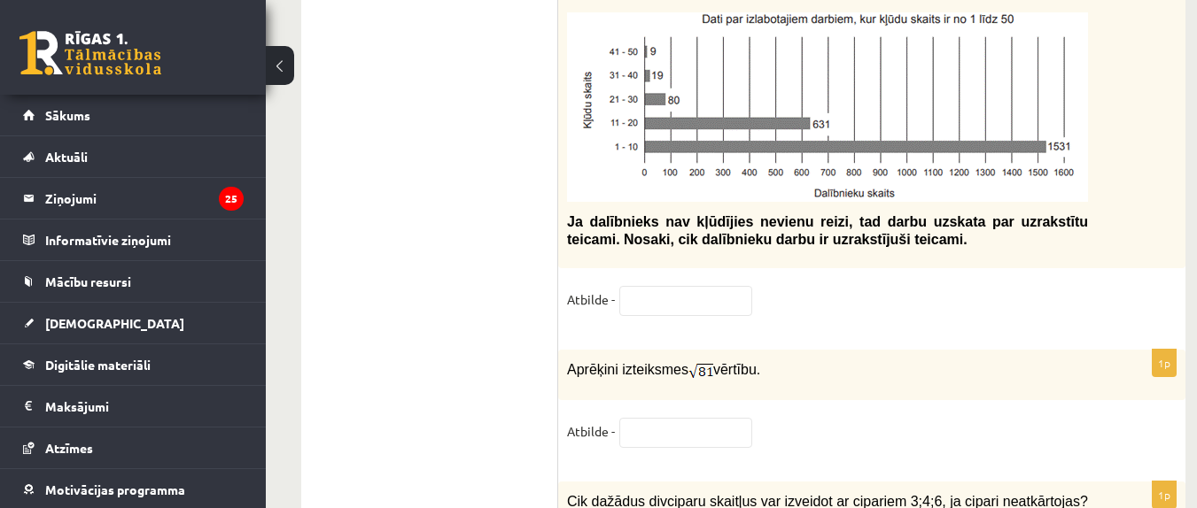
scroll to position [8593, 0]
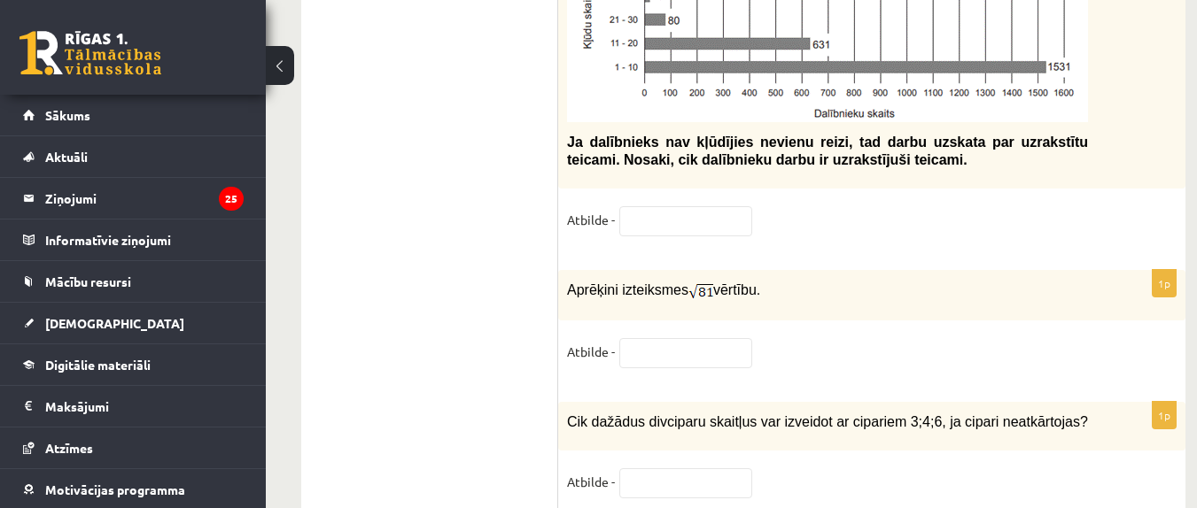
type input "**"
click at [671, 338] on input "text" at bounding box center [685, 353] width 133 height 30
type input "*"
click at [672, 469] on input "text" at bounding box center [685, 484] width 133 height 30
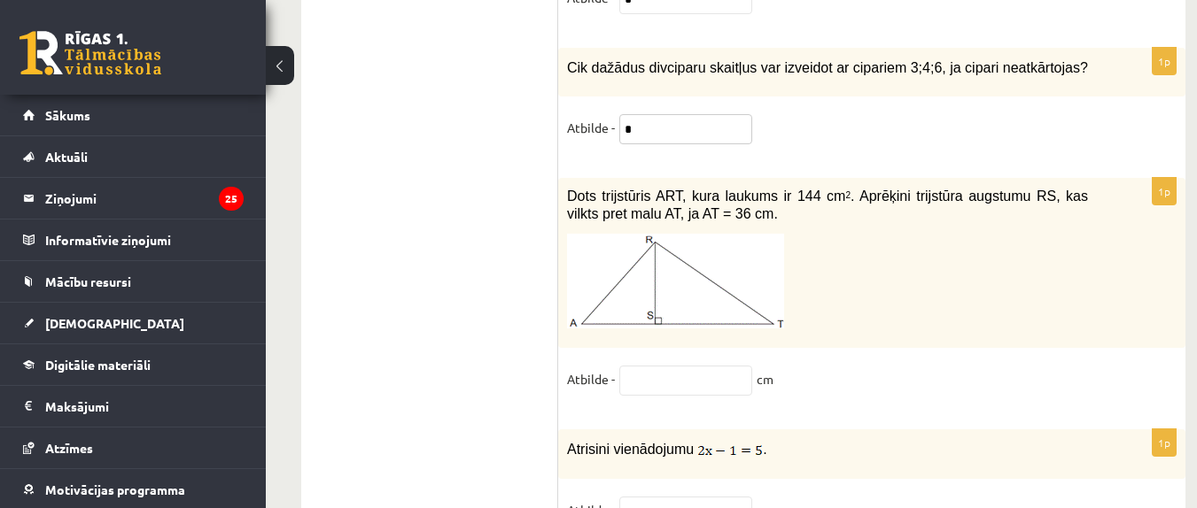
scroll to position [9213, 0]
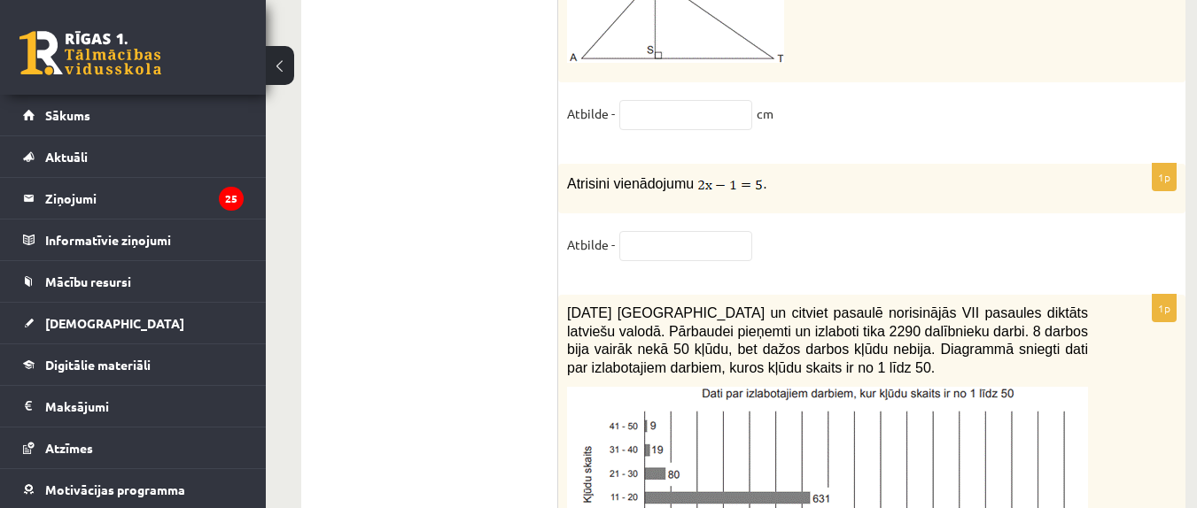
type input "*"
click at [687, 231] on input "text" at bounding box center [685, 246] width 133 height 30
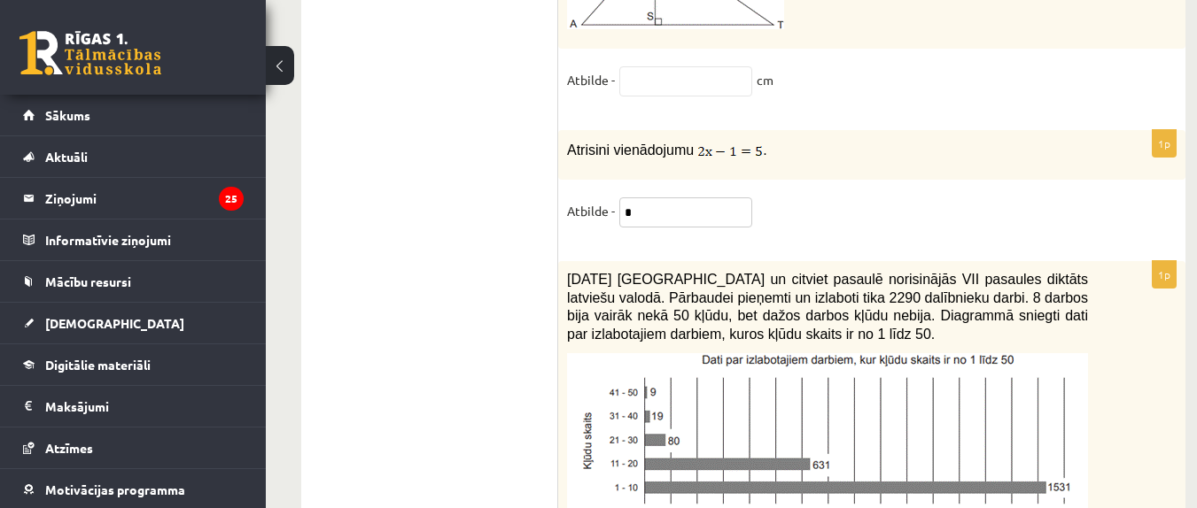
scroll to position [9052, 0]
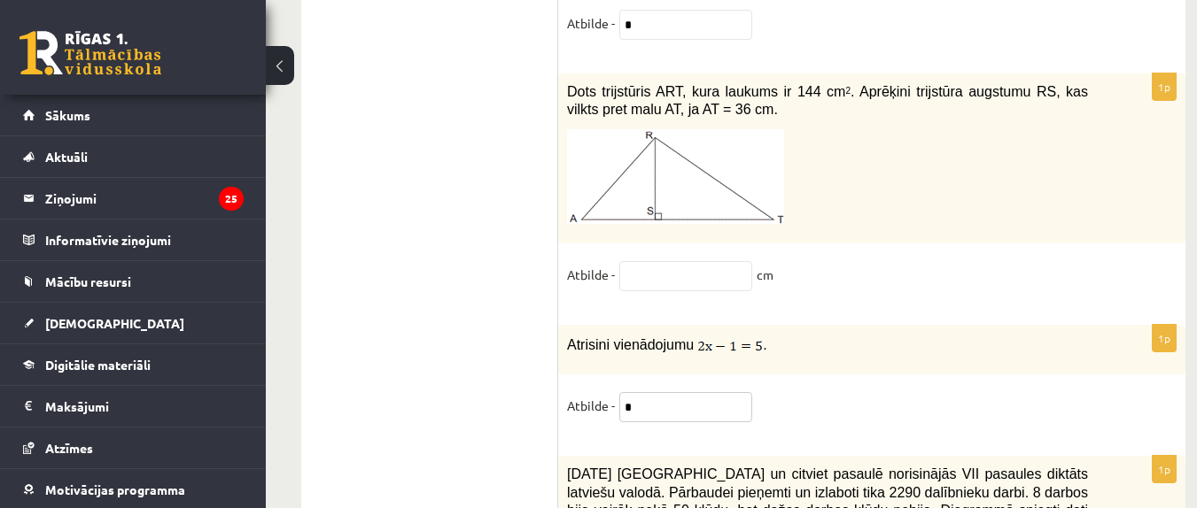
type input "*"
drag, startPoint x: 443, startPoint y: 265, endPoint x: 454, endPoint y: 261, distance: 11.2
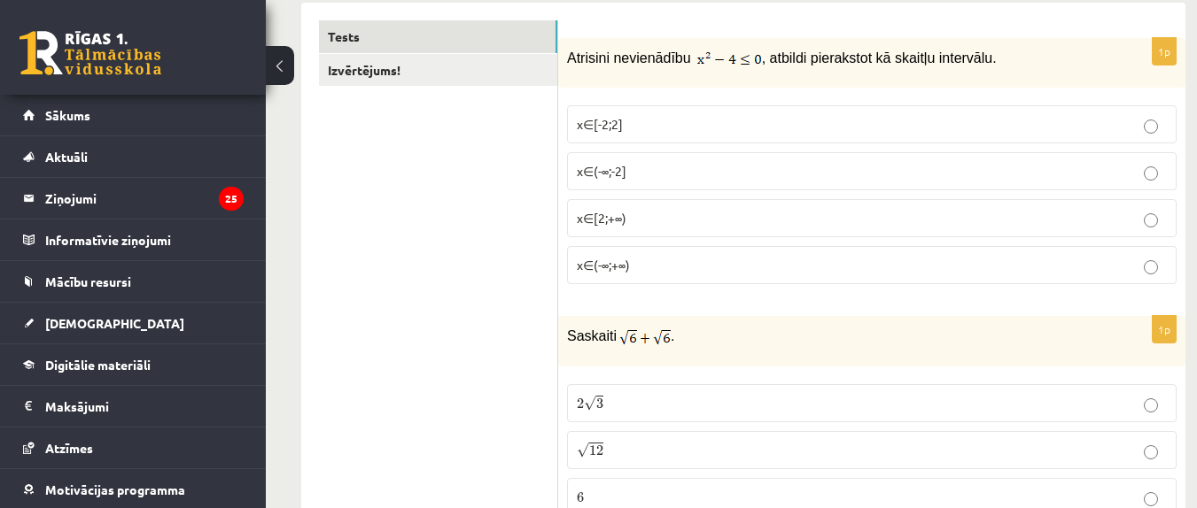
scroll to position [0, 0]
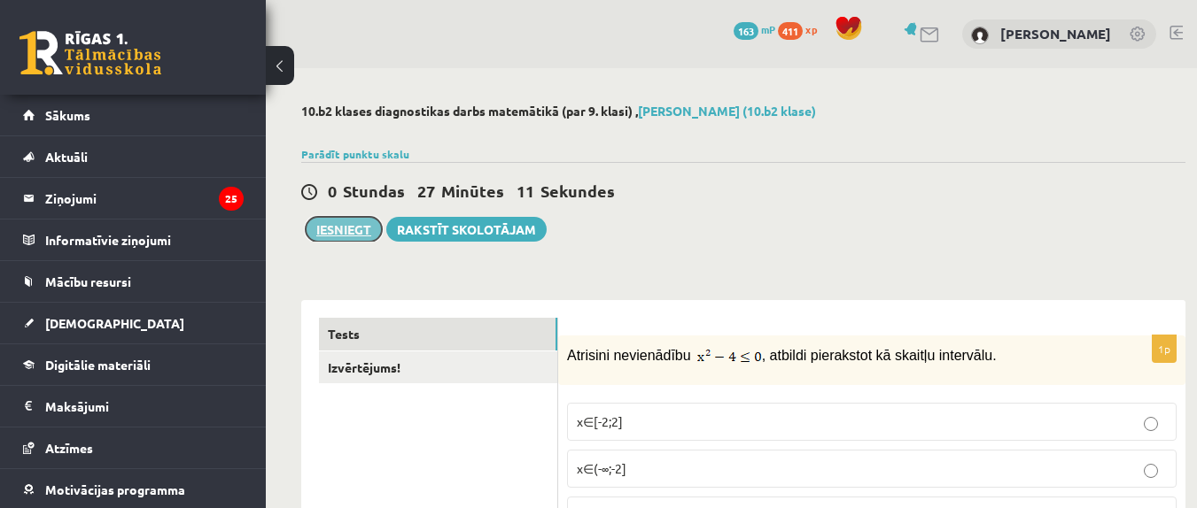
click at [346, 227] on button "Iesniegt" at bounding box center [344, 229] width 76 height 25
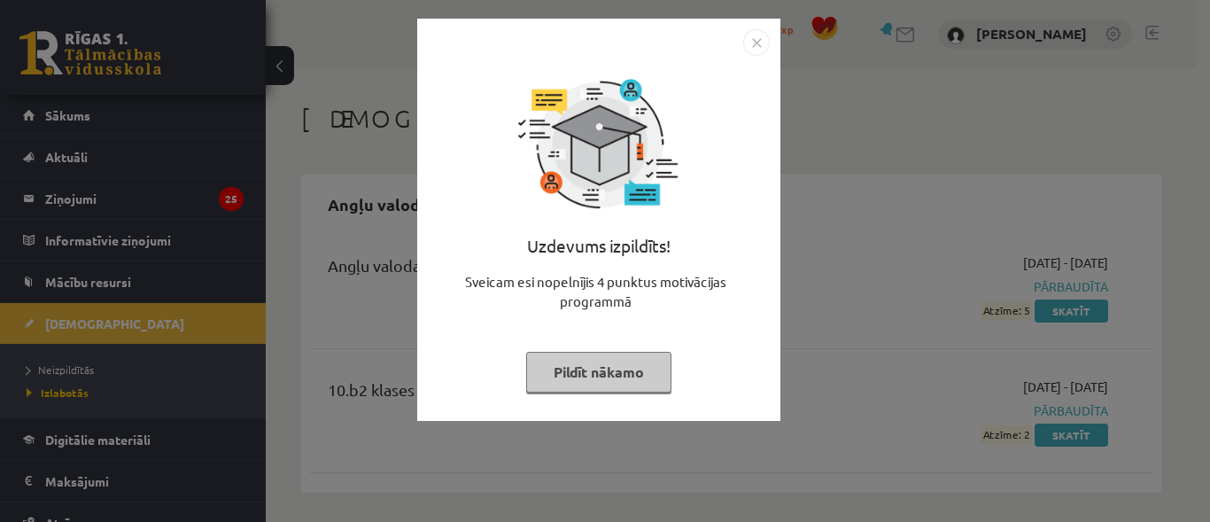
click at [623, 372] on button "Pildīt nākamo" at bounding box center [598, 372] width 145 height 41
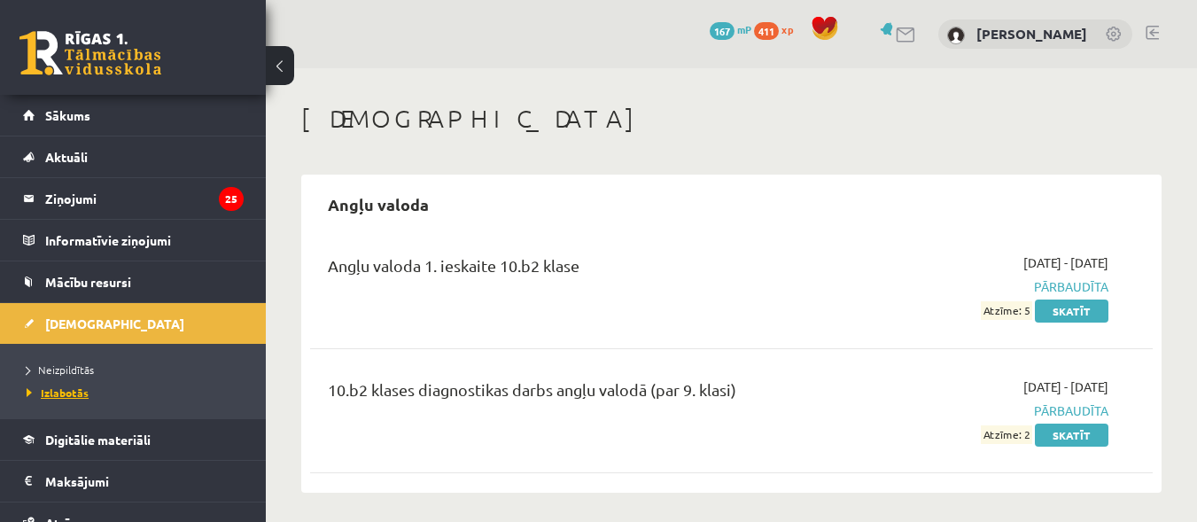
click at [50, 391] on span "Izlabotās" at bounding box center [58, 392] width 62 height 14
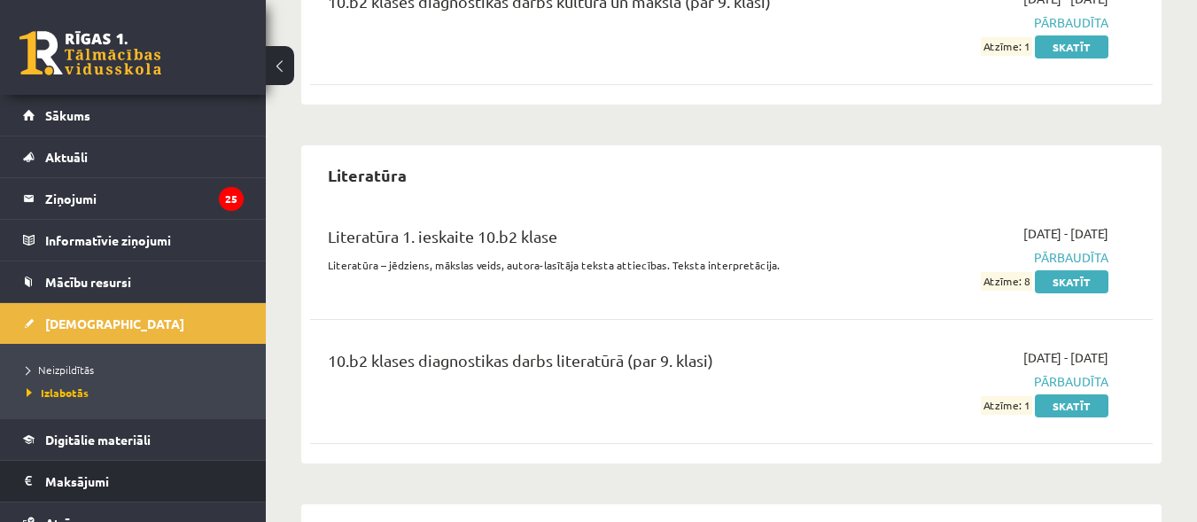
scroll to position [2007, 0]
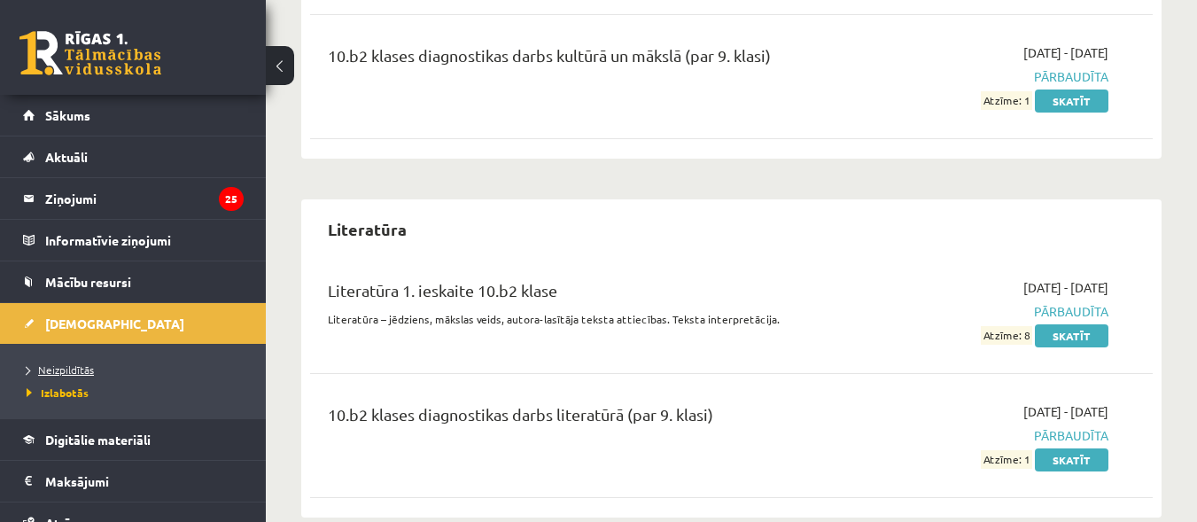
click at [63, 373] on span "Neizpildītās" at bounding box center [60, 369] width 67 height 14
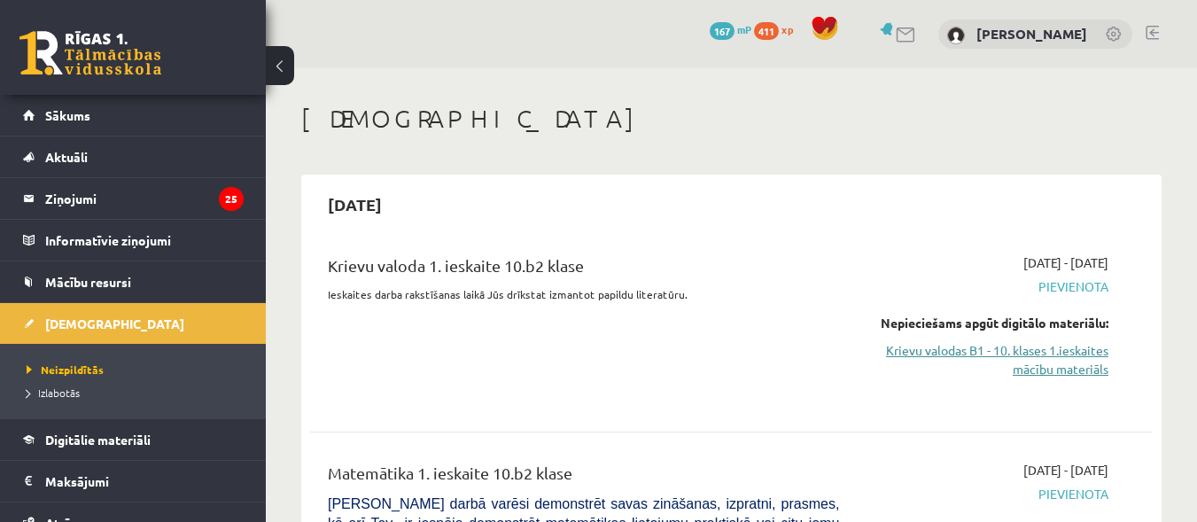
click at [1034, 354] on link "Krievu valodas B1 - 10. klases 1.ieskaites mācību materiāls" at bounding box center [987, 359] width 243 height 37
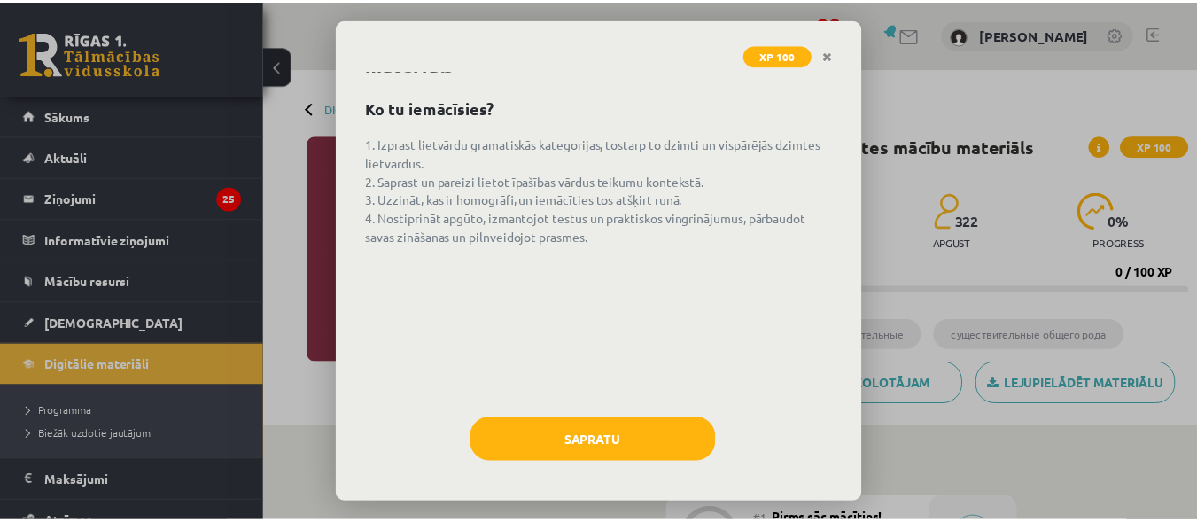
scroll to position [54, 0]
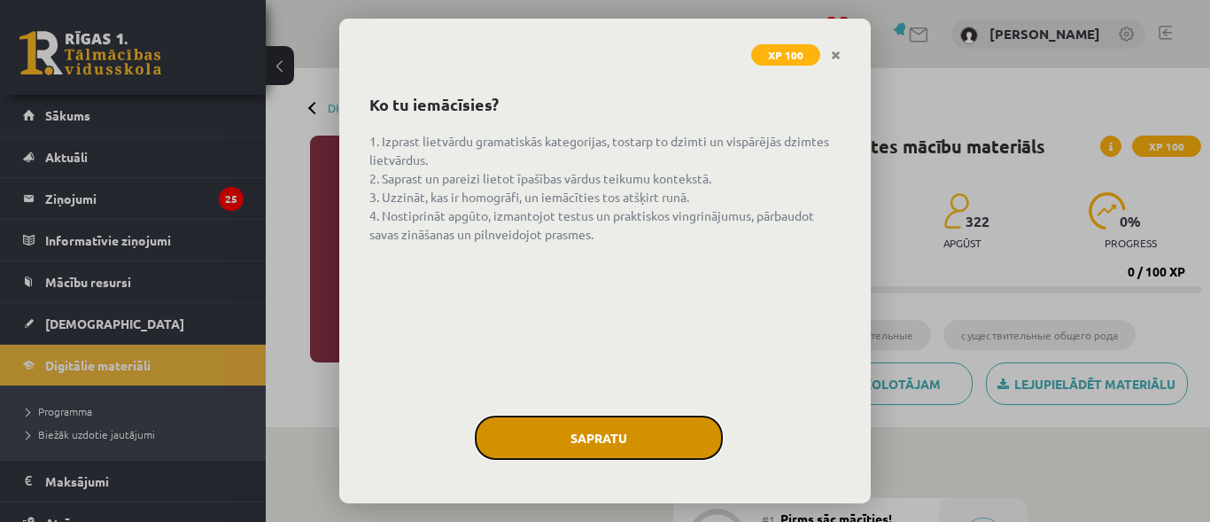
click at [605, 439] on button "Sapratu" at bounding box center [599, 437] width 248 height 44
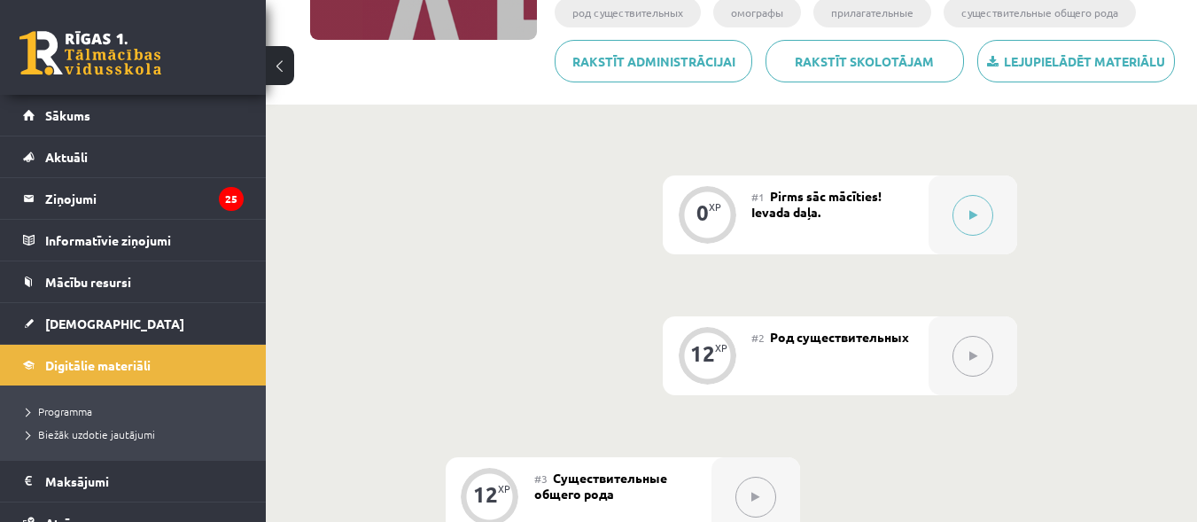
scroll to position [354, 0]
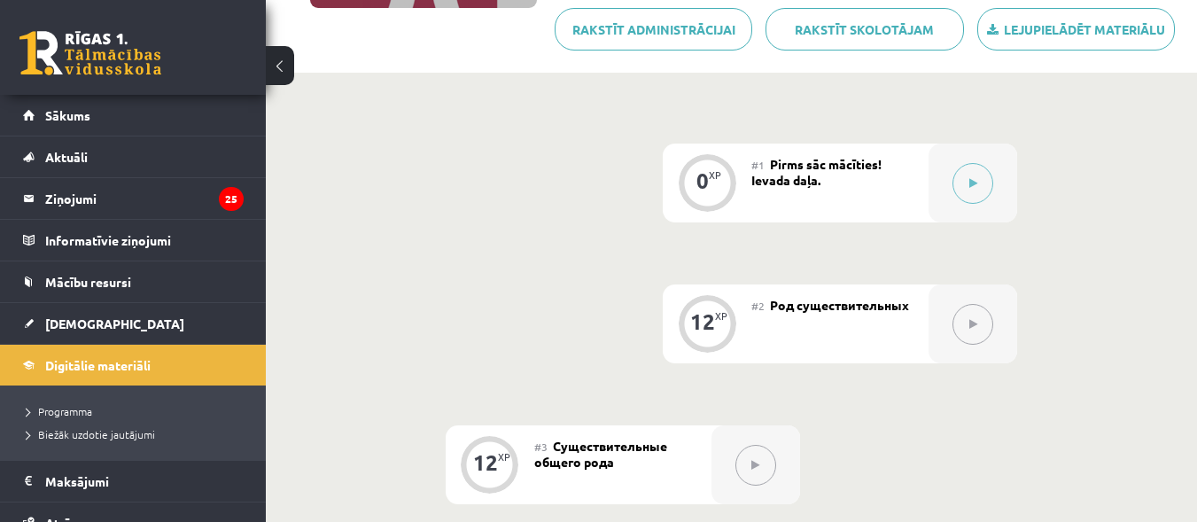
click at [704, 180] on div "0" at bounding box center [702, 181] width 12 height 16
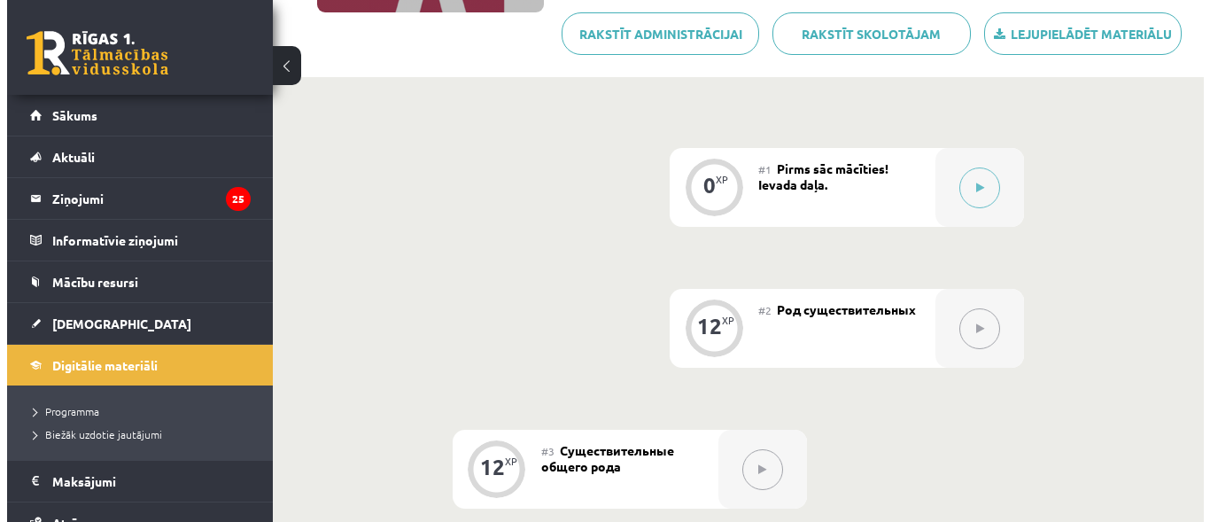
scroll to position [324, 0]
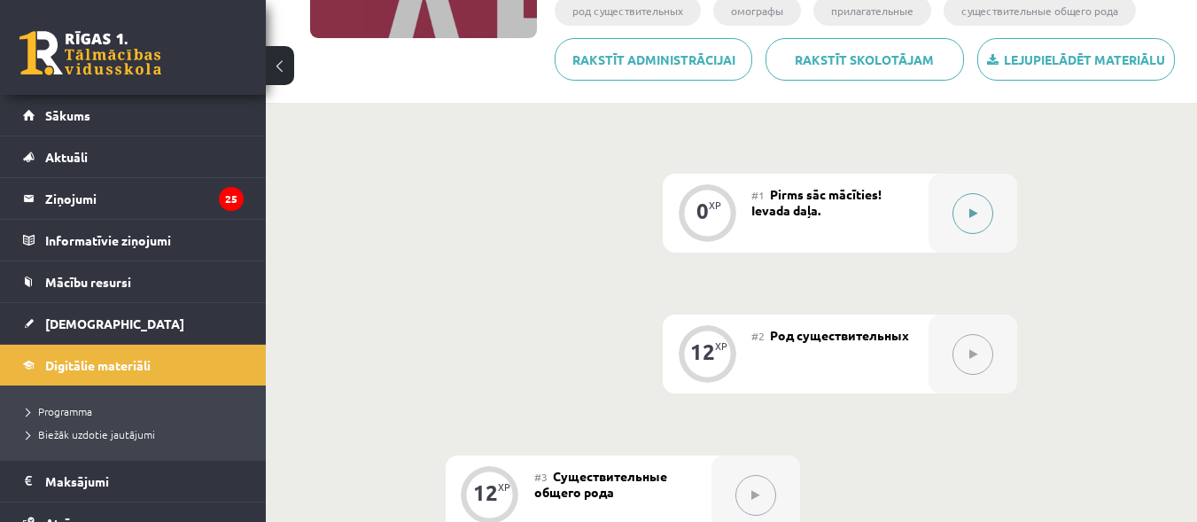
click at [982, 202] on button at bounding box center [972, 213] width 41 height 41
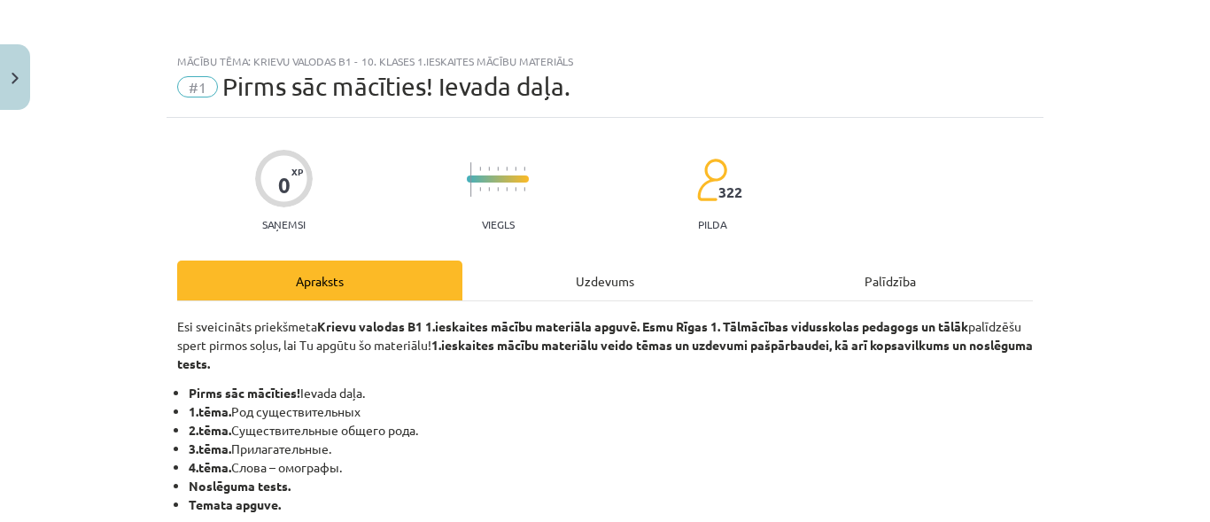
click at [604, 279] on div "Uzdevums" at bounding box center [604, 280] width 285 height 40
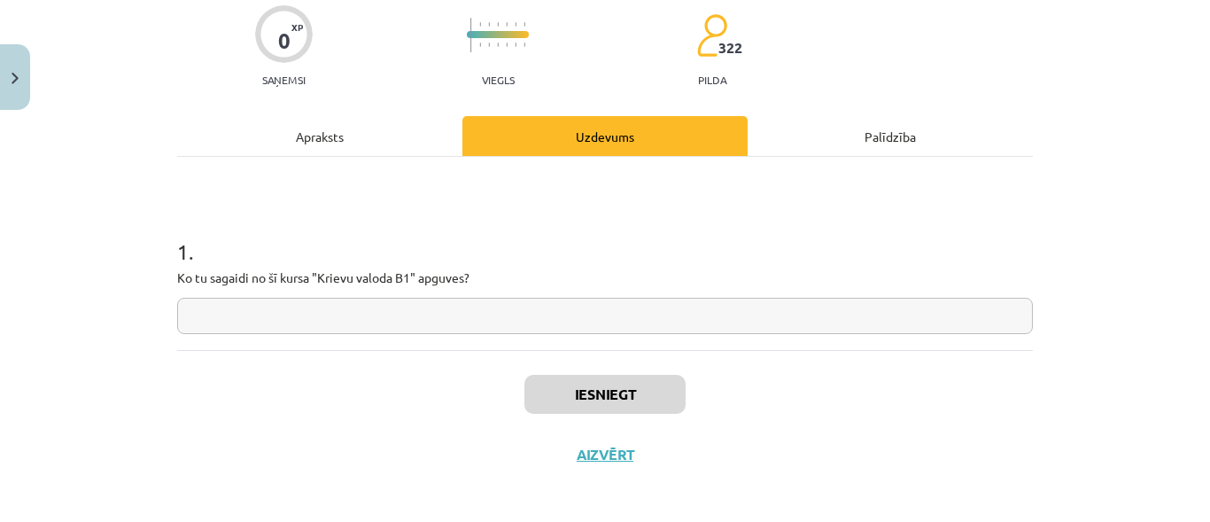
scroll to position [151, 0]
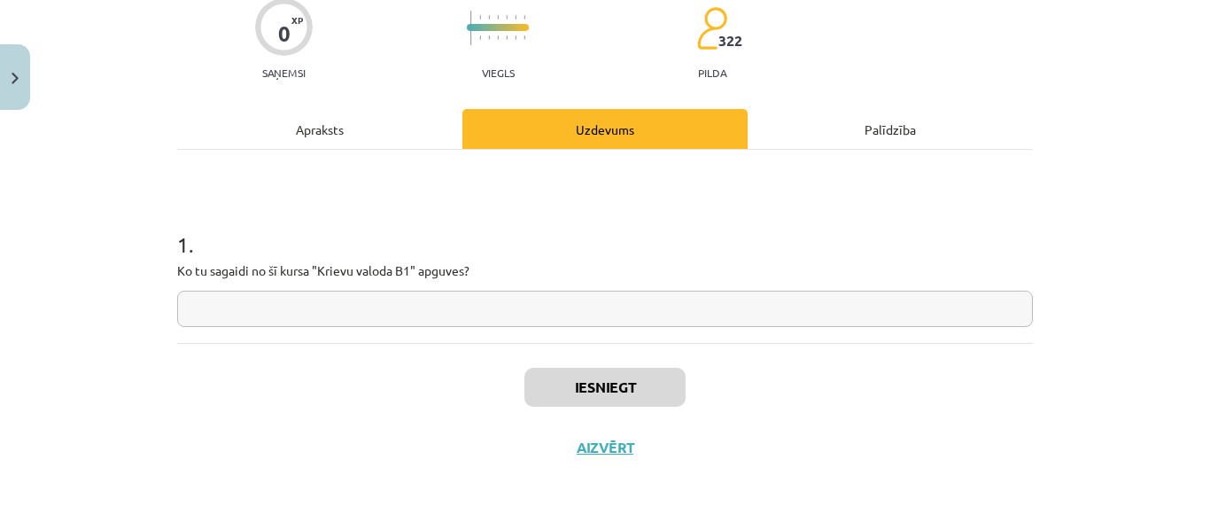
click at [432, 315] on input "text" at bounding box center [605, 309] width 856 height 36
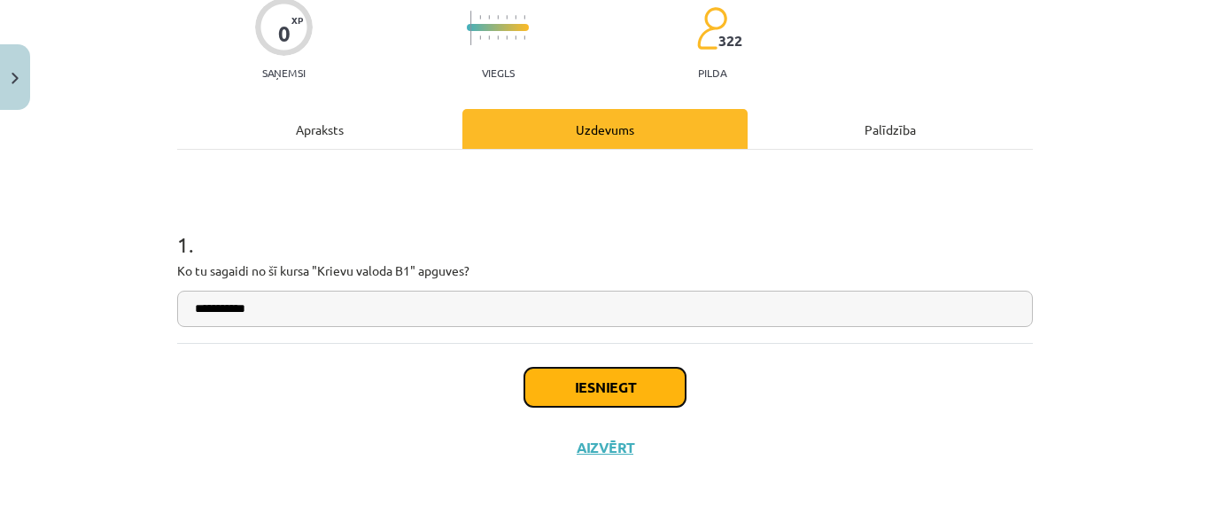
click at [577, 388] on button "Iesniegt" at bounding box center [604, 387] width 161 height 39
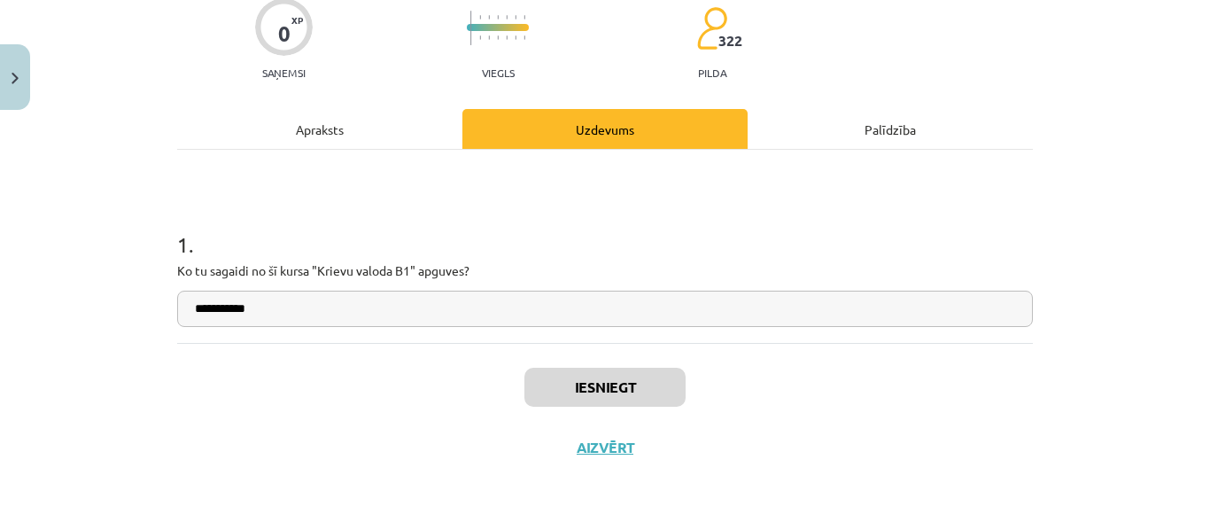
click at [225, 309] on input "**********" at bounding box center [605, 309] width 856 height 36
type input "**********"
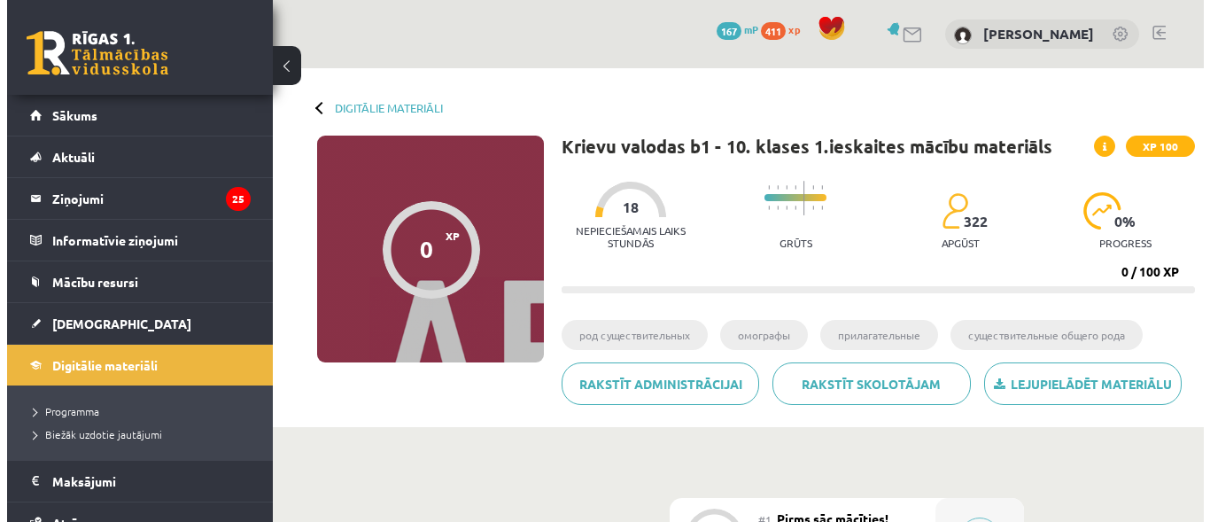
scroll to position [443, 0]
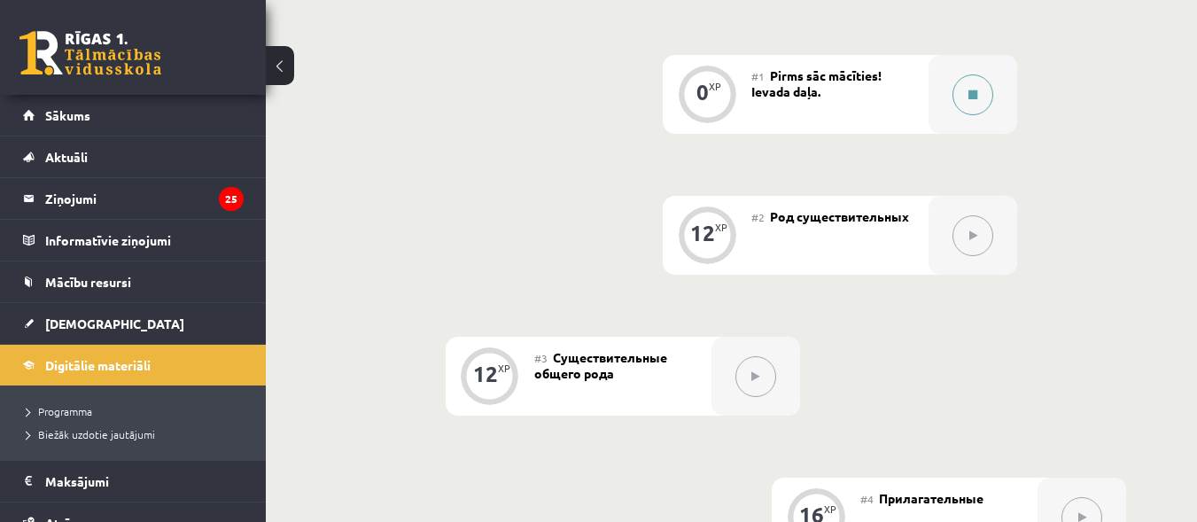
click at [969, 91] on icon at bounding box center [972, 94] width 9 height 11
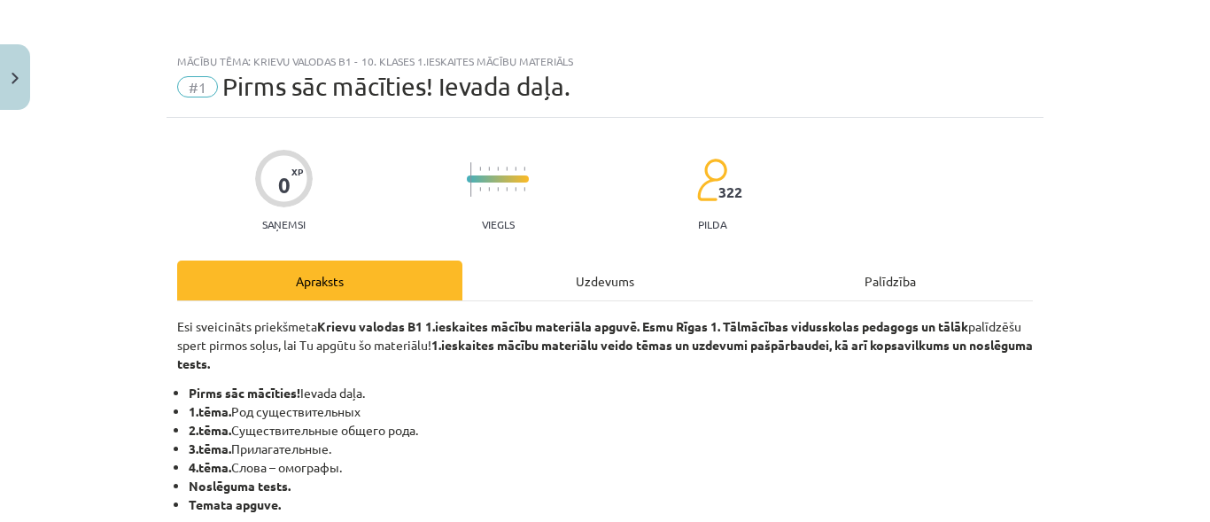
click at [646, 280] on div "Uzdevums" at bounding box center [604, 280] width 285 height 40
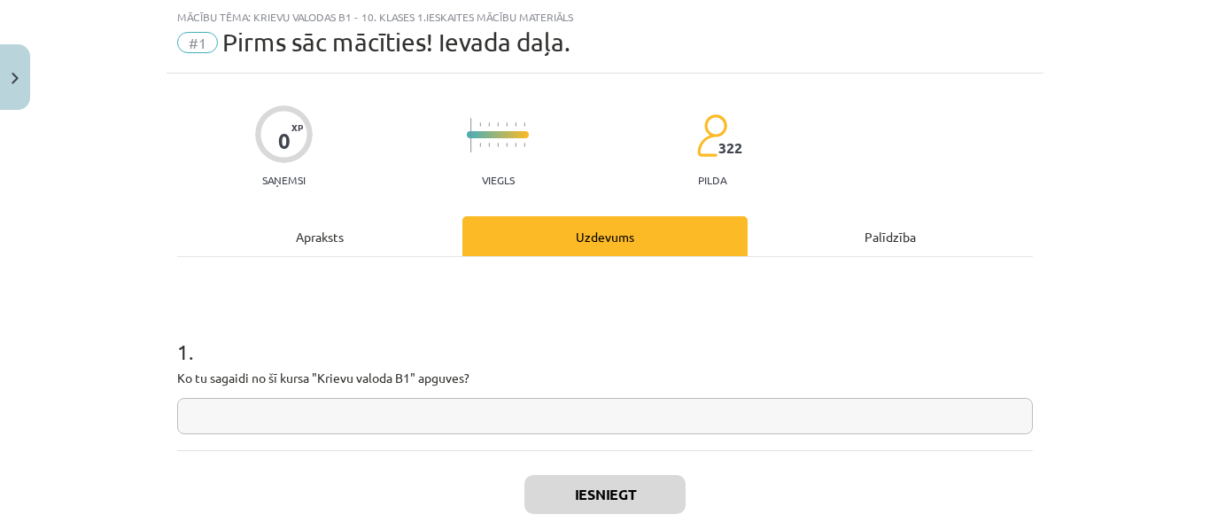
click at [309, 411] on input "text" at bounding box center [605, 416] width 856 height 36
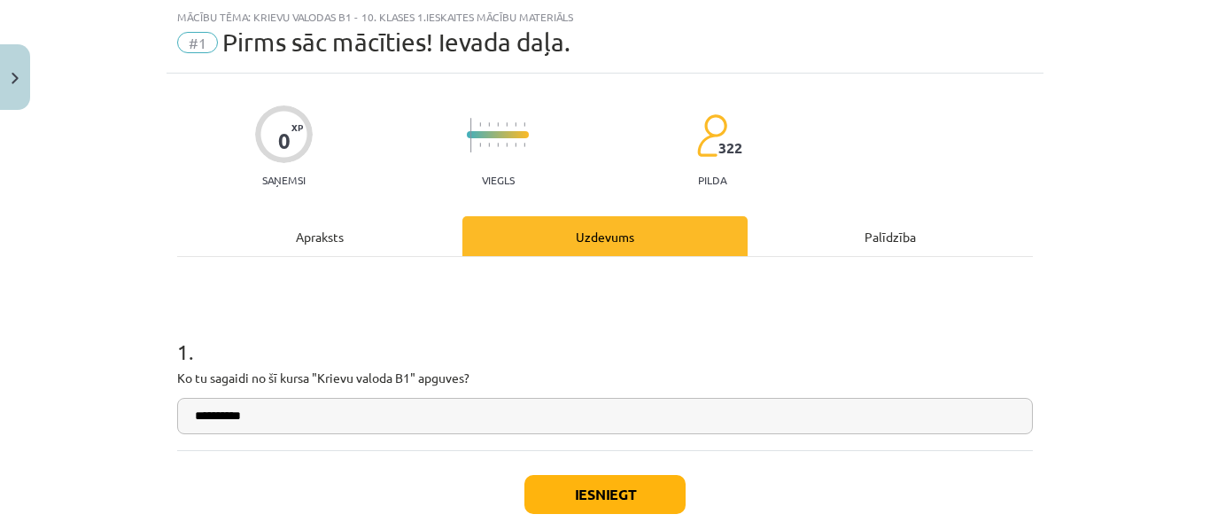
type input "**********"
click at [588, 493] on button "Iesniegt" at bounding box center [604, 494] width 161 height 39
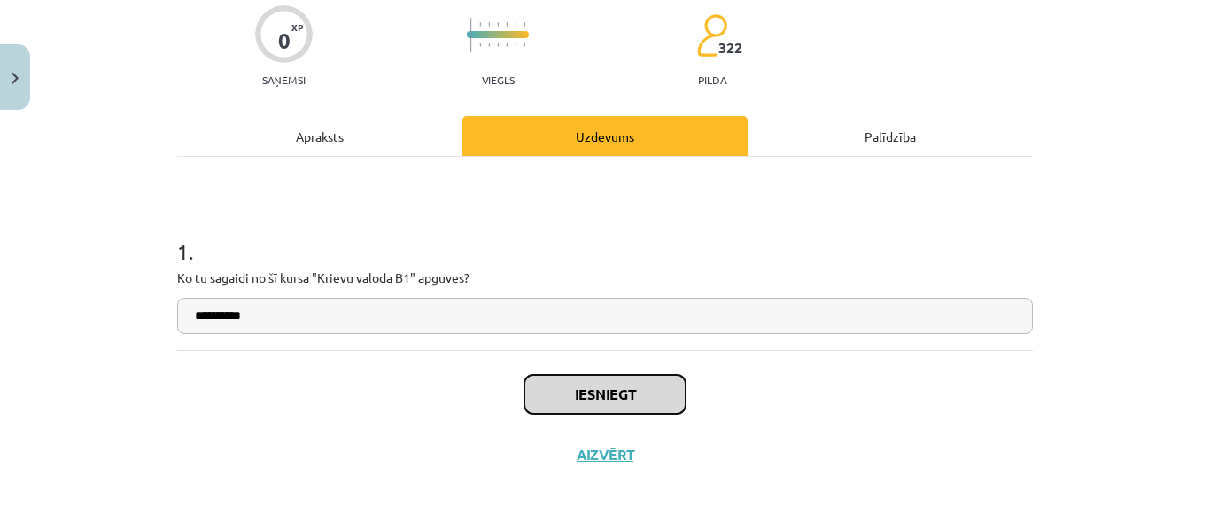
scroll to position [151, 0]
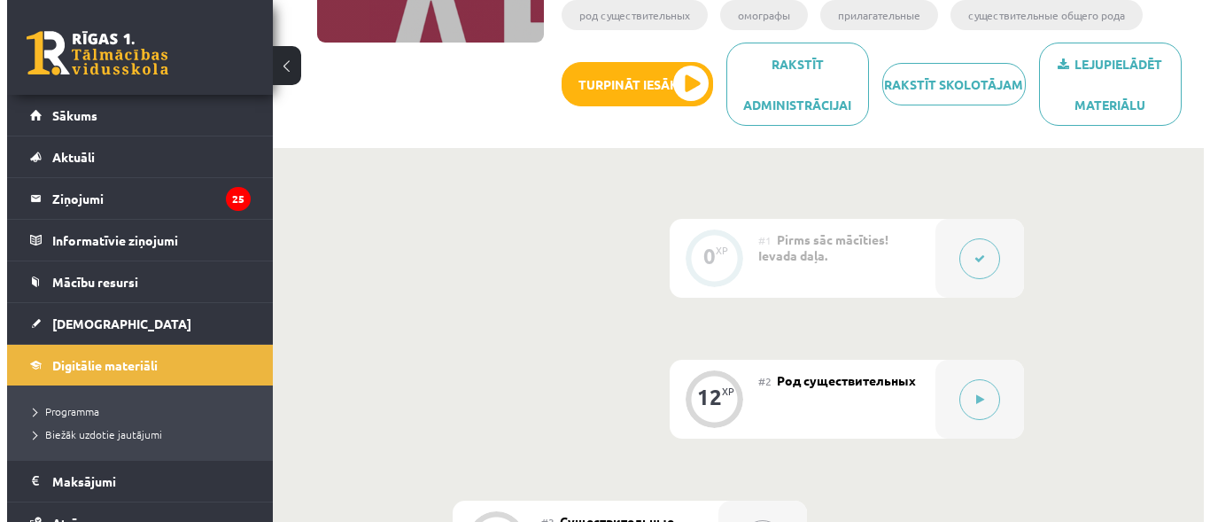
scroll to position [354, 0]
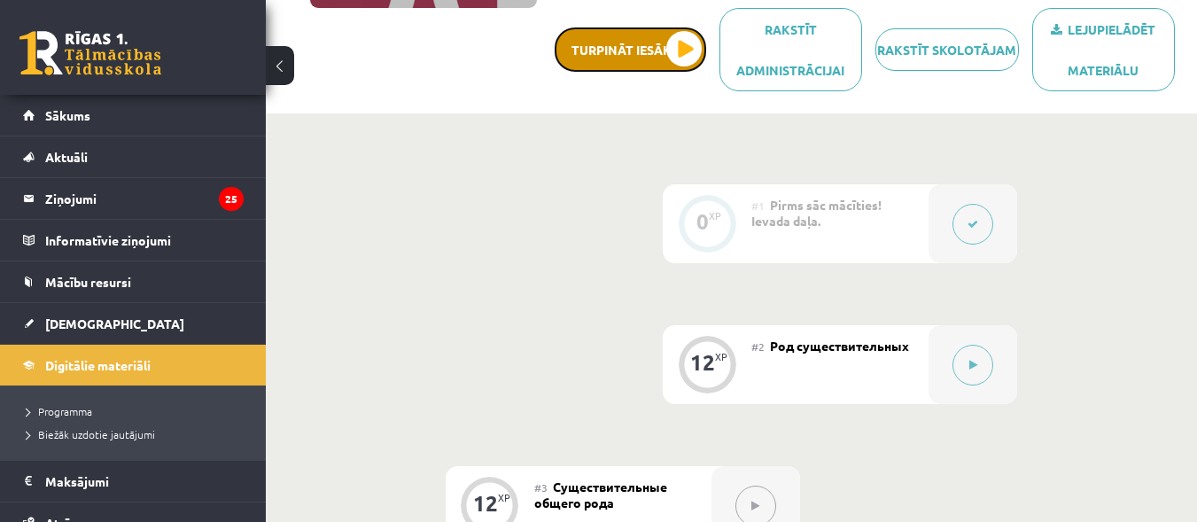
click at [675, 38] on button "Turpināt iesākto" at bounding box center [630, 49] width 151 height 44
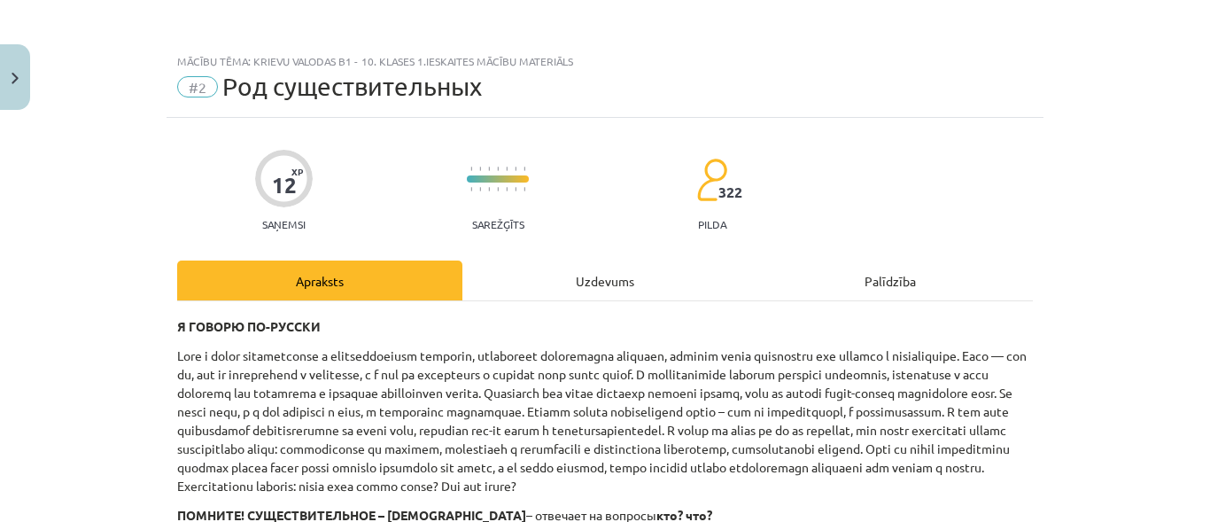
click at [593, 289] on div "Uzdevums" at bounding box center [604, 280] width 285 height 40
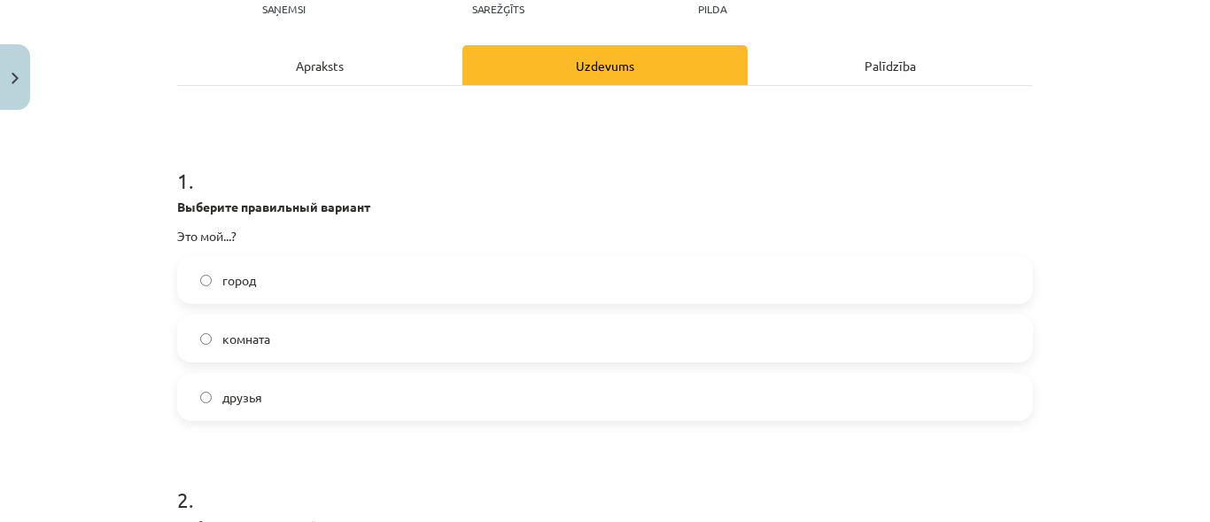
scroll to position [221, 0]
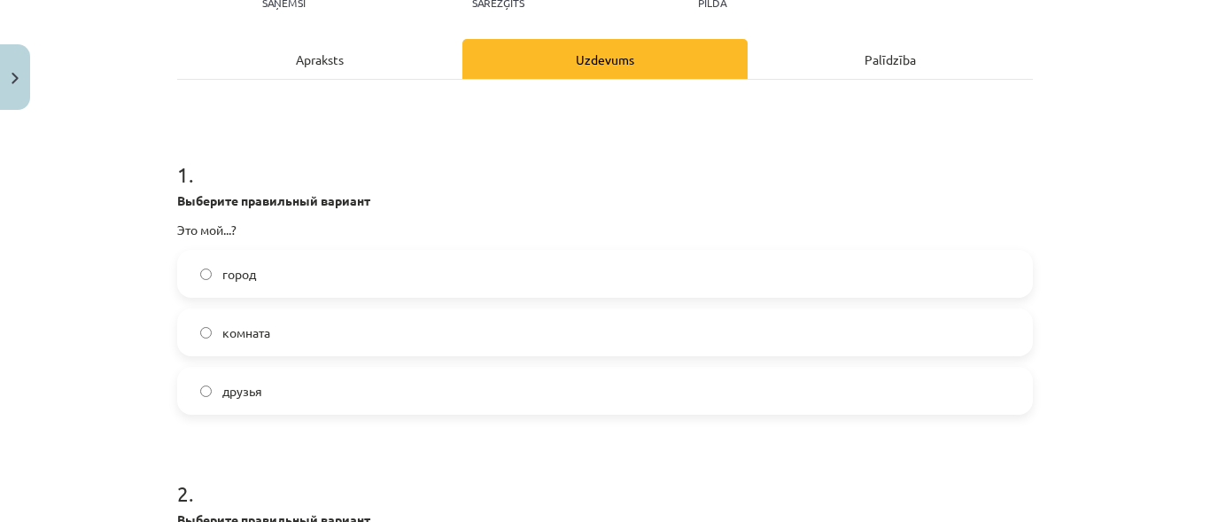
click at [257, 270] on label "город" at bounding box center [605, 274] width 852 height 44
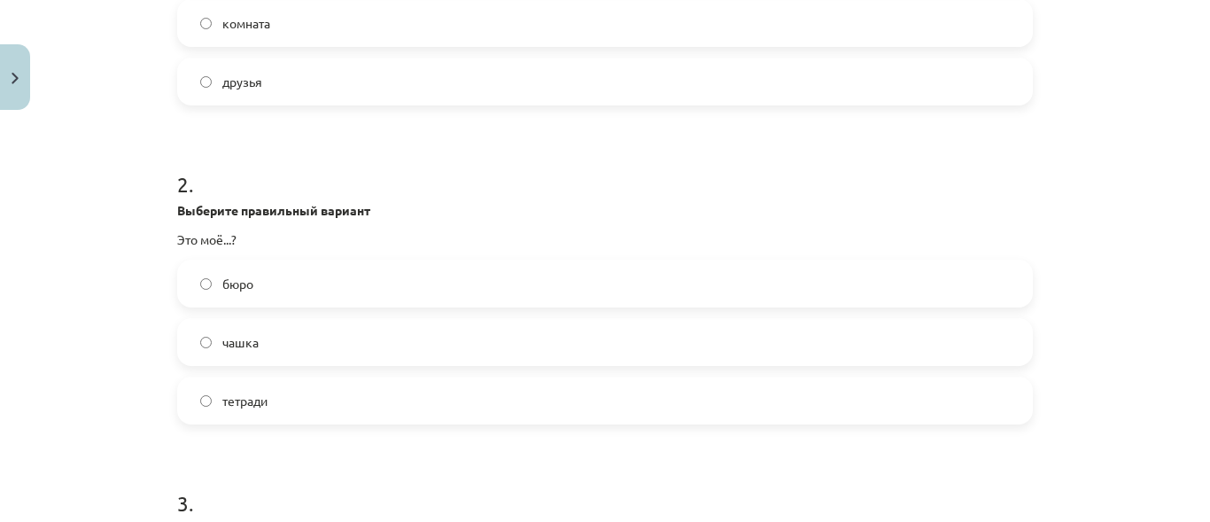
scroll to position [576, 0]
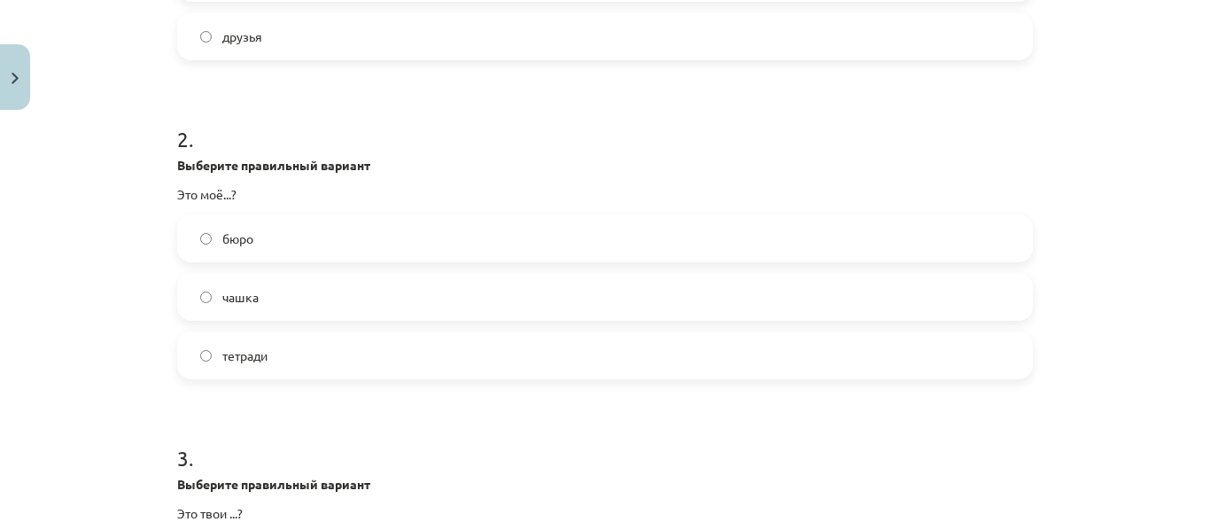
click at [270, 245] on label "бюро" at bounding box center [605, 238] width 852 height 44
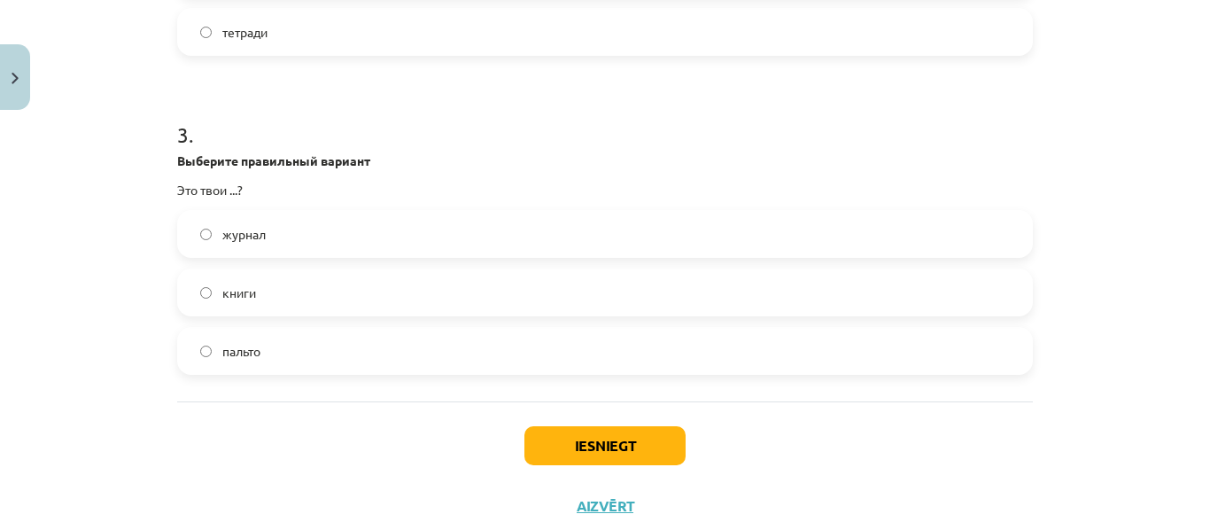
scroll to position [930, 0]
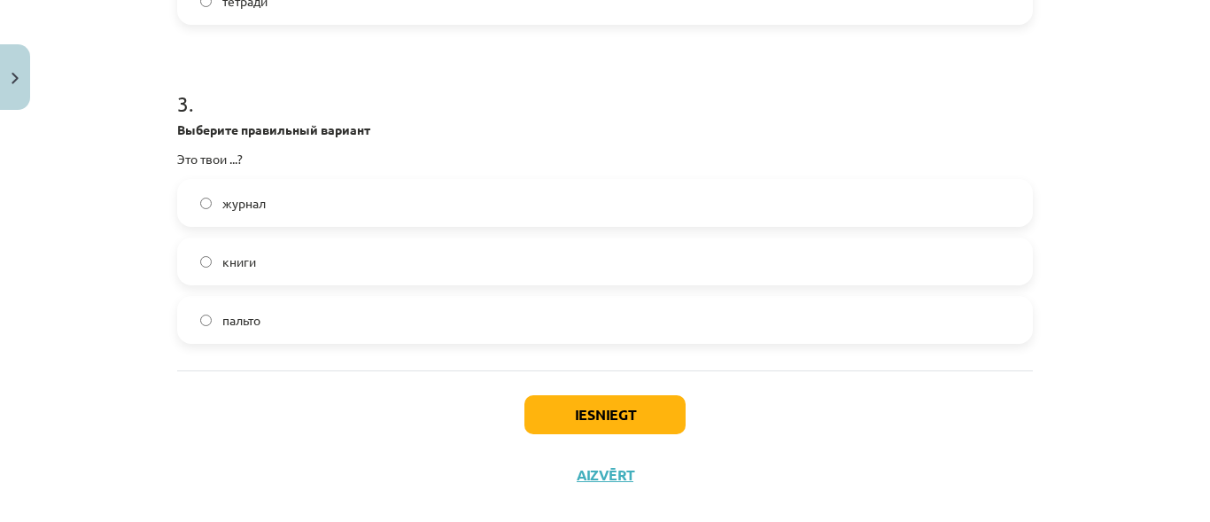
click at [266, 270] on label "книги" at bounding box center [605, 261] width 852 height 44
click at [544, 406] on button "Iesniegt" at bounding box center [604, 414] width 161 height 39
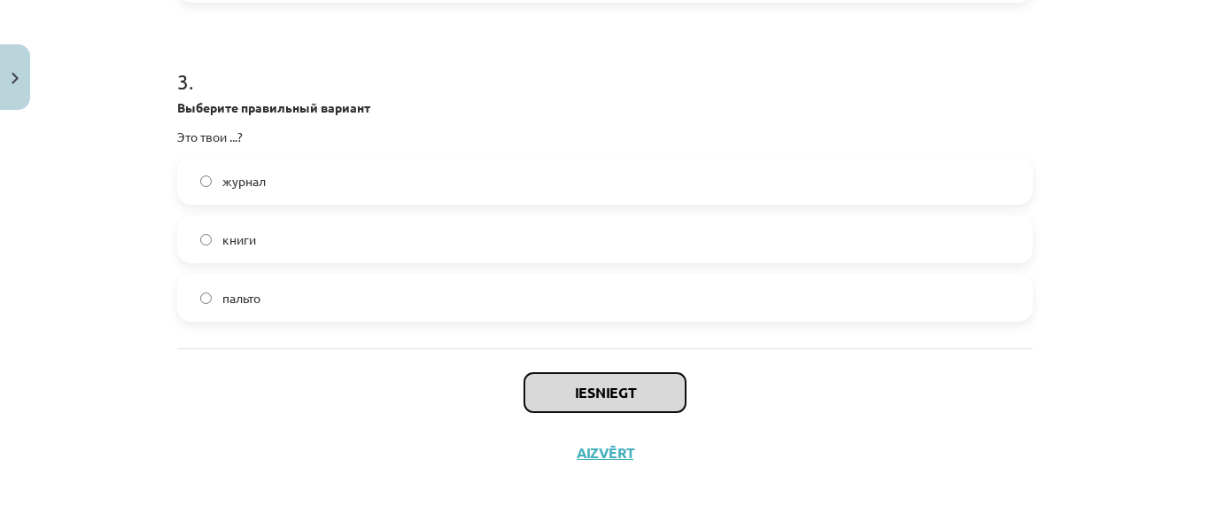
scroll to position [958, 0]
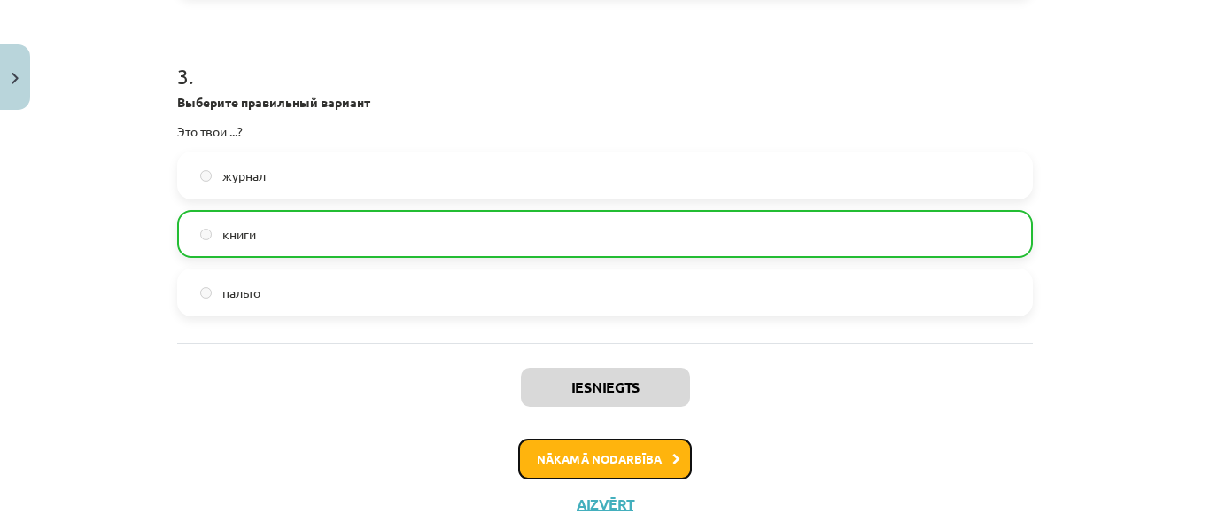
click at [599, 456] on button "Nākamā nodarbība" at bounding box center [605, 459] width 174 height 41
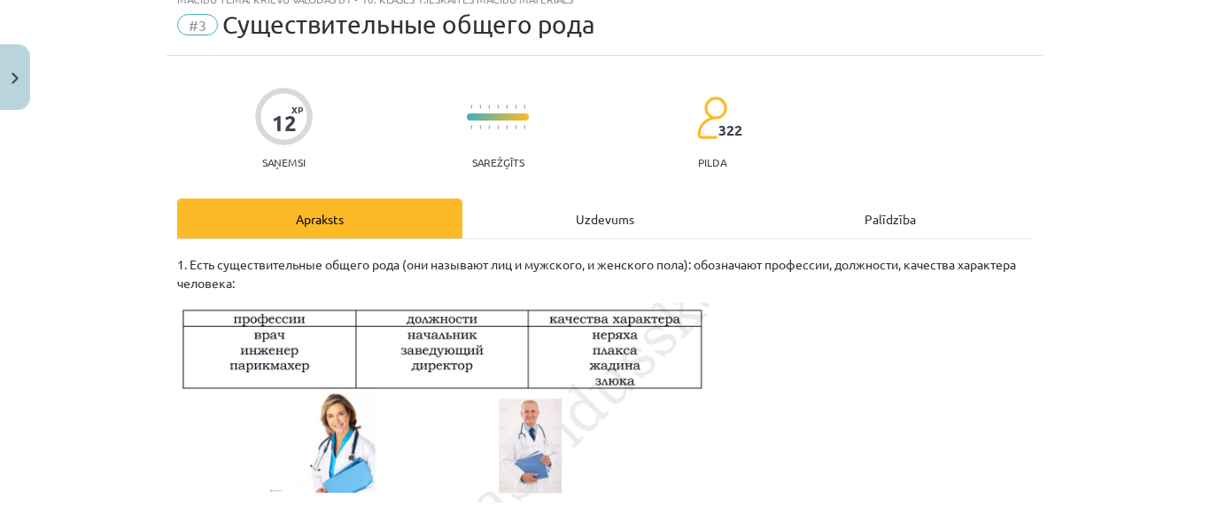
scroll to position [44, 0]
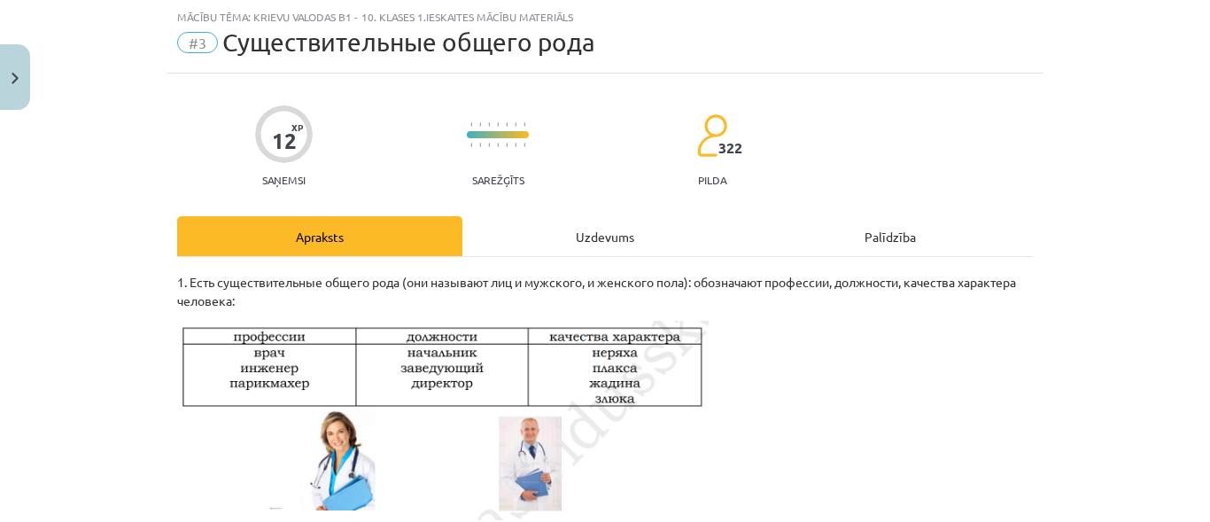
click at [610, 230] on div "Uzdevums" at bounding box center [604, 236] width 285 height 40
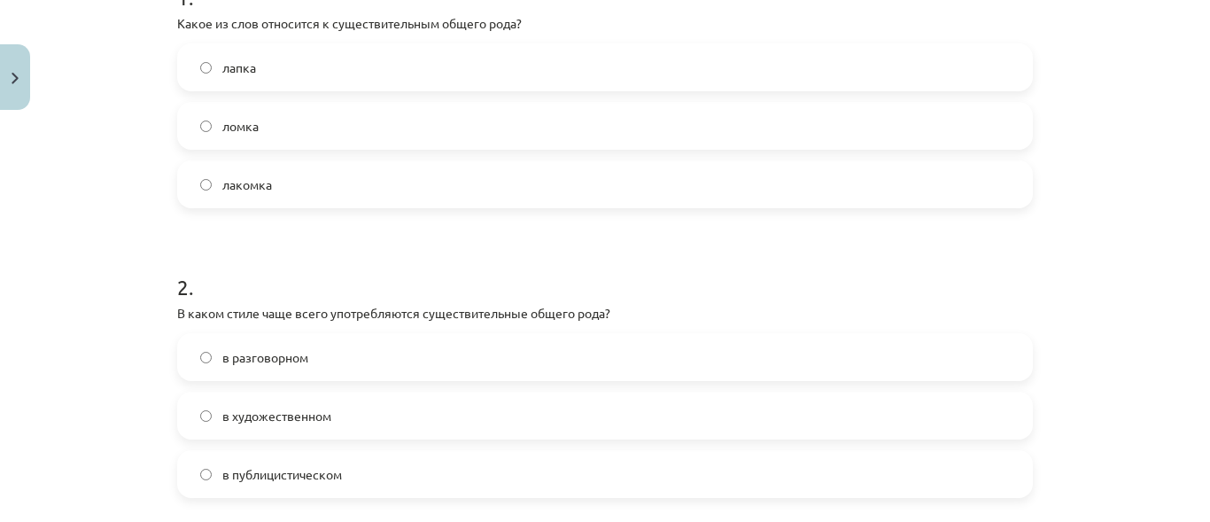
scroll to position [310, 0]
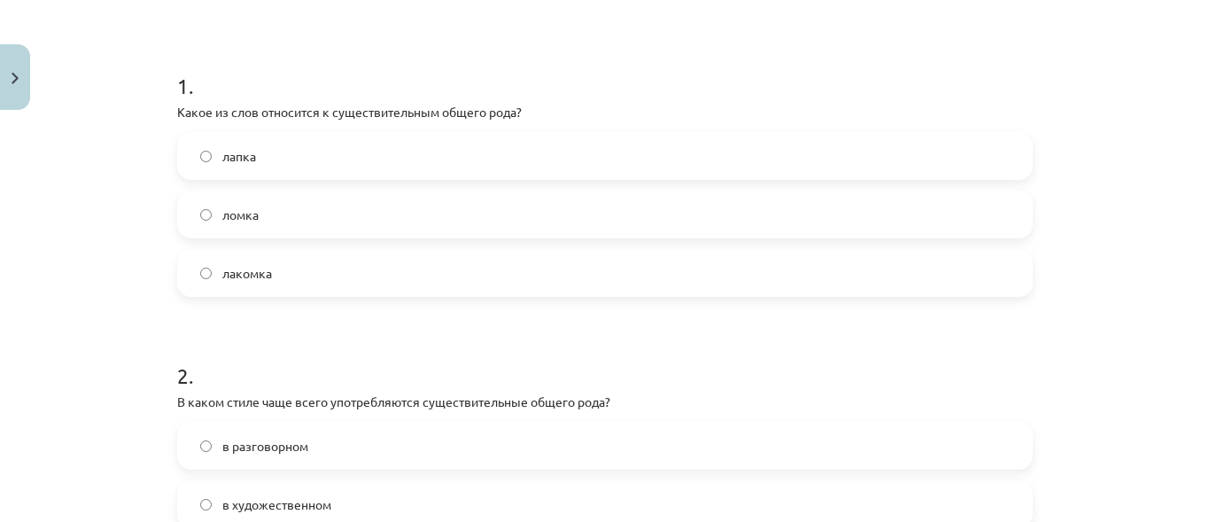
click at [304, 169] on label "лапка" at bounding box center [605, 156] width 852 height 44
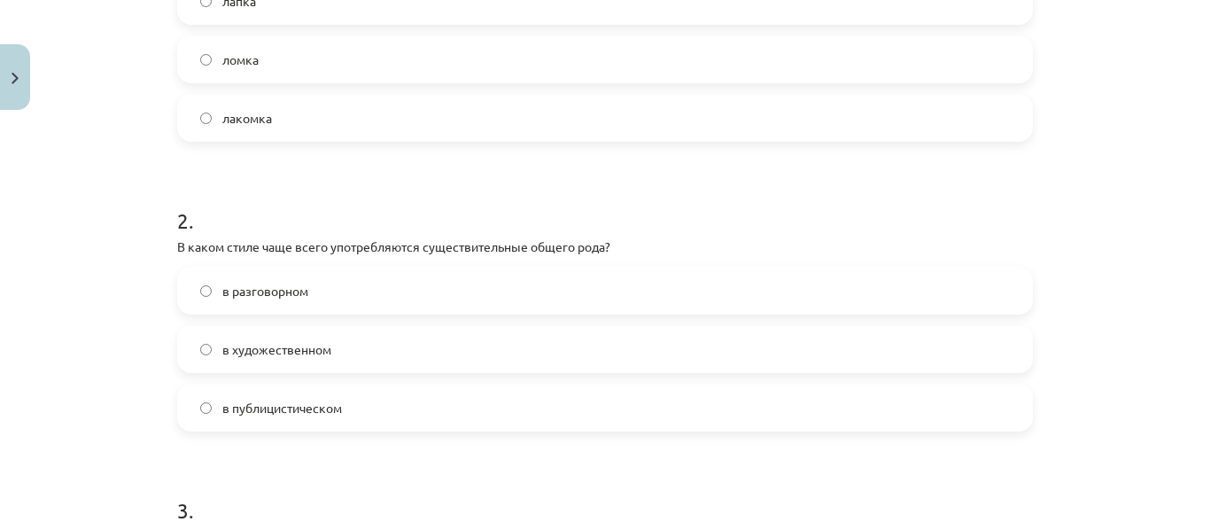
scroll to position [487, 0]
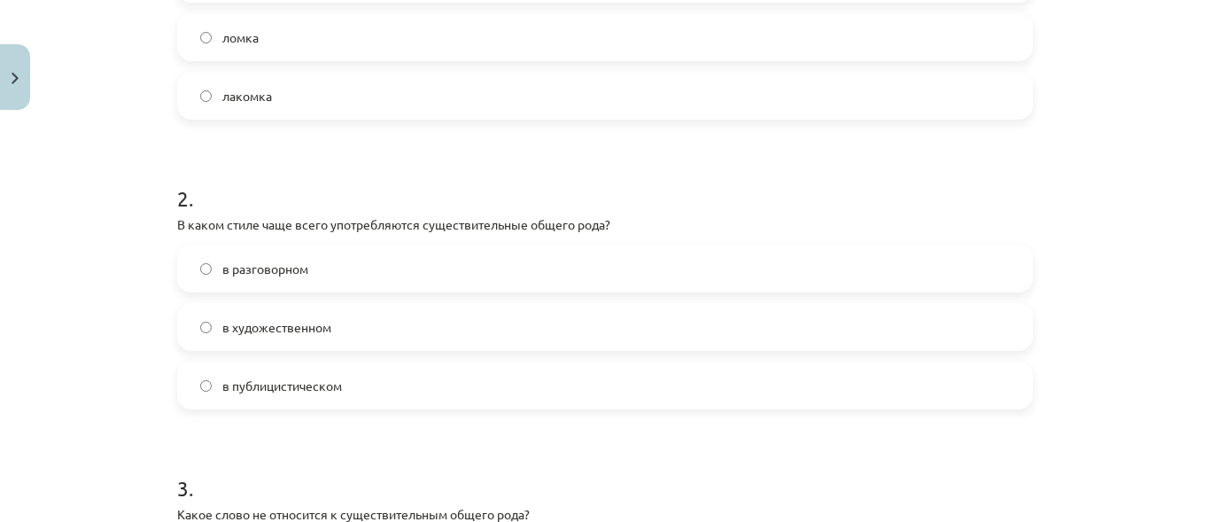
click at [313, 276] on label "в разговорном" at bounding box center [605, 268] width 852 height 44
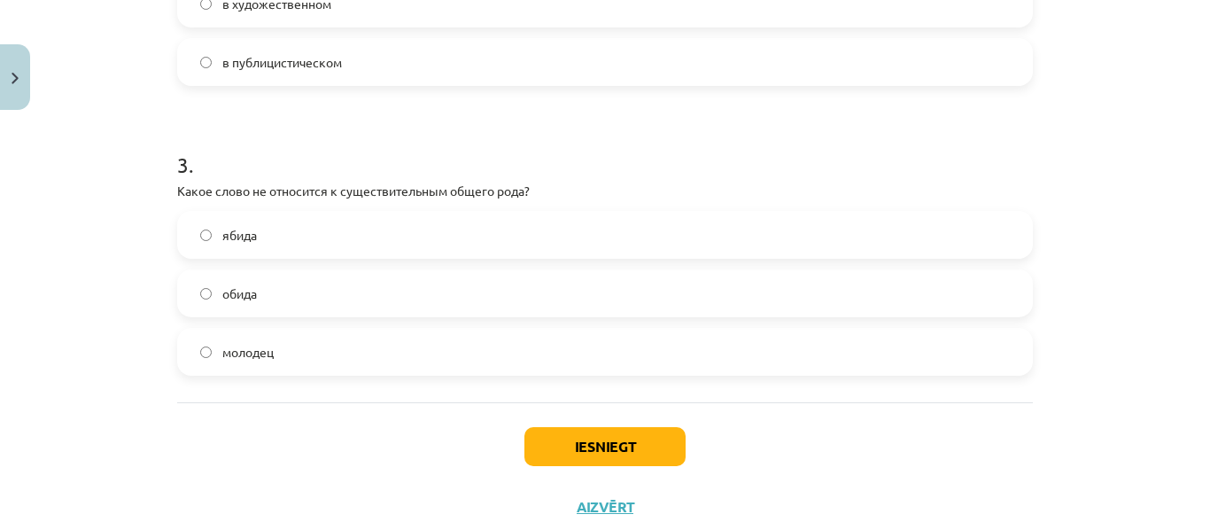
scroll to position [842, 0]
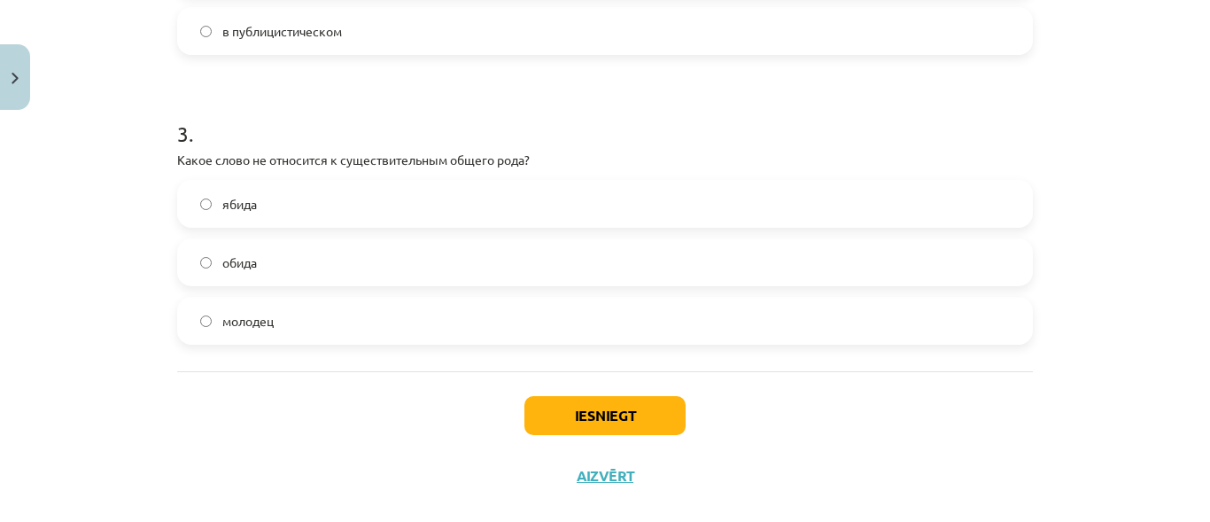
click at [258, 322] on span "молодец" at bounding box center [247, 321] width 51 height 19
click at [590, 409] on button "Iesniegt" at bounding box center [604, 415] width 161 height 39
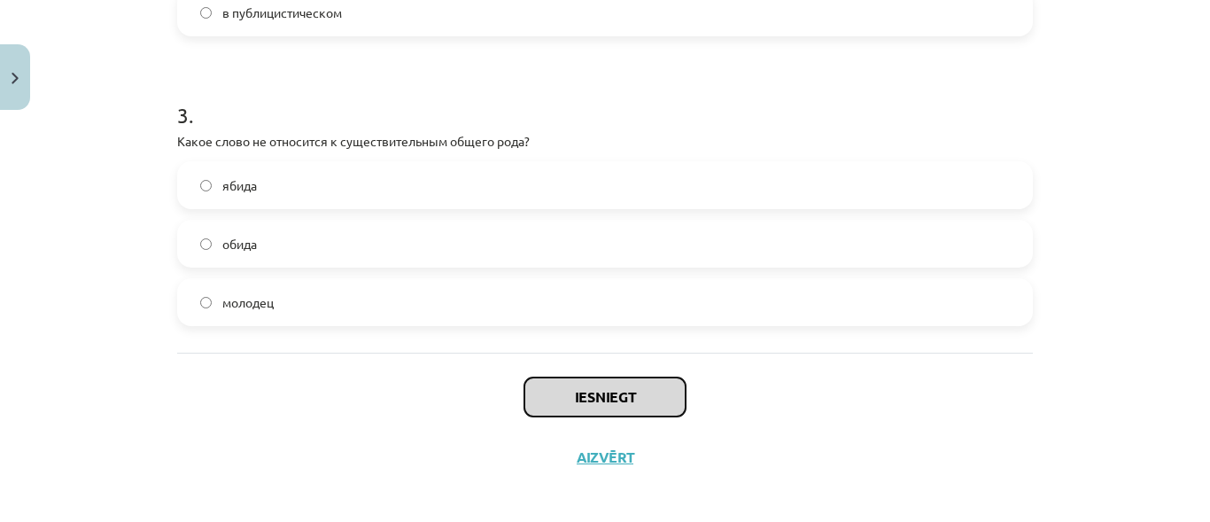
scroll to position [870, 0]
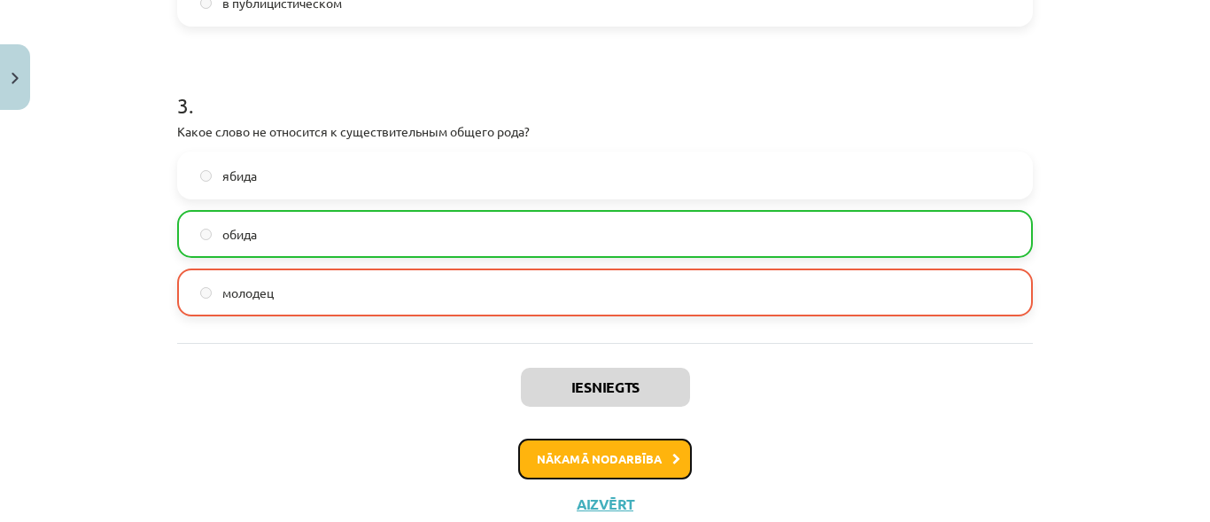
click at [574, 458] on button "Nākamā nodarbība" at bounding box center [605, 459] width 174 height 41
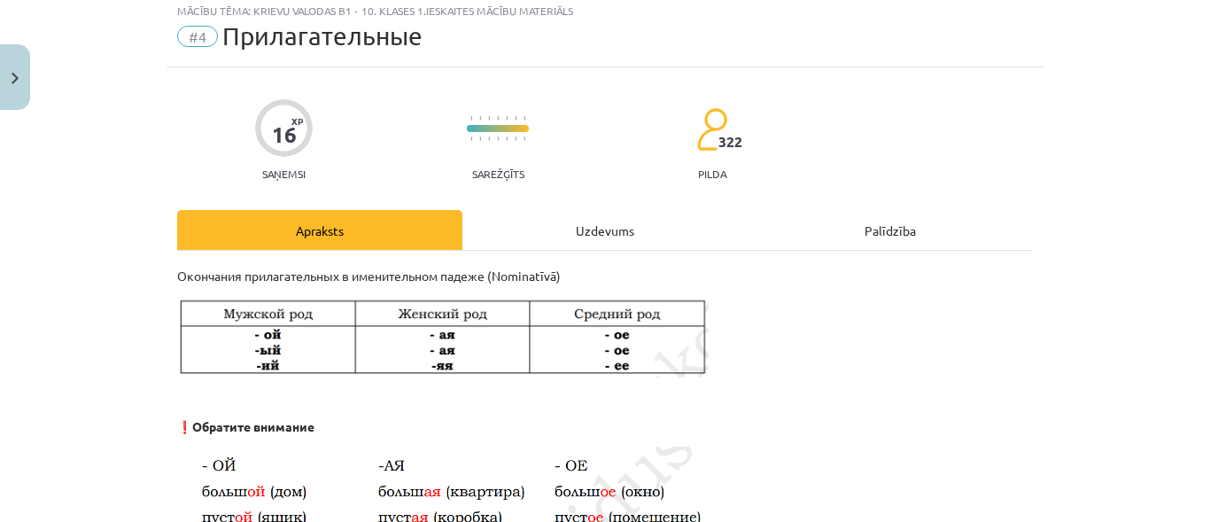
scroll to position [44, 0]
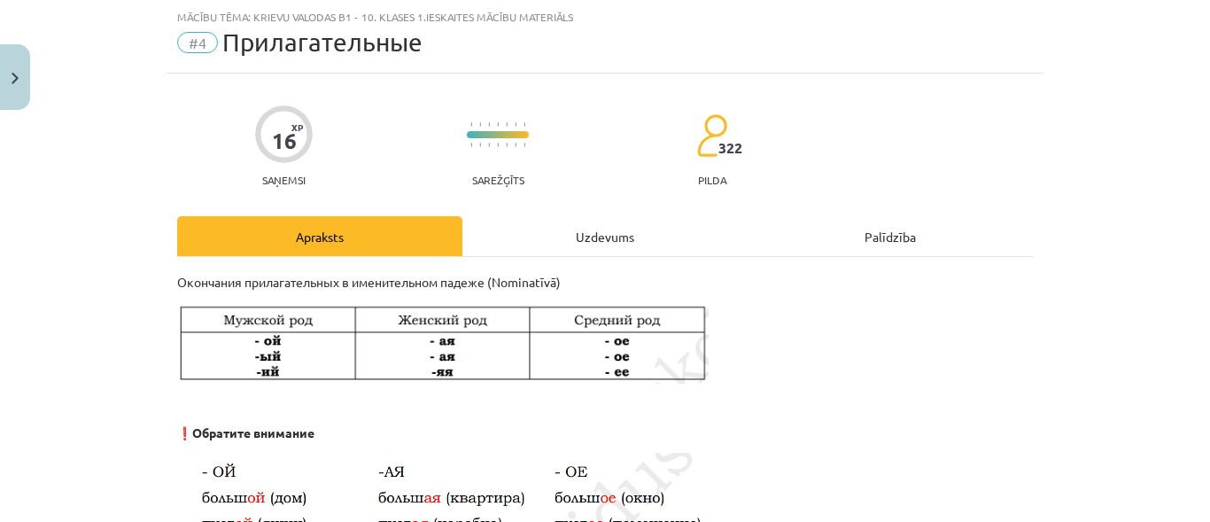
click at [599, 236] on div "Uzdevums" at bounding box center [604, 236] width 285 height 40
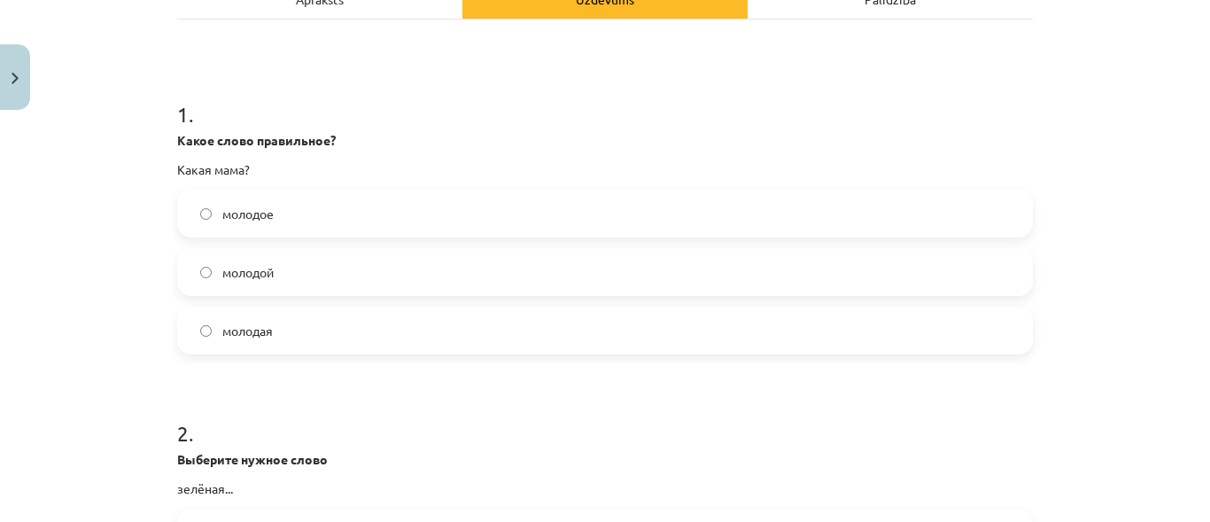
scroll to position [310, 0]
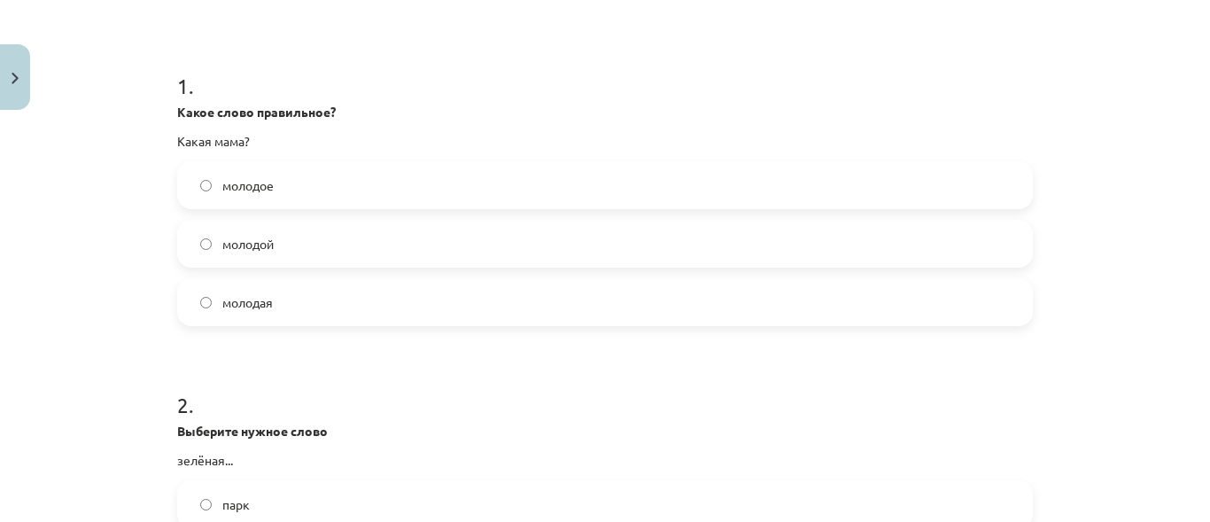
click at [264, 305] on span "молодая" at bounding box center [247, 302] width 50 height 19
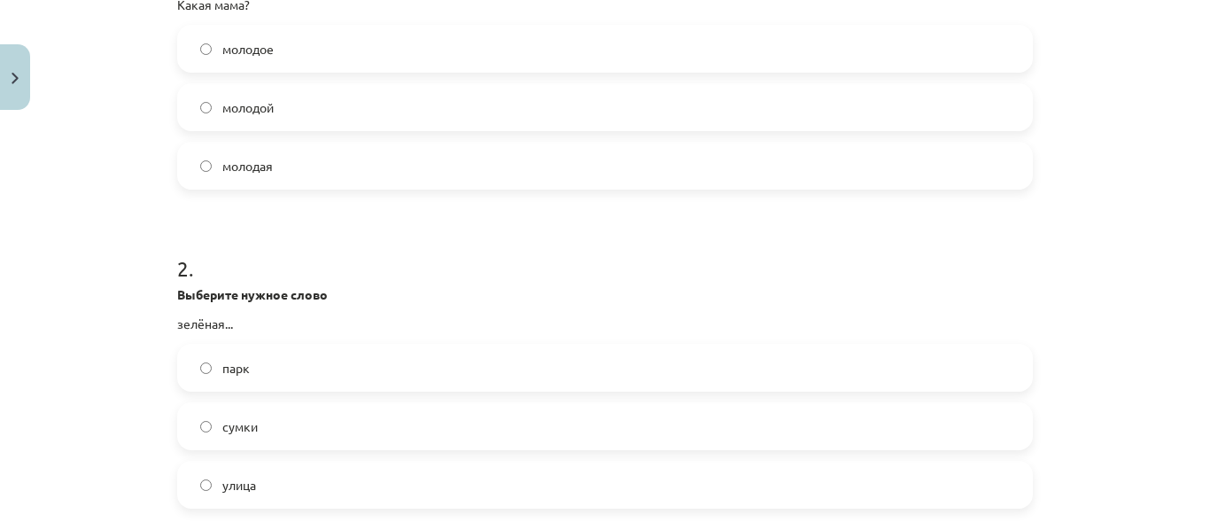
scroll to position [487, 0]
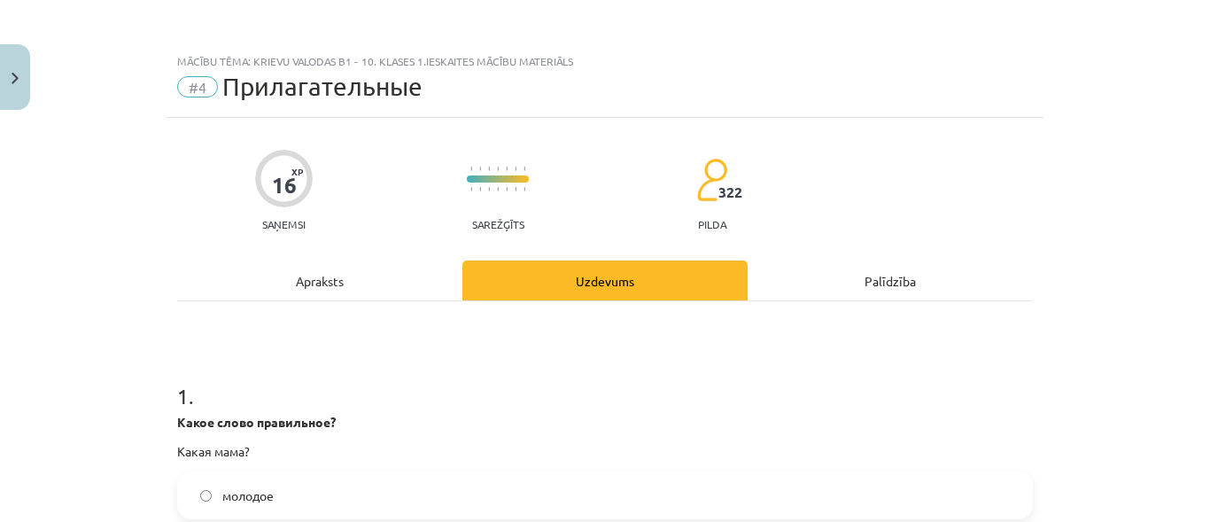
scroll to position [487, 0]
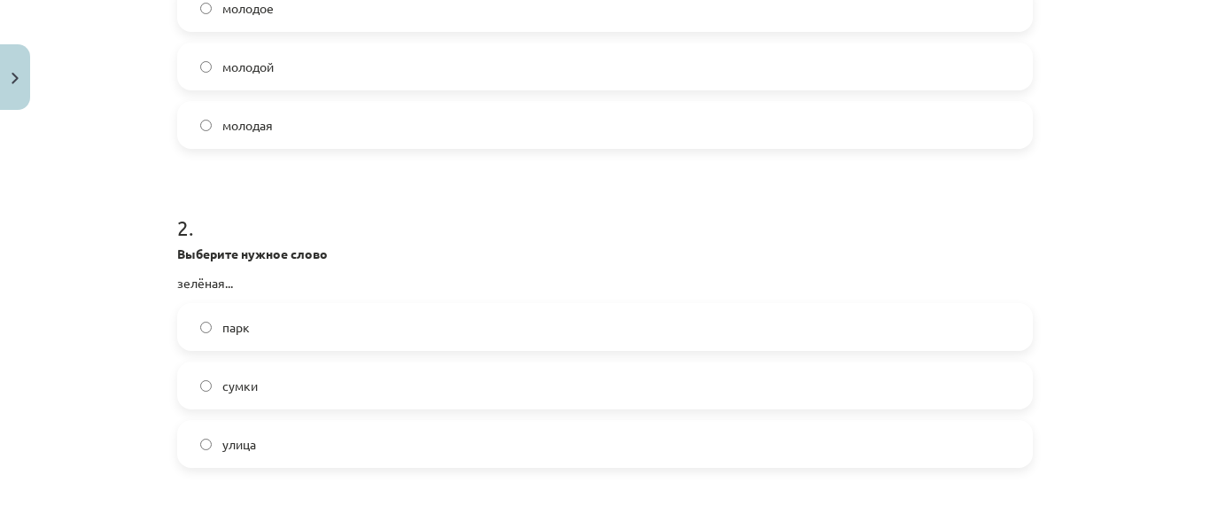
drag, startPoint x: 258, startPoint y: 446, endPoint x: 305, endPoint y: 376, distance: 85.0
click at [260, 442] on label "улица" at bounding box center [605, 444] width 852 height 44
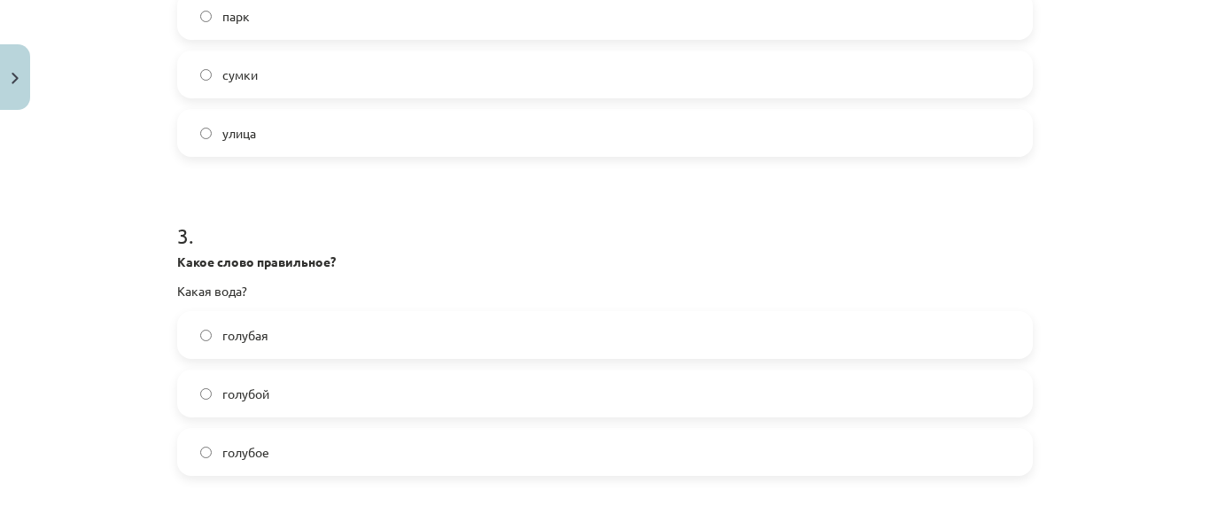
scroll to position [842, 0]
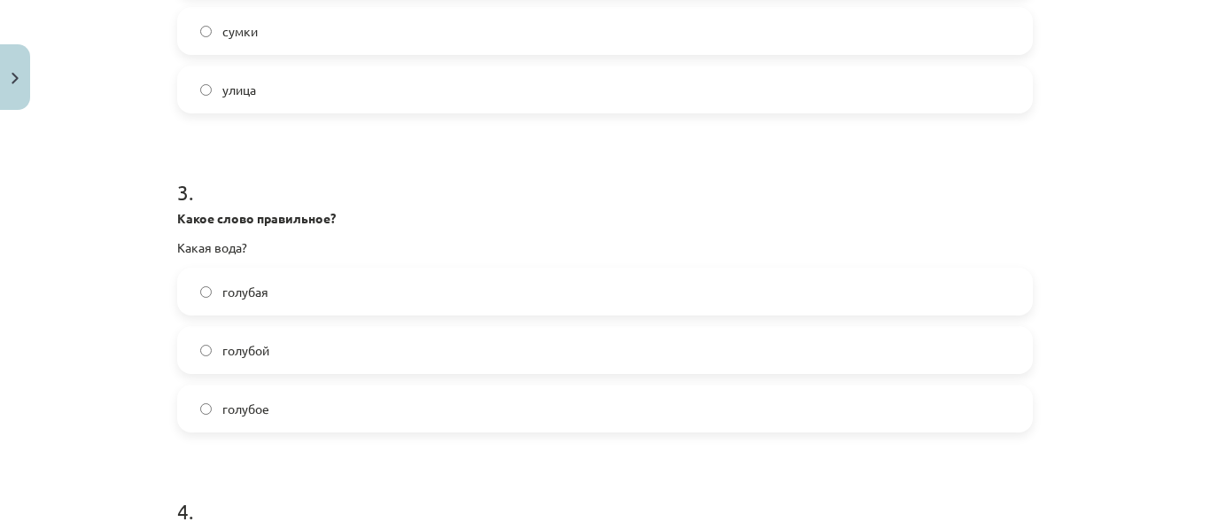
click at [264, 288] on label "голубая" at bounding box center [605, 291] width 852 height 44
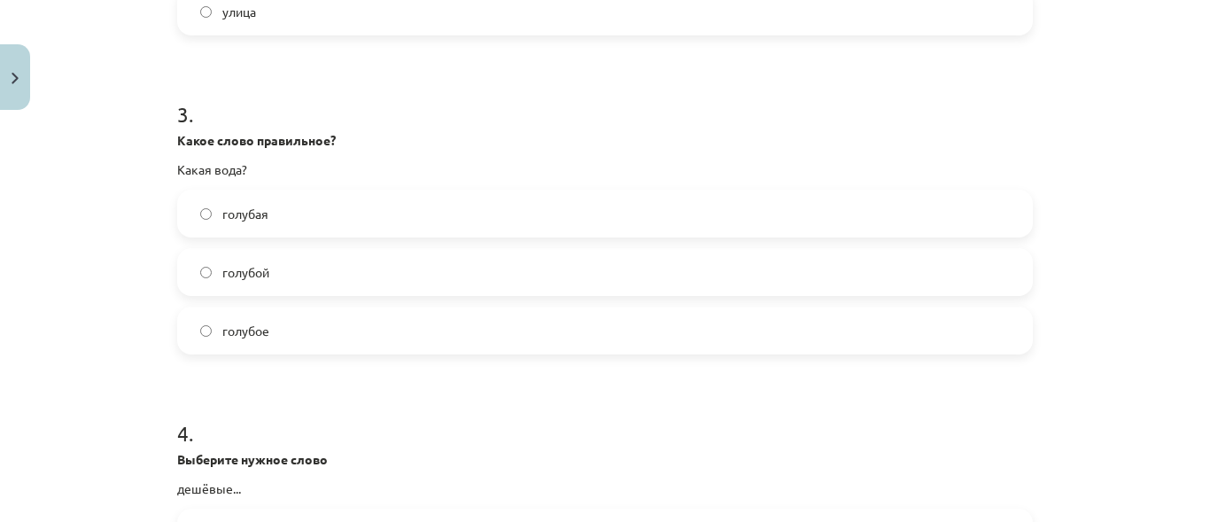
scroll to position [1107, 0]
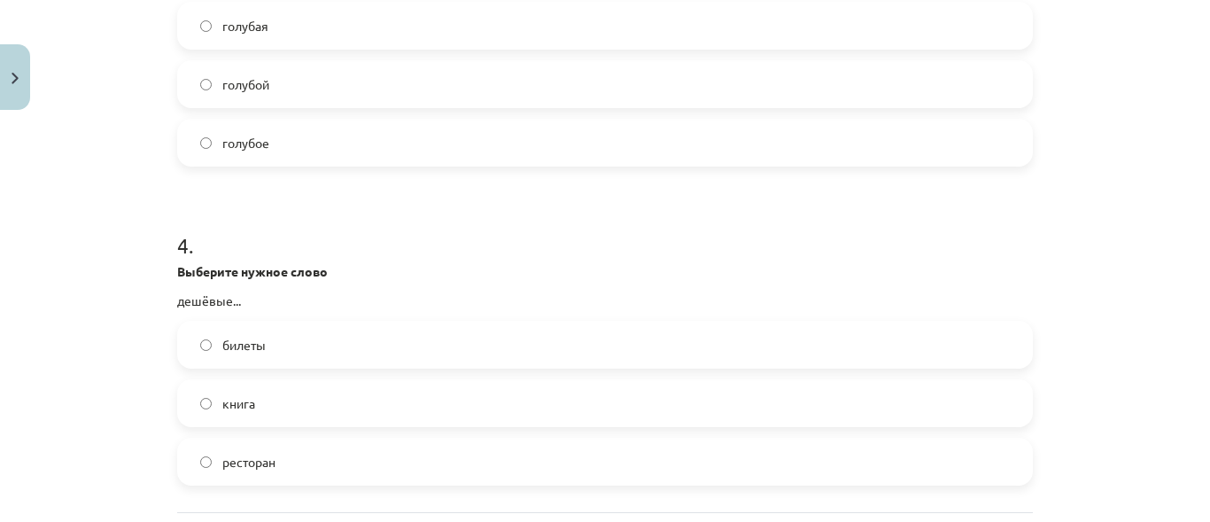
click at [278, 345] on label "билеты" at bounding box center [605, 344] width 852 height 44
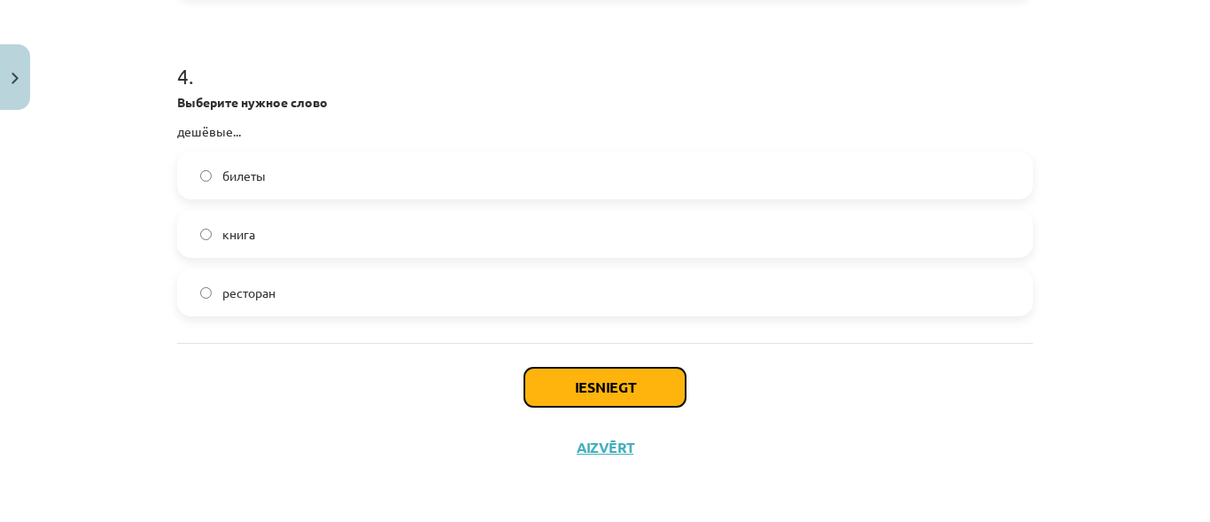
click at [639, 381] on button "Iesniegt" at bounding box center [604, 387] width 161 height 39
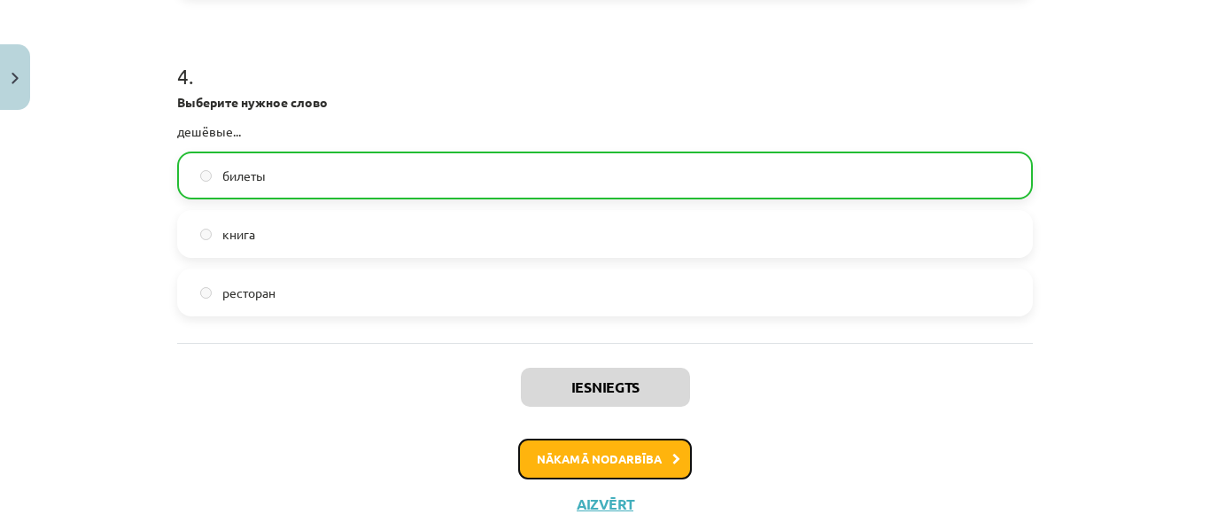
click at [590, 453] on button "Nākamā nodarbība" at bounding box center [605, 459] width 174 height 41
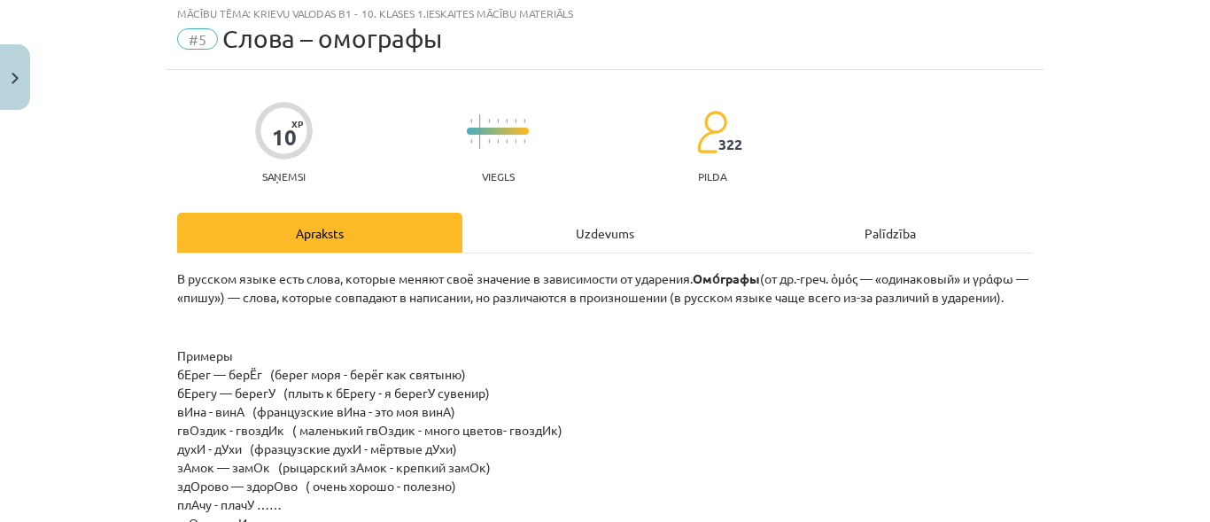
scroll to position [44, 0]
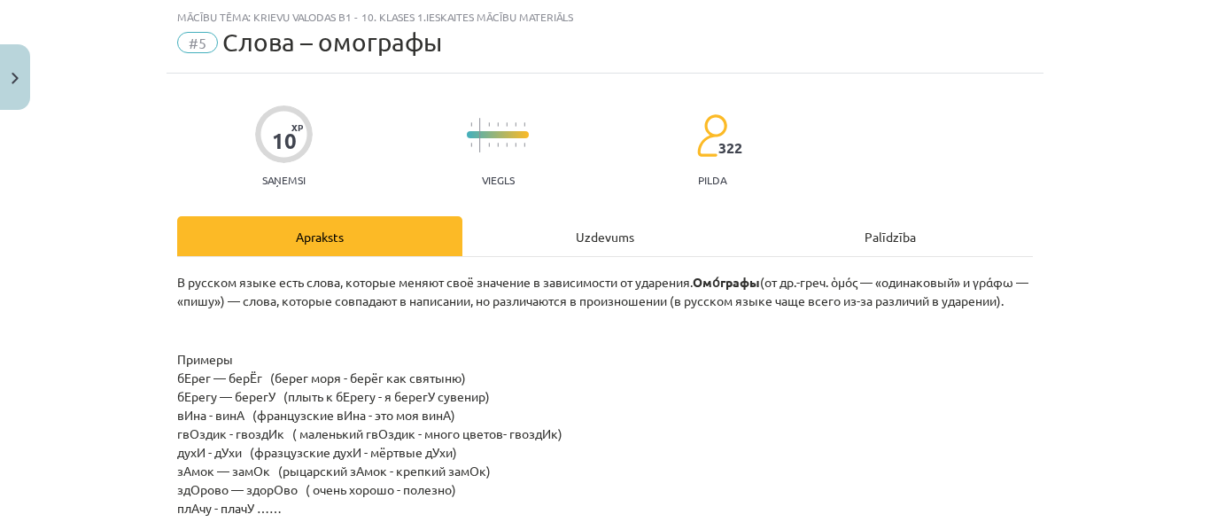
click at [586, 238] on div "Uzdevums" at bounding box center [604, 236] width 285 height 40
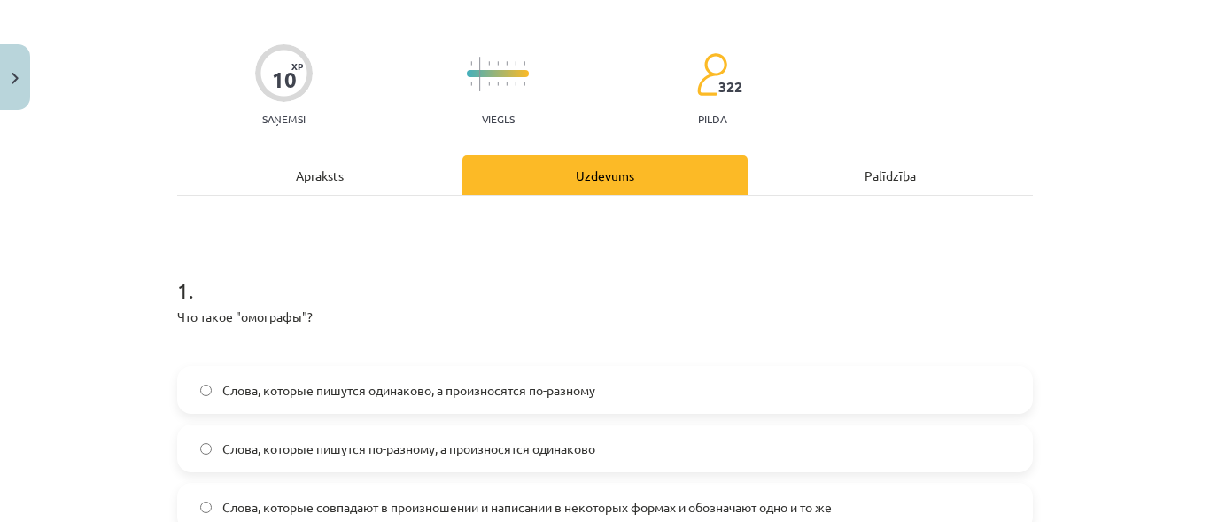
scroll to position [133, 0]
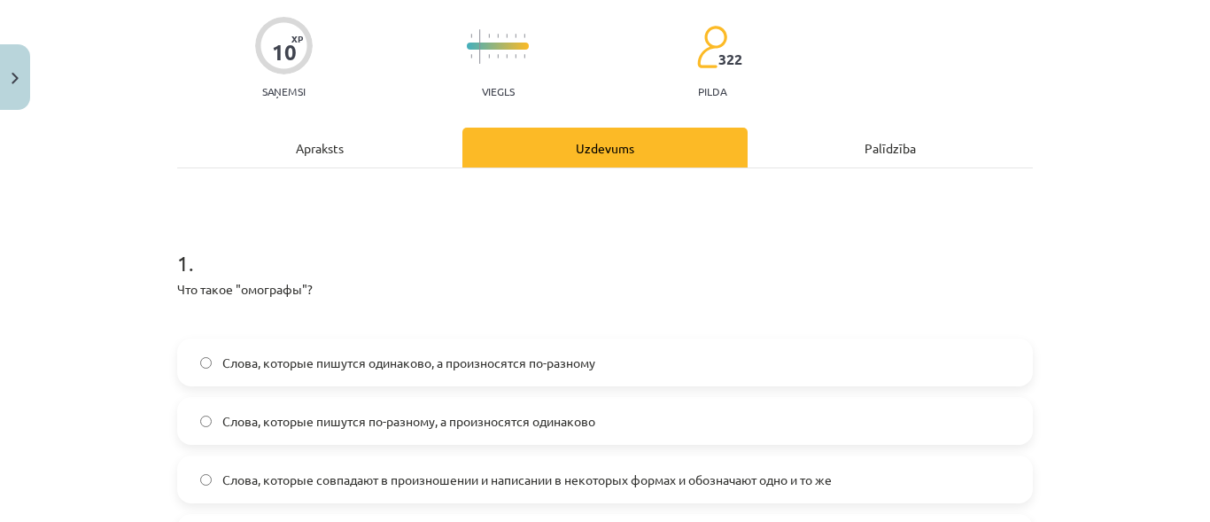
click at [618, 369] on label "Слова, которые пишутся одинаково, а произносятся по-разному" at bounding box center [605, 362] width 852 height 44
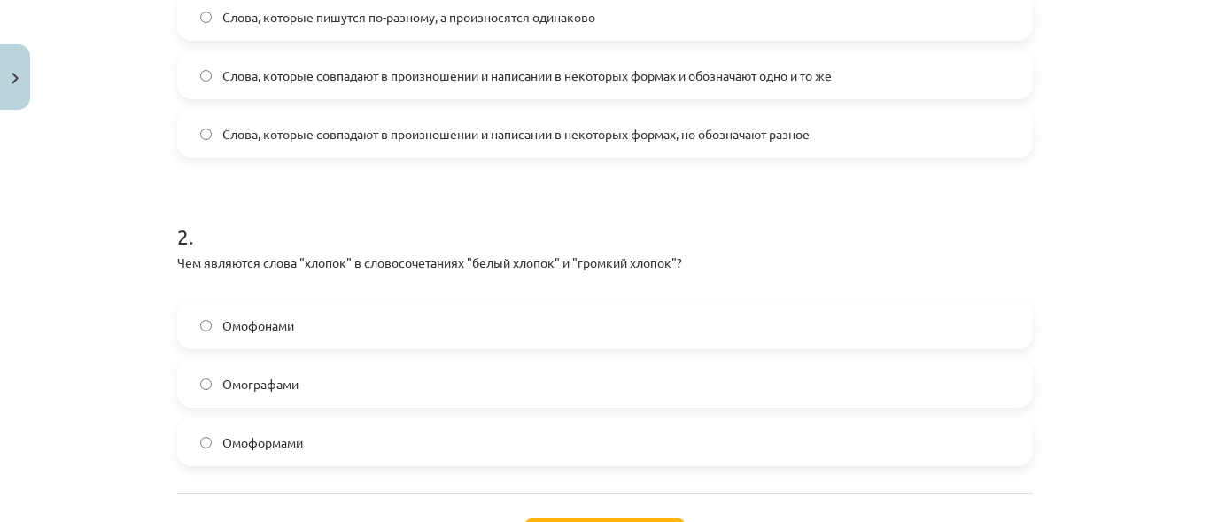
scroll to position [576, 0]
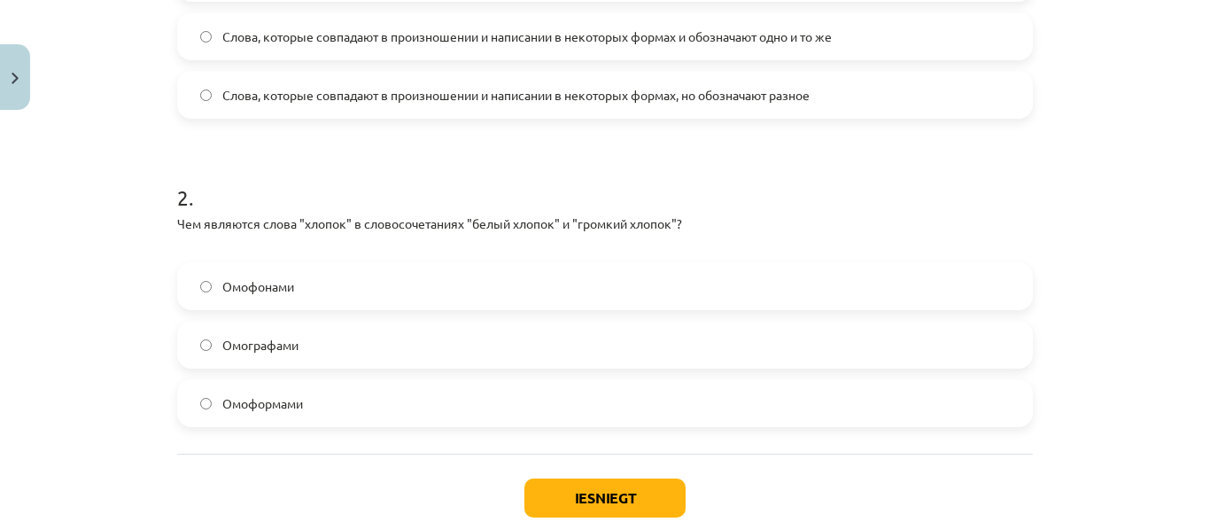
click at [394, 412] on label "Омоформами" at bounding box center [605, 403] width 852 height 44
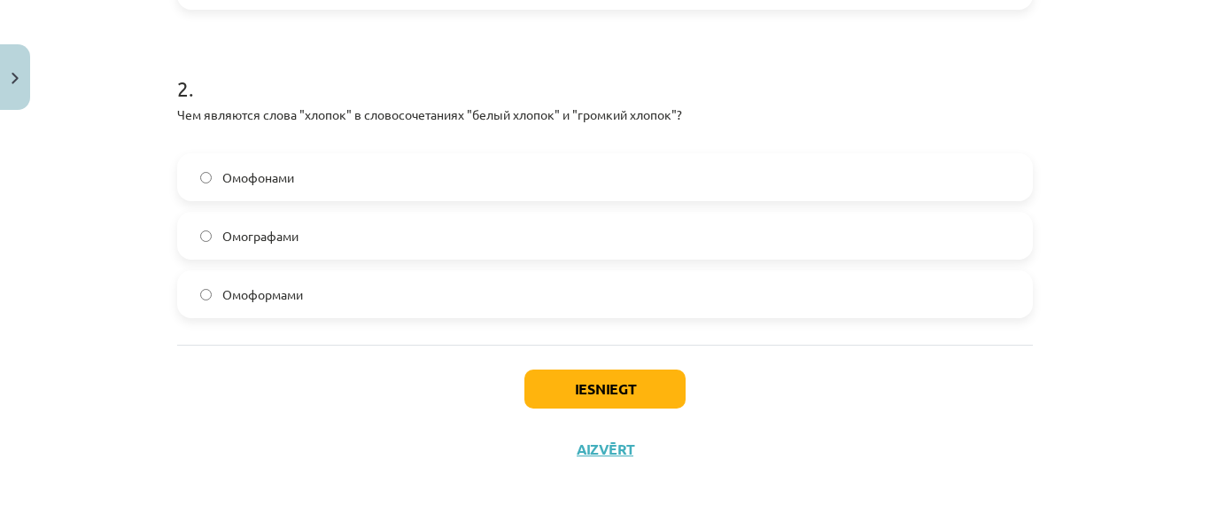
scroll to position [687, 0]
click at [627, 388] on button "Iesniegt" at bounding box center [604, 387] width 161 height 39
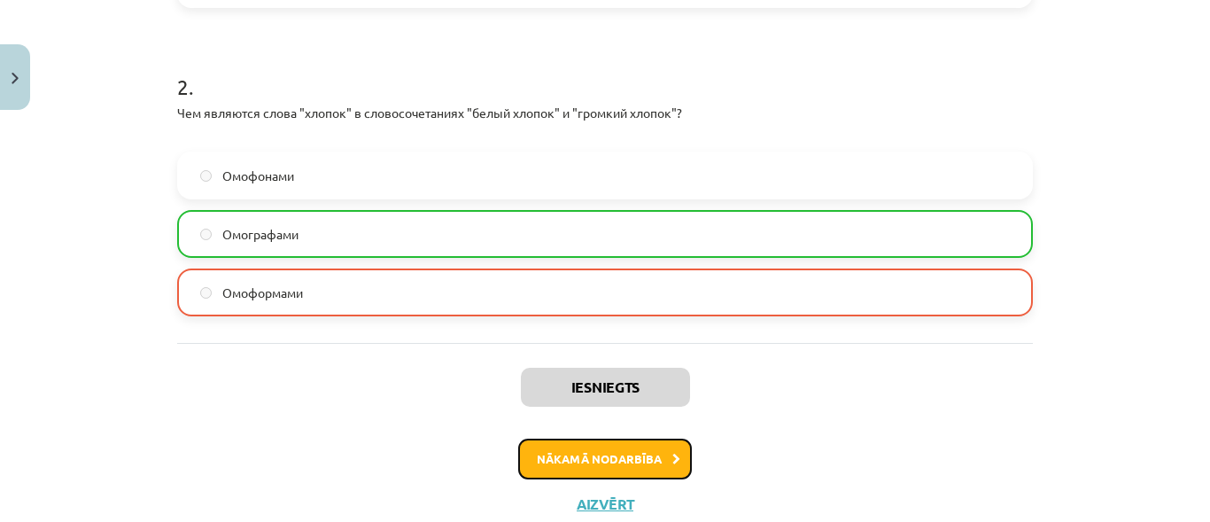
drag, startPoint x: 607, startPoint y: 454, endPoint x: 606, endPoint y: 462, distance: 8.9
click at [607, 454] on button "Nākamā nodarbība" at bounding box center [605, 459] width 174 height 41
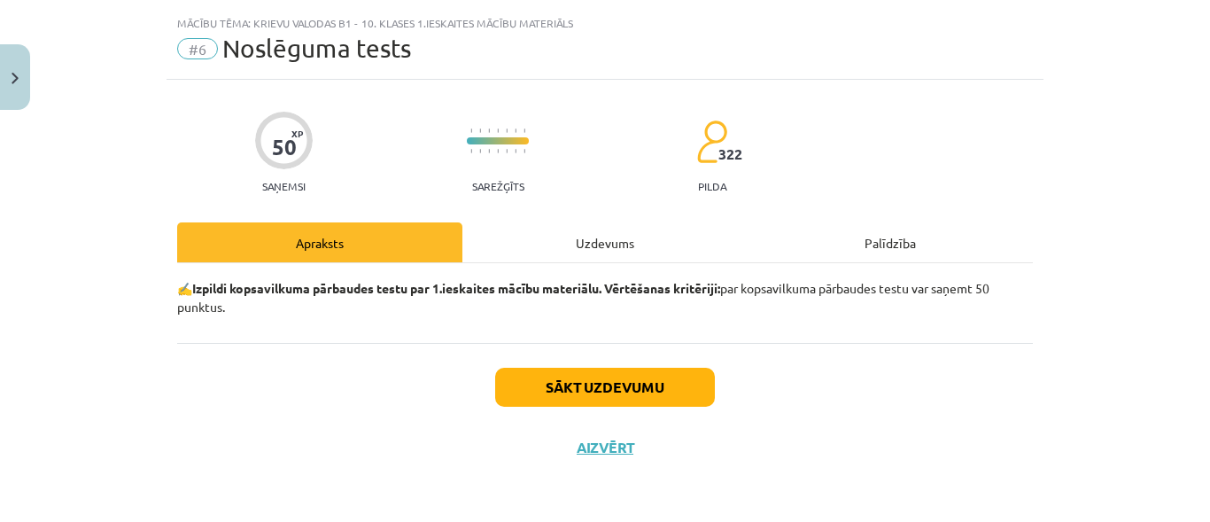
scroll to position [38, 0]
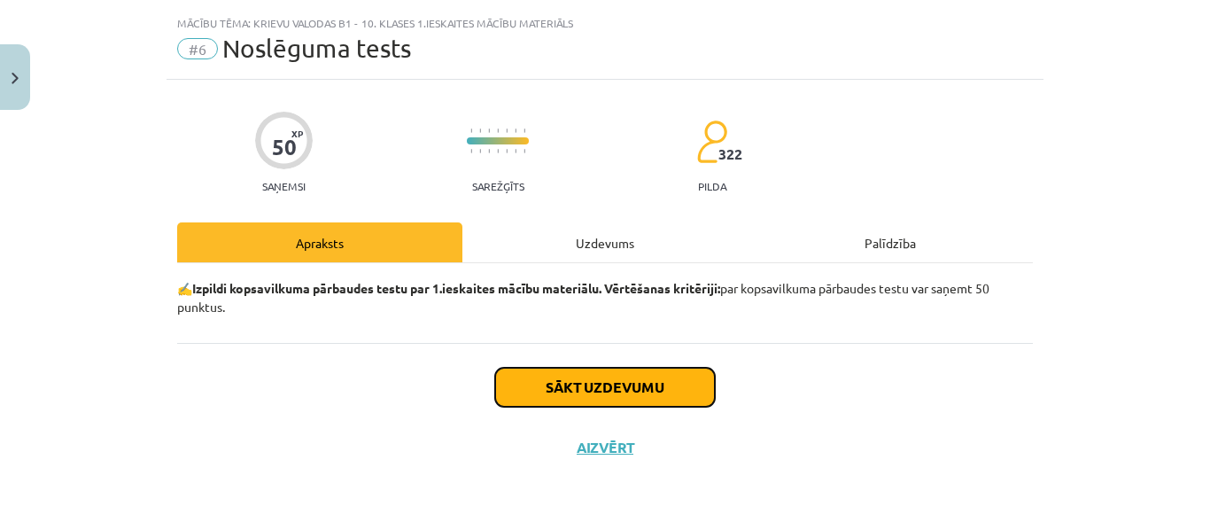
click at [604, 396] on button "Sākt uzdevumu" at bounding box center [605, 387] width 220 height 39
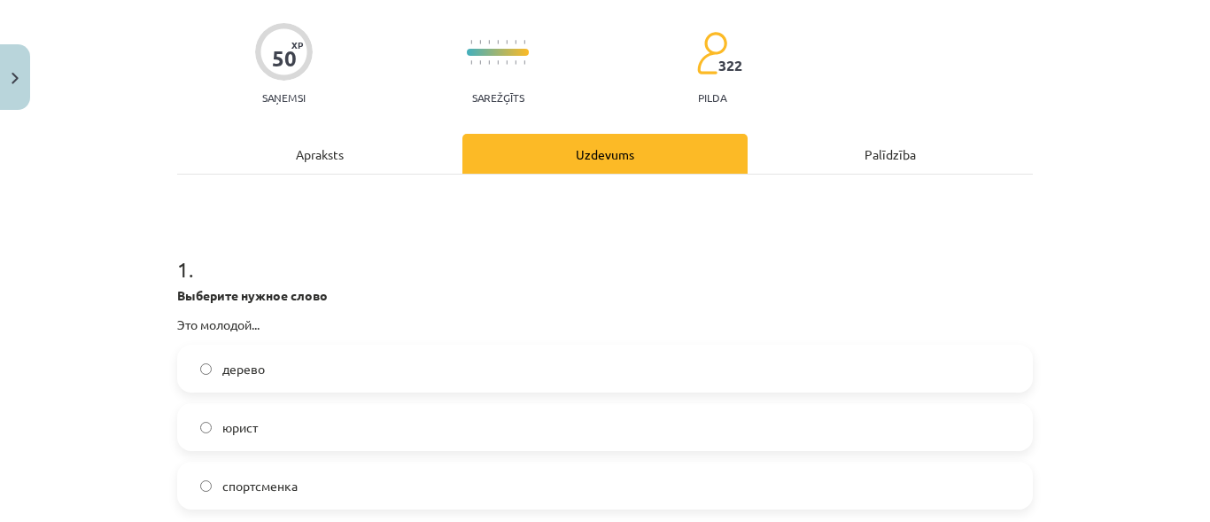
scroll to position [215, 0]
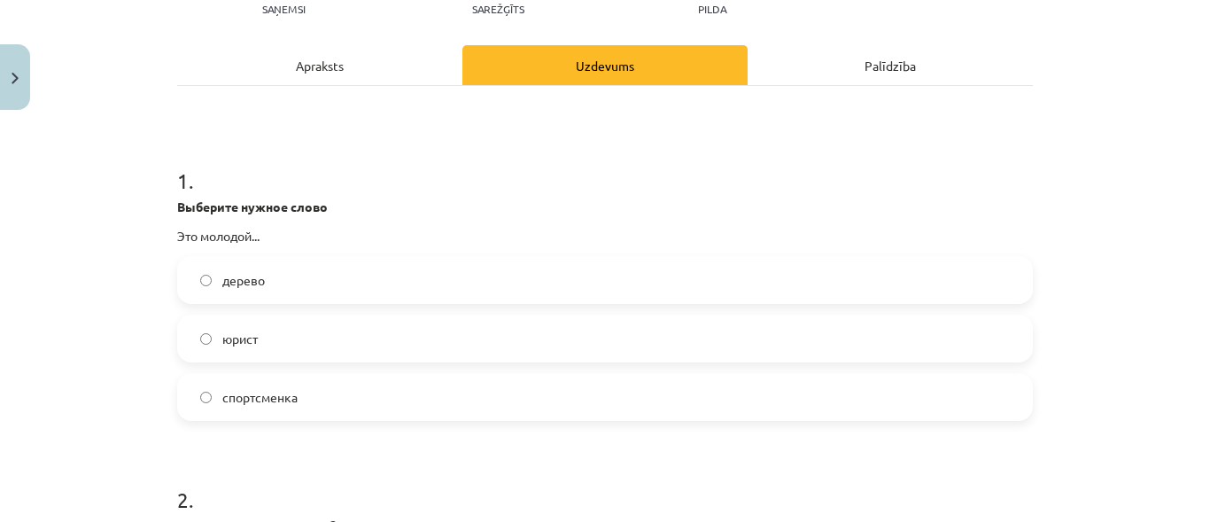
click at [426, 342] on label "юрист" at bounding box center [605, 338] width 852 height 44
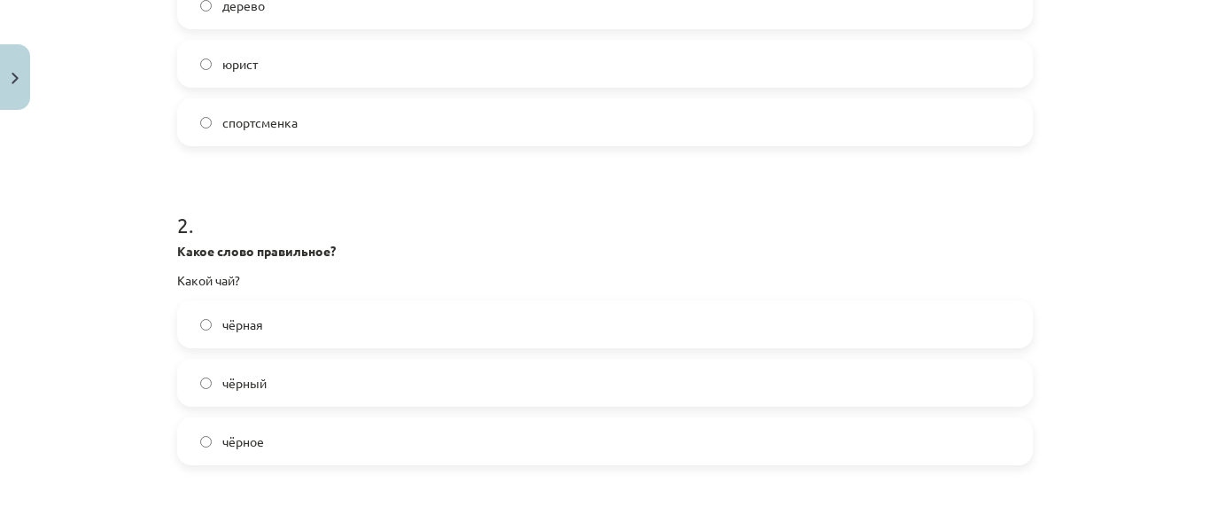
scroll to position [532, 0]
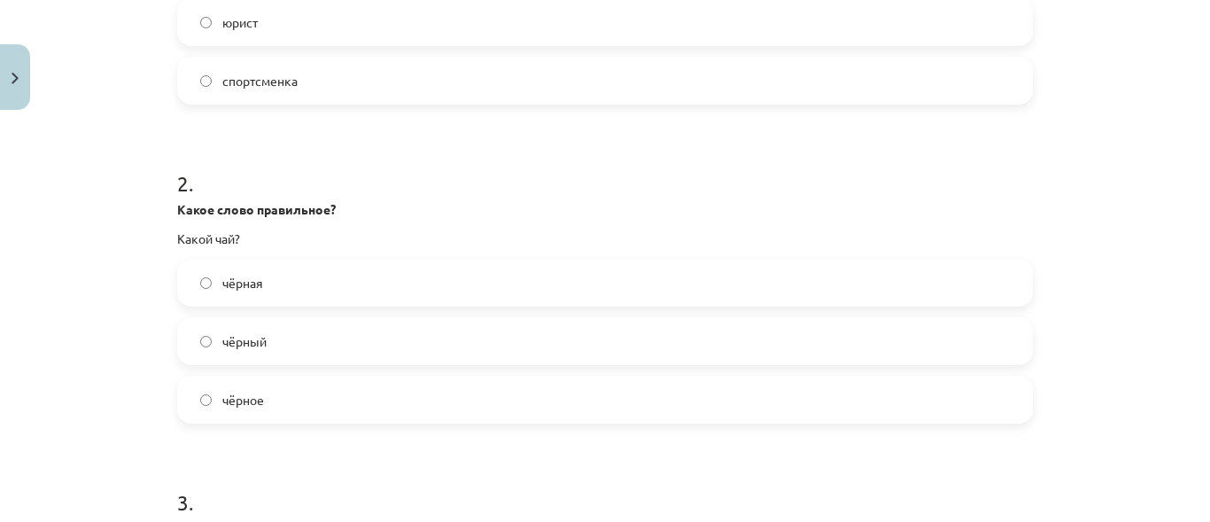
click at [254, 336] on span "чёрный" at bounding box center [244, 341] width 44 height 19
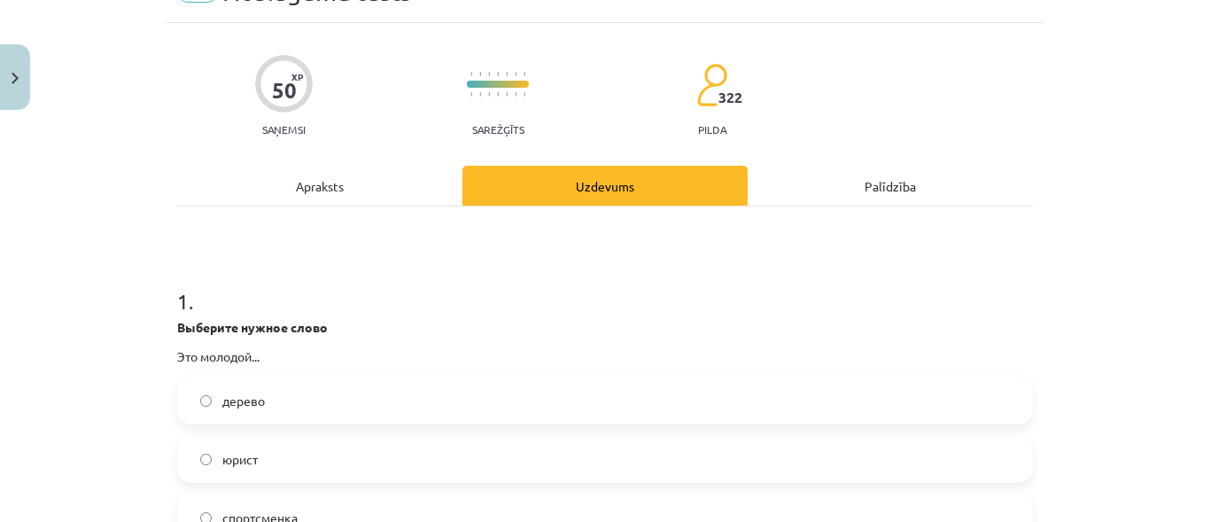
scroll to position [0, 0]
